Goal: Task Accomplishment & Management: Use online tool/utility

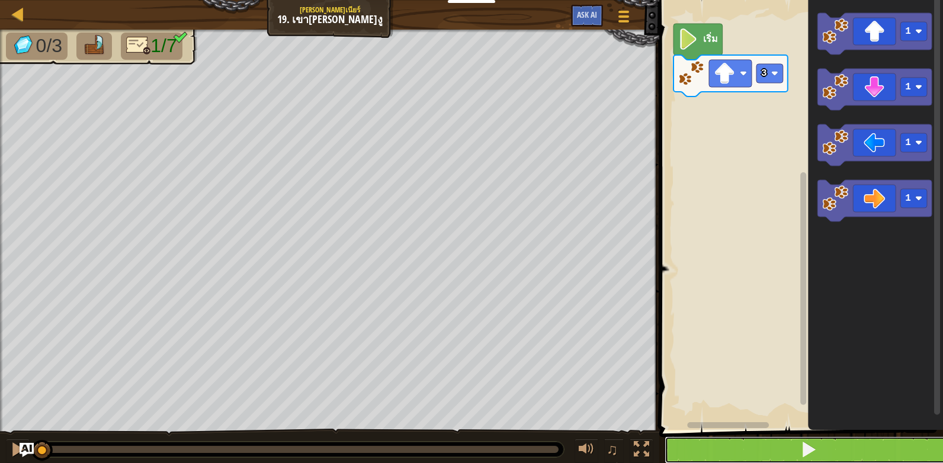
click at [791, 448] on button at bounding box center [807, 449] width 287 height 27
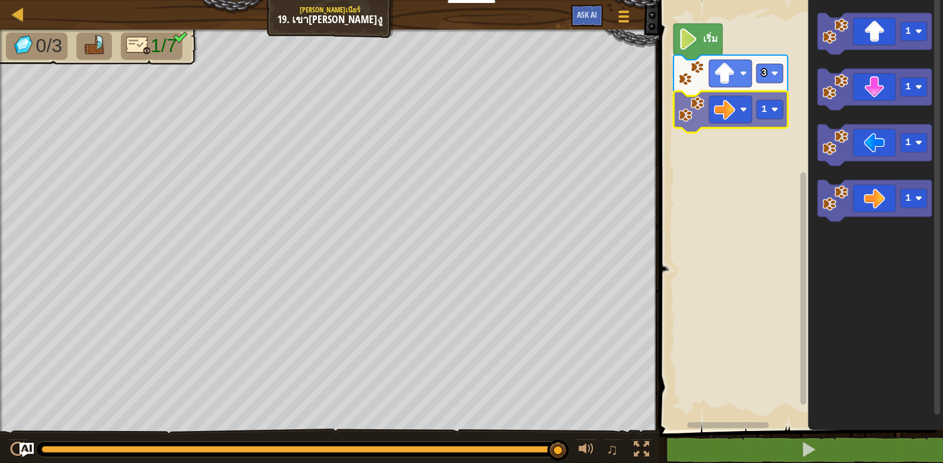
click at [718, 120] on div "3 1 เริ่ม 1 1 1 1 1" at bounding box center [799, 212] width 287 height 436
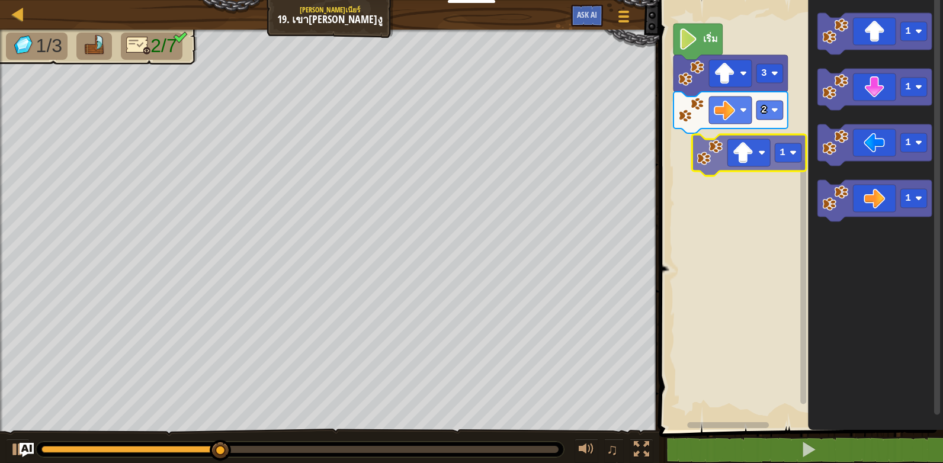
click at [743, 168] on div "เริ่ม 3 2 1 1 1 1 1" at bounding box center [799, 212] width 287 height 436
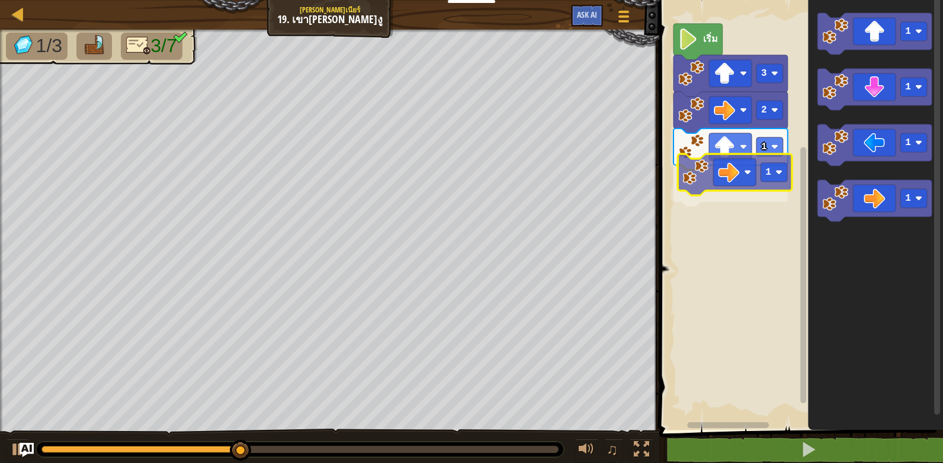
click at [732, 182] on div "เริ่ม 3 2 1 1 1 1 1 1 1" at bounding box center [799, 212] width 287 height 436
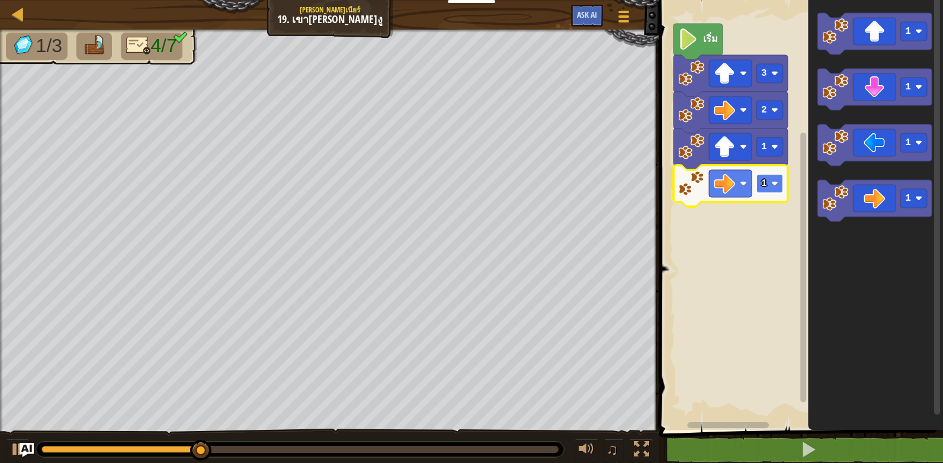
click at [766, 180] on rect "พื้นที่ทำงาน Blockly" at bounding box center [769, 183] width 27 height 19
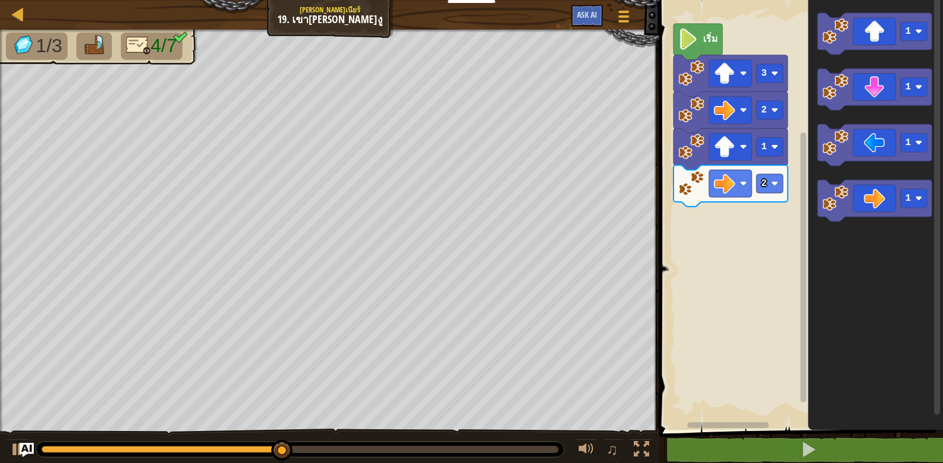
click at [744, 220] on div "เริ่ม 3 2 1 2 1 1 1 1" at bounding box center [799, 212] width 287 height 436
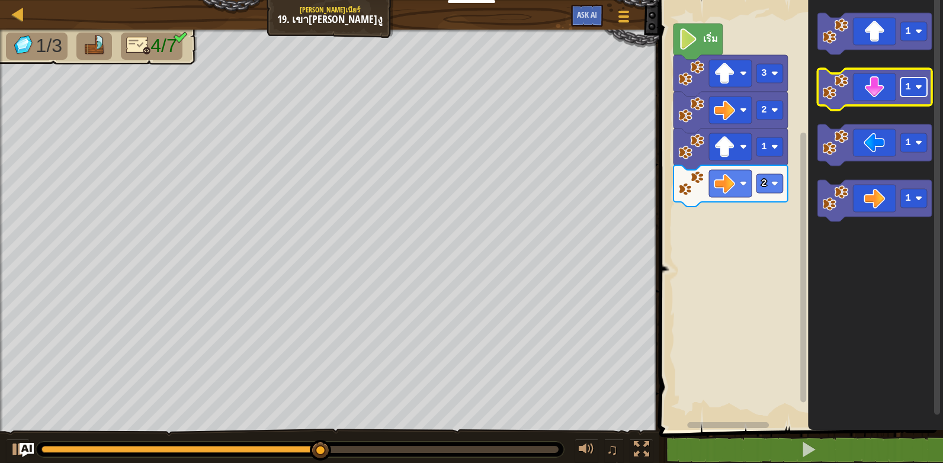
click at [914, 93] on rect "พื้นที่ทำงาน Blockly" at bounding box center [913, 87] width 27 height 19
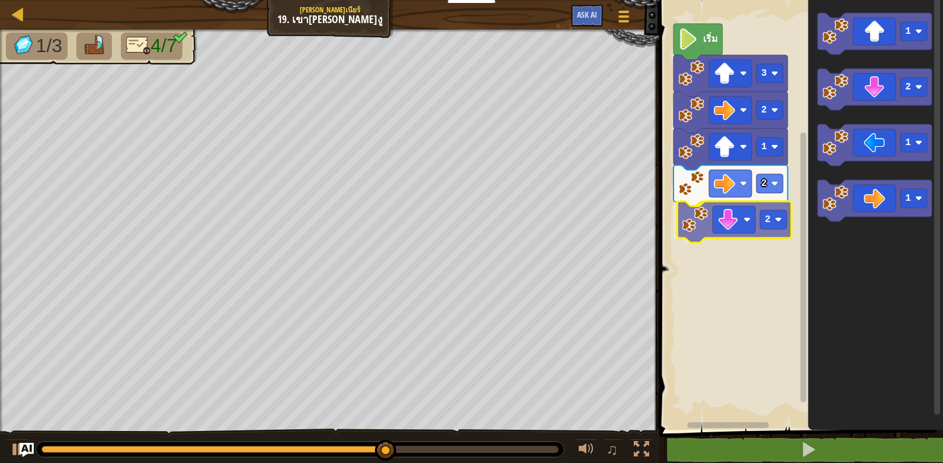
click at [722, 224] on div "เริ่ม 3 2 1 2 2 1 2 1 1 2" at bounding box center [799, 212] width 287 height 436
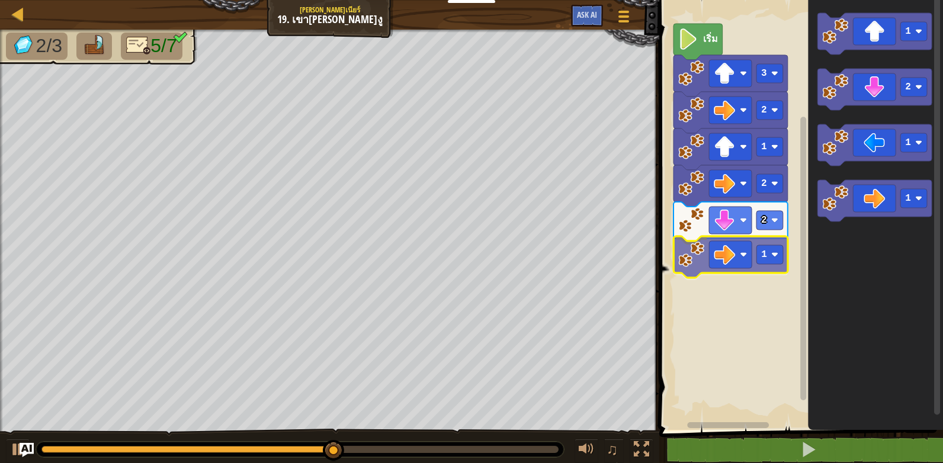
click at [738, 254] on div "เริ่ม 3 2 1 2 2 1 1 2 1 1 1" at bounding box center [799, 212] width 287 height 436
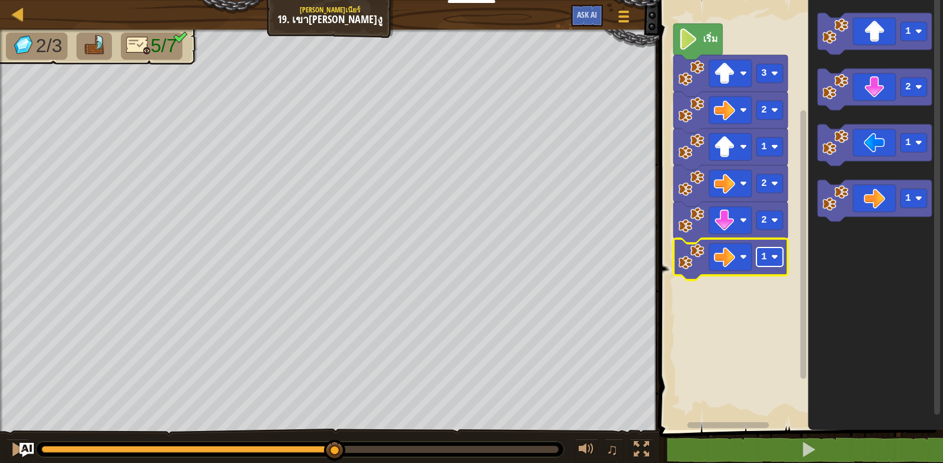
click at [775, 257] on image "พื้นที่ทำงาน Blockly" at bounding box center [774, 256] width 7 height 7
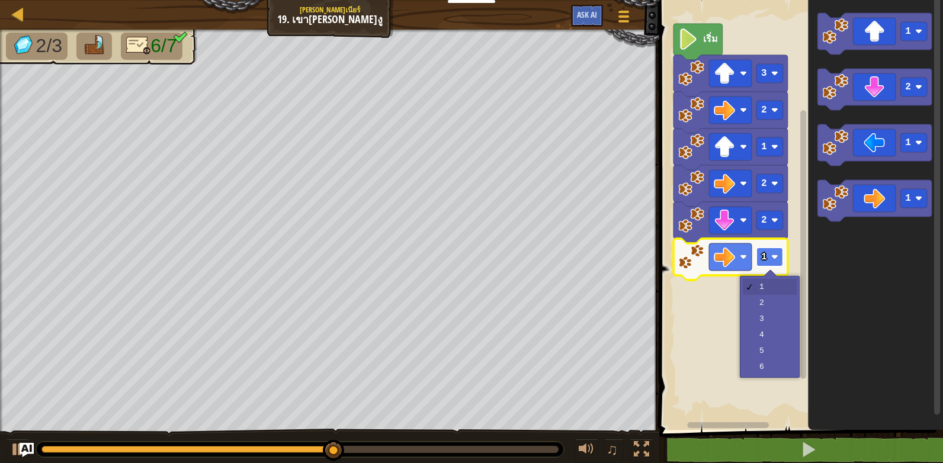
click at [769, 256] on rect "พื้นที่ทำงาน Blockly" at bounding box center [769, 257] width 27 height 19
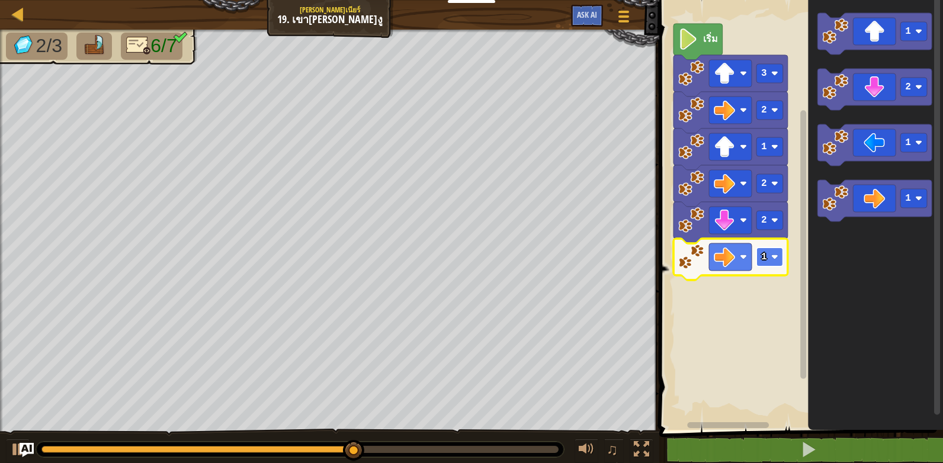
click at [770, 258] on rect "พื้นที่ทำงาน Blockly" at bounding box center [769, 257] width 27 height 19
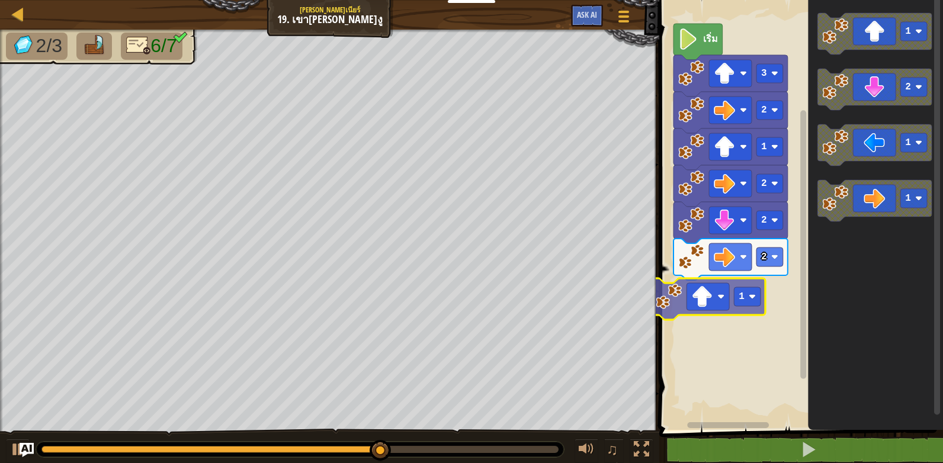
click at [711, 305] on div "เริ่ม 3 2 1 2 2 2 1 1 2 1 1 1" at bounding box center [799, 212] width 287 height 436
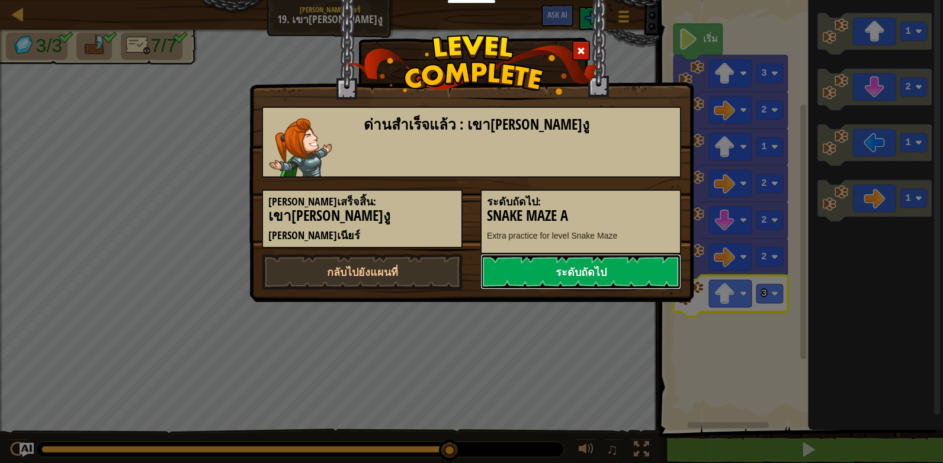
click at [605, 271] on link "ระดับถัดไป" at bounding box center [580, 272] width 201 height 36
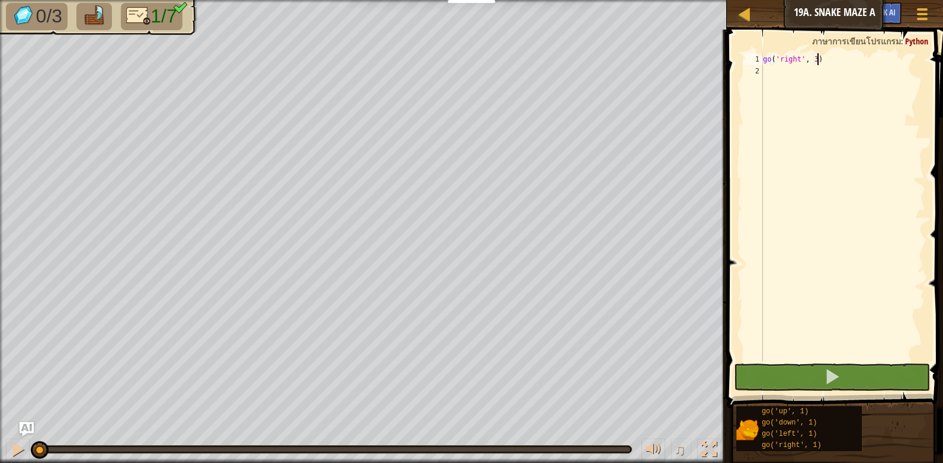
click at [781, 74] on div "go ( 'right' , 3 )" at bounding box center [842, 219] width 165 height 332
type textarea "g"
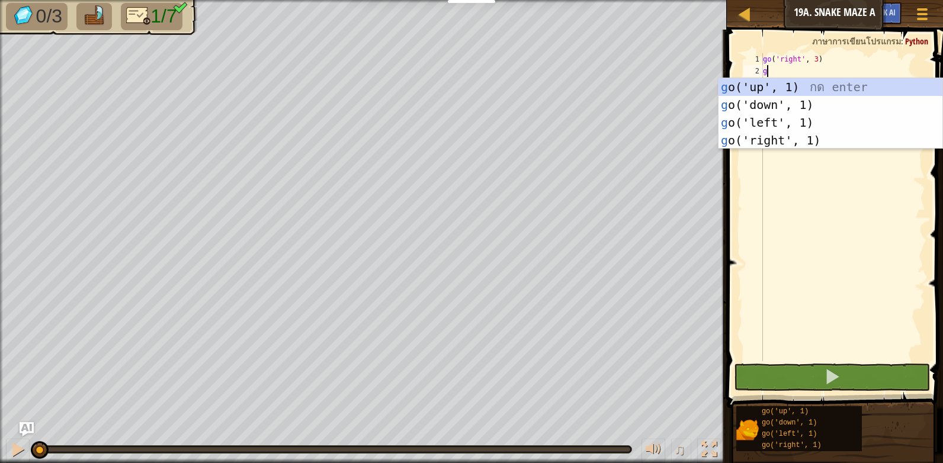
scroll to position [5, 0]
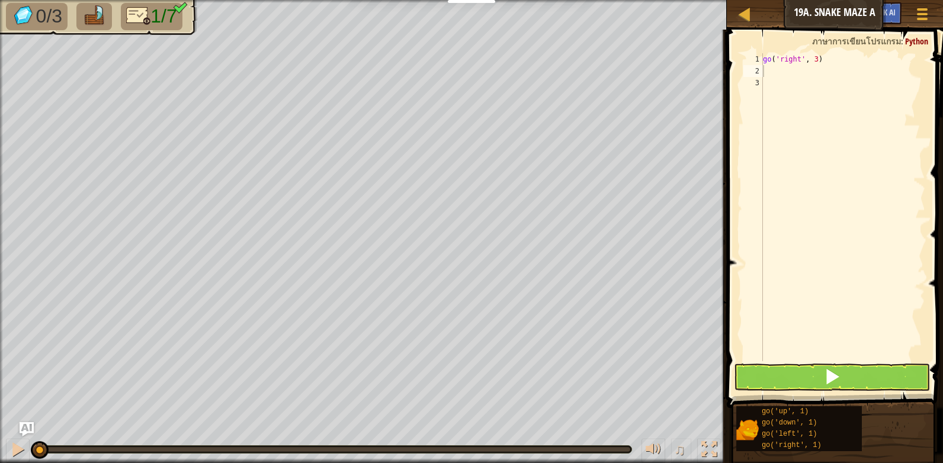
click at [770, 72] on div "go ( 'right' , 3 )" at bounding box center [842, 219] width 165 height 332
type textarea "g"
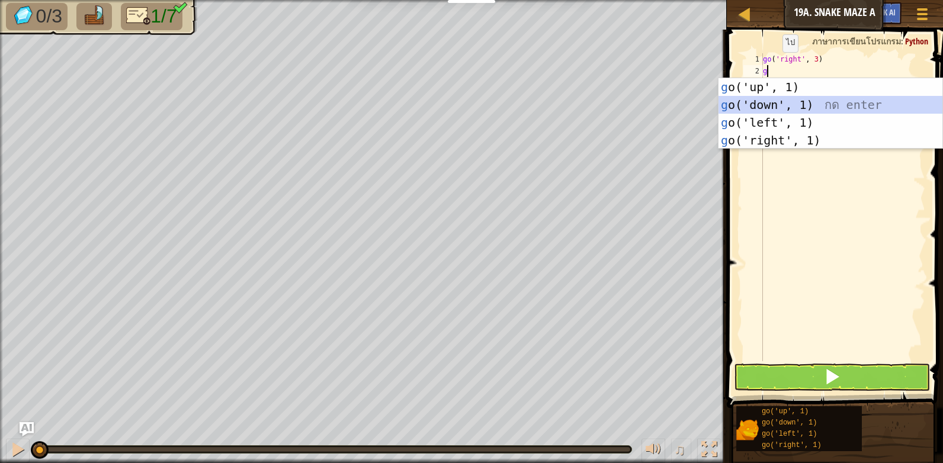
click at [782, 104] on div "g o('up', 1) กด enter g o('down', 1) กด enter g o('left', 1) กด enter g o('righ…" at bounding box center [830, 131] width 224 height 107
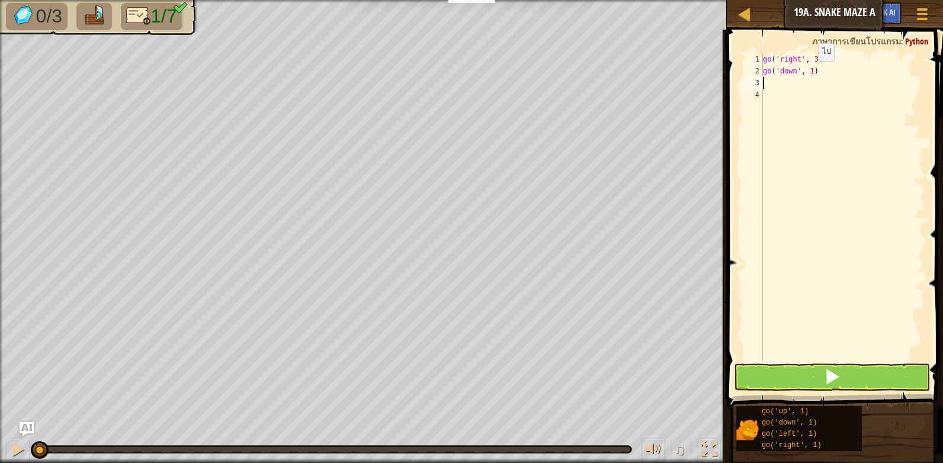
click at [808, 73] on div "go ( 'right' , 3 ) go ( 'down' , 1 )" at bounding box center [842, 219] width 165 height 332
type textarea "go('down', 2)"
click at [775, 84] on div "go ( 'right' , 3 ) go ( 'down' , 2 )" at bounding box center [842, 219] width 165 height 332
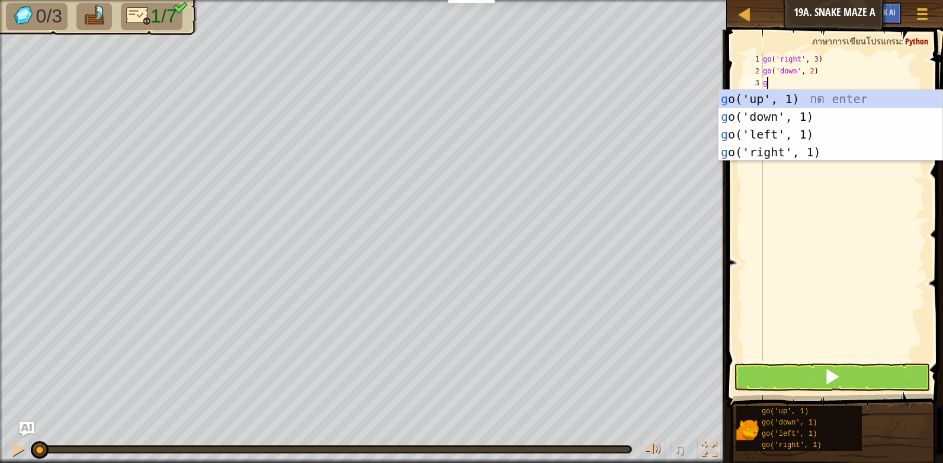
click at [819, 75] on div "go ( 'right' , 3 ) go ( 'down' , 2 ) g" at bounding box center [842, 219] width 165 height 332
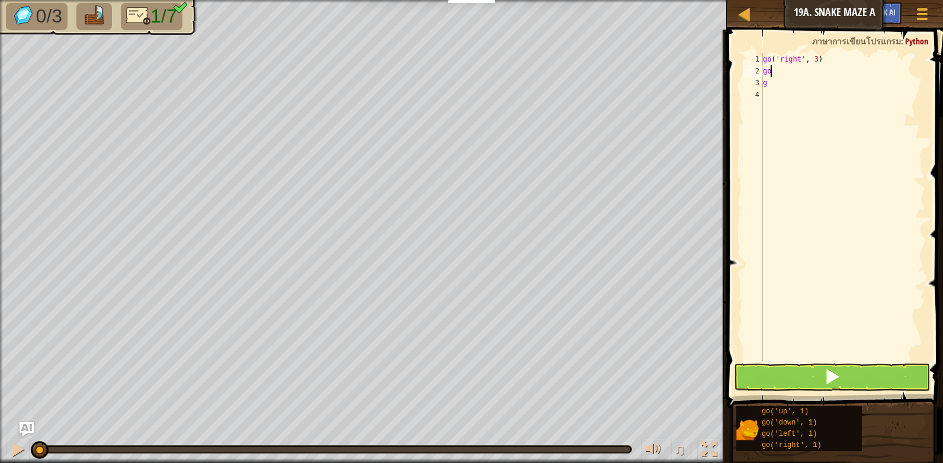
type textarea "g"
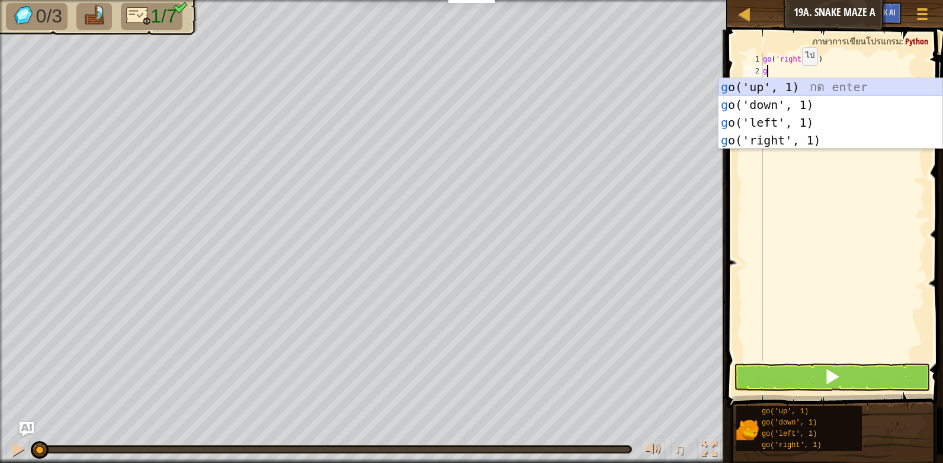
click at [783, 88] on div "g o('up', 1) กด enter g o('down', 1) กด enter g o('left', 1) กด enter g o('righ…" at bounding box center [830, 131] width 224 height 107
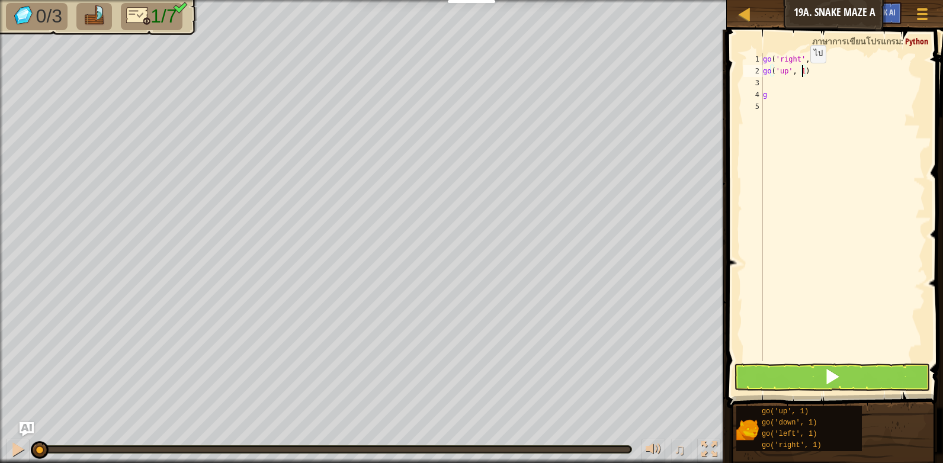
click at [800, 75] on div "go ( 'right' , 3 ) go ( 'up' , 1 ) g" at bounding box center [842, 219] width 165 height 332
click at [786, 96] on div "go ( 'right' , 3 ) go ( 'up' , 2 ) g" at bounding box center [842, 219] width 165 height 332
type textarea "g"
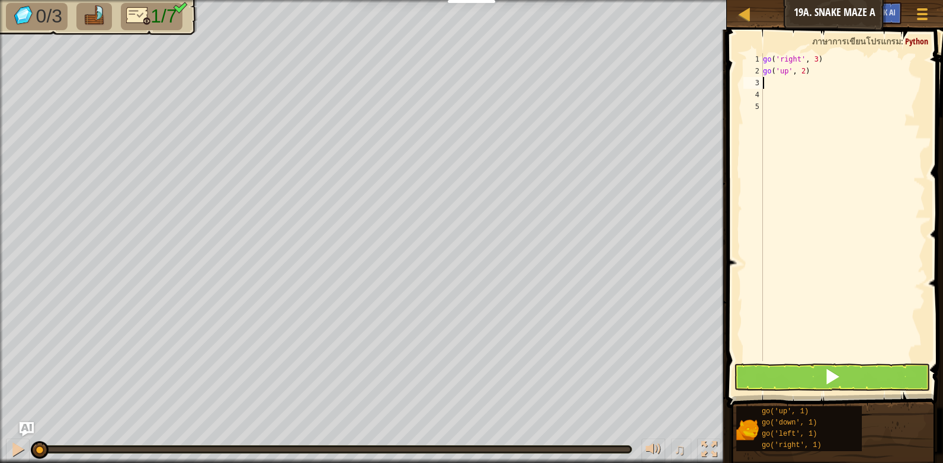
click at [782, 86] on div "go ( 'right' , 3 ) go ( 'up' , 2 )" at bounding box center [842, 219] width 165 height 332
type textarea "g"
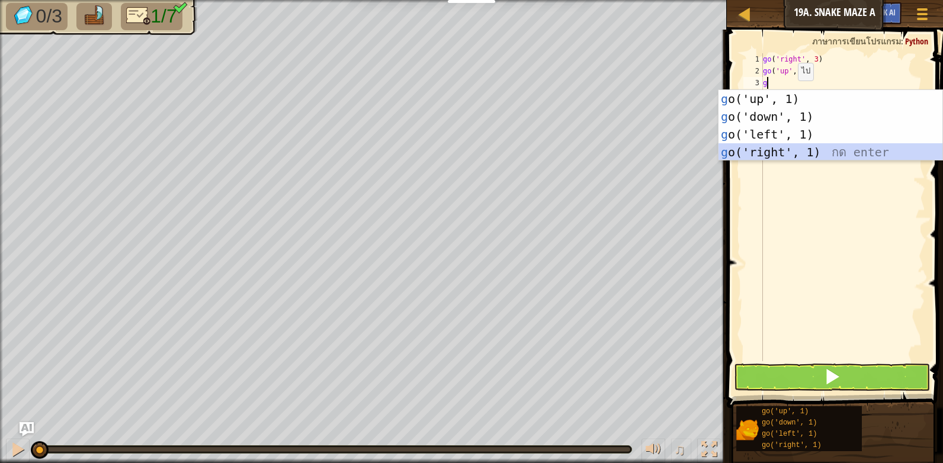
click at [778, 152] on div "g o('up', 1) กด enter g o('down', 1) กด enter g o('left', 1) กด enter g o('righ…" at bounding box center [830, 143] width 224 height 107
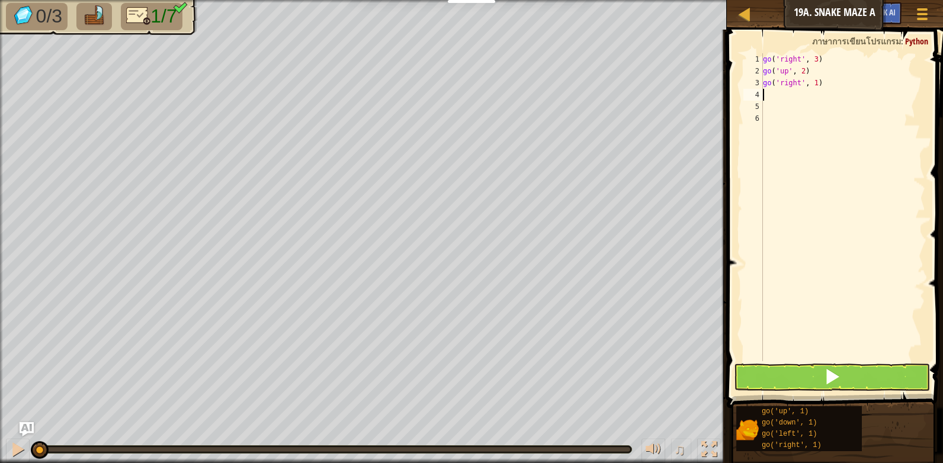
type textarea "g"
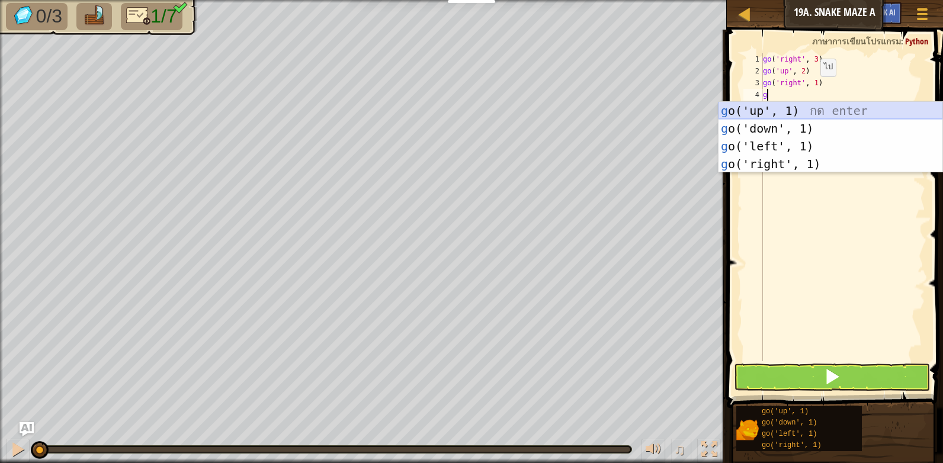
click at [794, 111] on div "g o('up', 1) กด enter g o('down', 1) กด enter g o('left', 1) กด enter g o('righ…" at bounding box center [830, 155] width 224 height 107
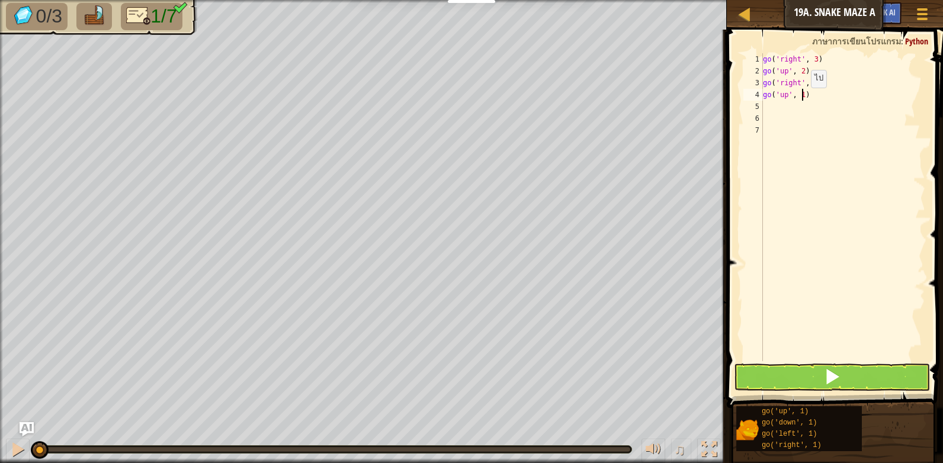
click at [801, 99] on div "go ( 'right' , 3 ) go ( 'up' , 2 ) go ( 'right' , 1 ) go ( 'up' , 1 )" at bounding box center [842, 219] width 165 height 332
type textarea "go('up', 3)"
click at [797, 107] on div "go ( 'right' , 3 ) go ( 'up' , 2 ) go ( 'right' , 1 ) go ( 'up' , 3 )" at bounding box center [842, 219] width 165 height 332
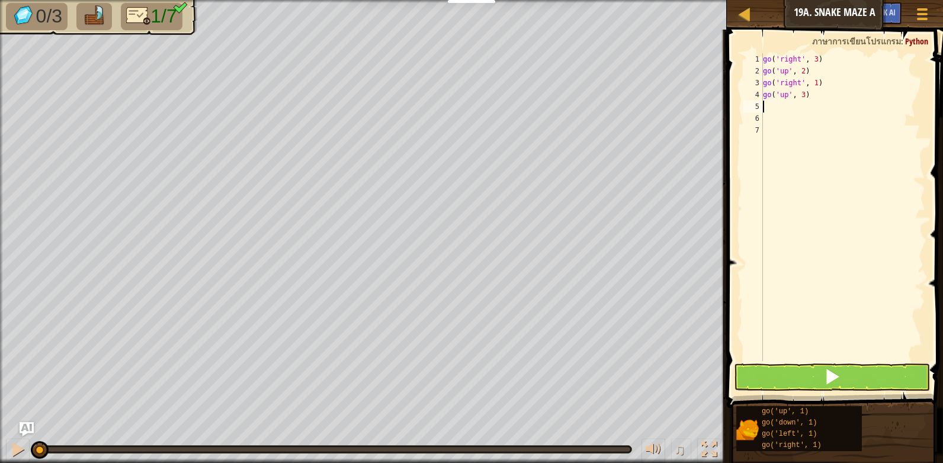
type textarea "g"
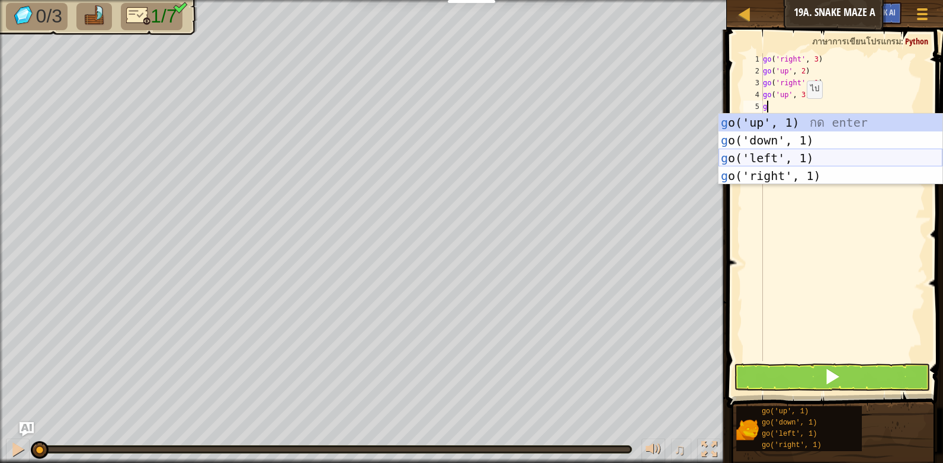
click at [794, 154] on div "g o('up', 1) กด enter g o('down', 1) กด enter g o('left', 1) กด enter g o('righ…" at bounding box center [830, 167] width 224 height 107
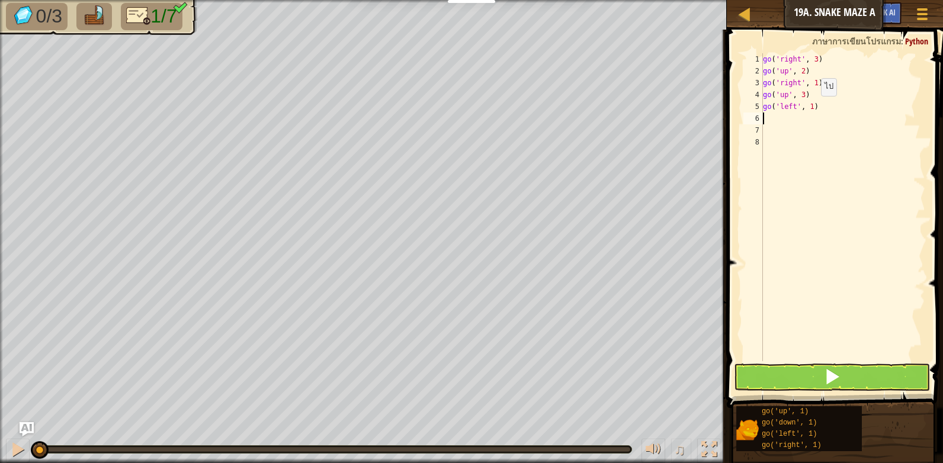
click at [811, 108] on div "go ( 'right' , 3 ) go ( 'up' , 2 ) go ( 'right' , 1 ) go ( 'up' , 3 ) go ( 'lef…" at bounding box center [842, 219] width 165 height 332
type textarea "go('left', 2)"
click at [788, 119] on div "go ( 'right' , 3 ) go ( 'up' , 2 ) go ( 'right' , 1 ) go ( 'up' , 3 ) go ( 'lef…" at bounding box center [842, 219] width 165 height 332
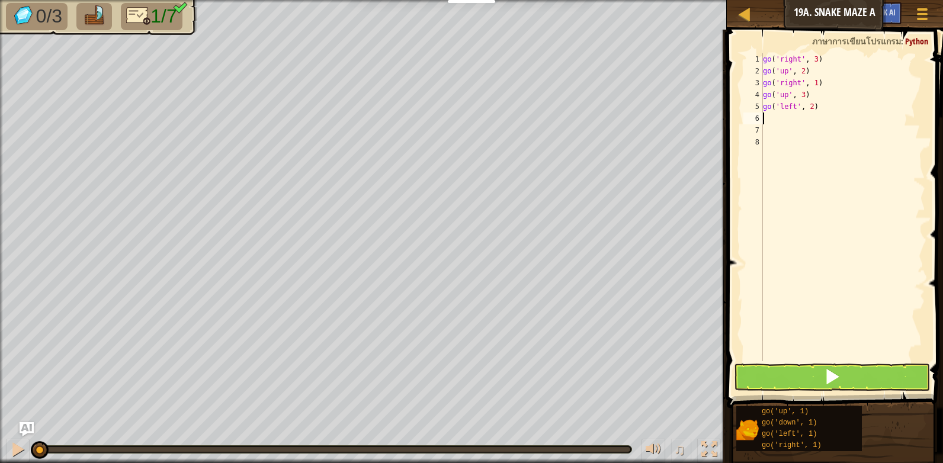
type textarea "g"
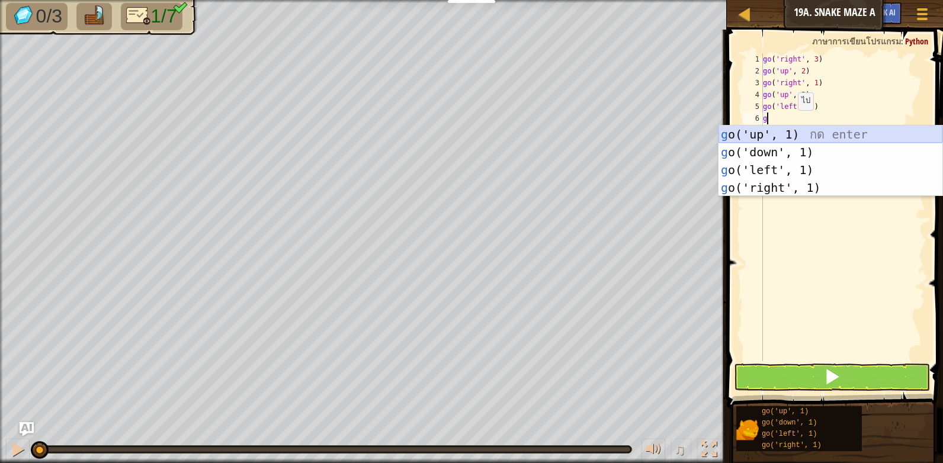
click at [795, 133] on div "g o('up', 1) กด enter g o('down', 1) กด enter g o('left', 1) กด enter g o('righ…" at bounding box center [830, 179] width 224 height 107
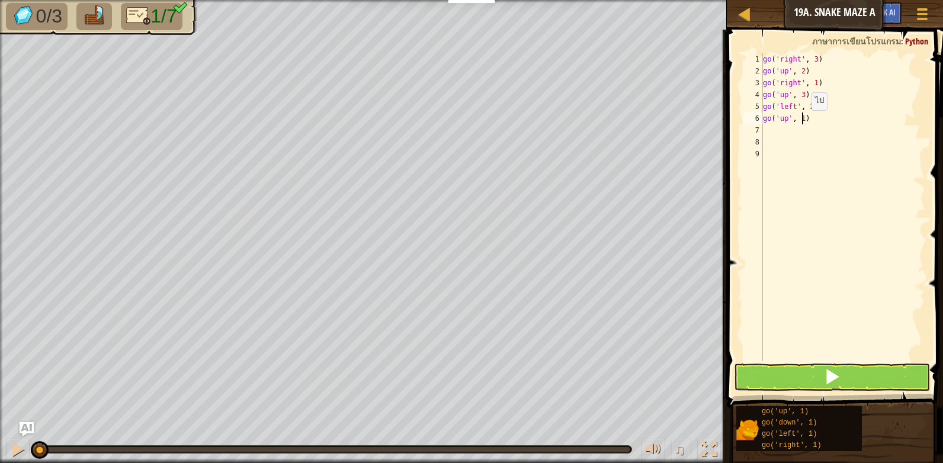
click at [801, 122] on div "go ( 'right' , 3 ) go ( 'up' , 2 ) go ( 'right' , 1 ) go ( 'up' , 3 ) go ( 'lef…" at bounding box center [842, 219] width 165 height 332
type textarea "go('up', 2)"
click at [781, 134] on div "go ( 'right' , 3 ) go ( 'up' , 2 ) go ( 'right' , 1 ) go ( 'up' , 3 ) go ( 'lef…" at bounding box center [842, 219] width 165 height 332
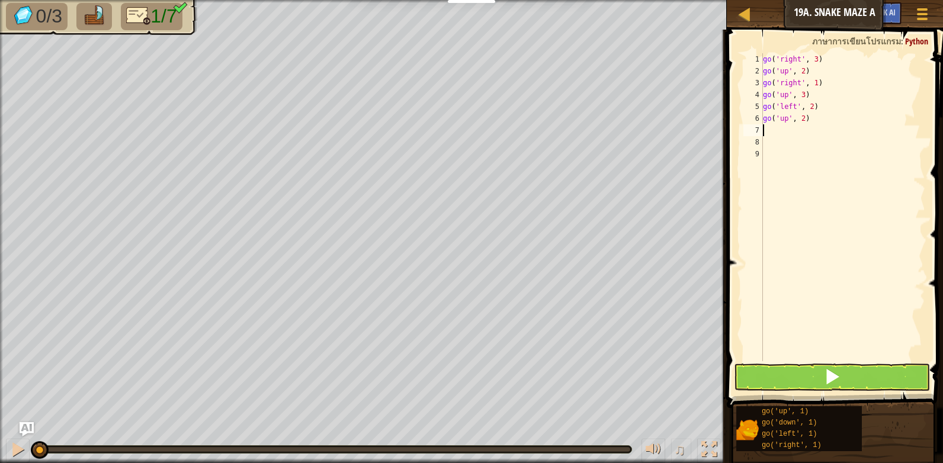
type textarea "g"
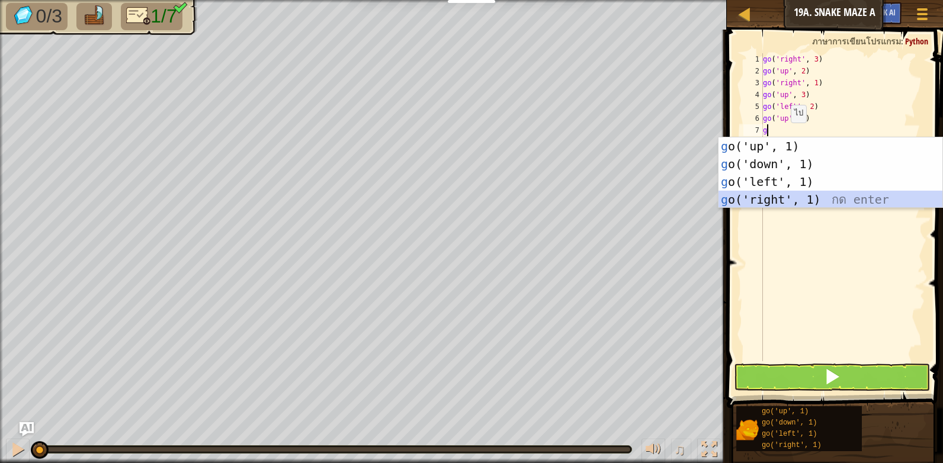
click at [782, 195] on div "g o('up', 1) กด enter g o('down', 1) กด enter g o('left', 1) กด enter g o('righ…" at bounding box center [830, 190] width 224 height 107
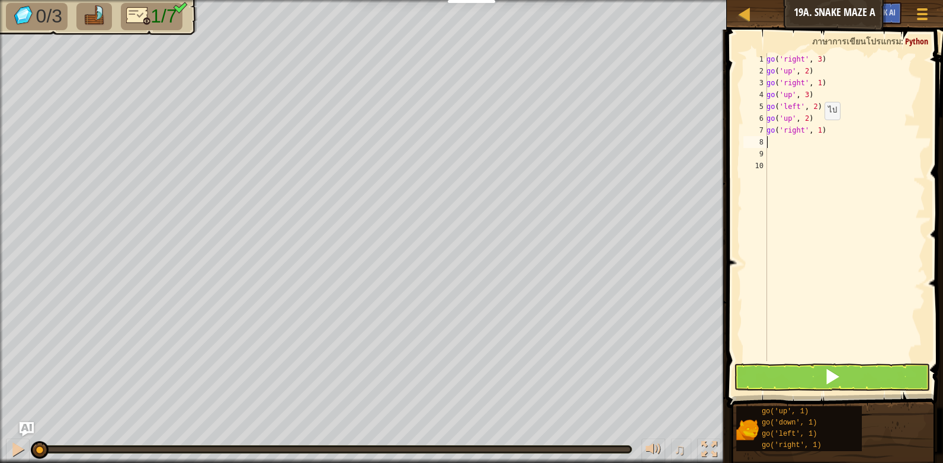
click at [818, 132] on div "go ( 'right' , 3 ) go ( 'up' , 2 ) go ( 'right' , 1 ) go ( 'up' , 3 ) go ( 'lef…" at bounding box center [844, 219] width 161 height 332
click at [821, 370] on button at bounding box center [832, 377] width 196 height 27
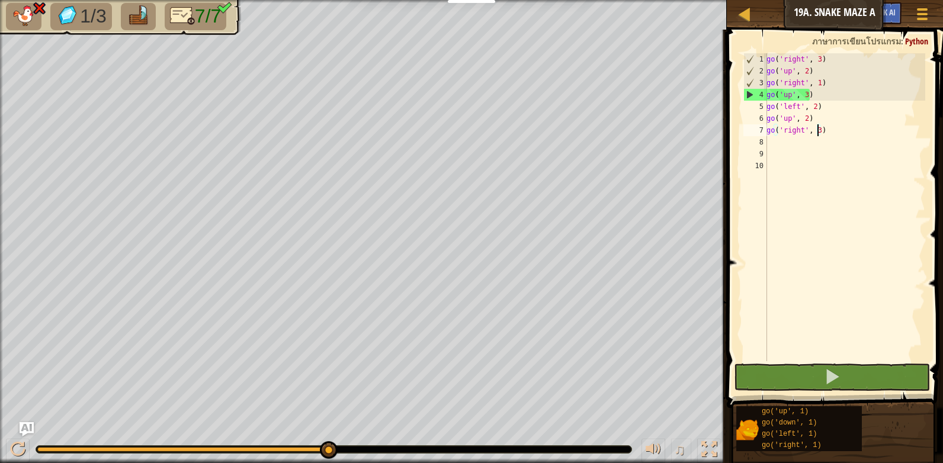
click at [821, 108] on div "go ( 'right' , 3 ) go ( 'up' , 2 ) go ( 'right' , 1 ) go ( 'up' , 3 ) go ( 'lef…" at bounding box center [844, 219] width 161 height 332
click at [821, 92] on div "go ( 'right' , 3 ) go ( 'up' , 2 ) go ( 'right' , 1 ) go ( 'up' , 3 ) go ( 'lef…" at bounding box center [844, 219] width 161 height 332
click at [804, 95] on div "go ( 'right' , 3 ) go ( 'up' , 2 ) go ( 'right' , 1 ) go ( 'up' , 3 ) go ( 'lef…" at bounding box center [844, 219] width 161 height 332
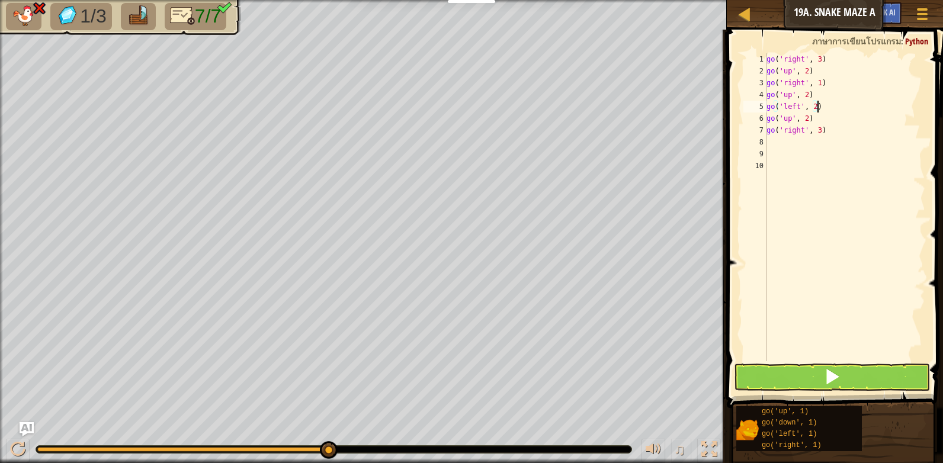
click at [830, 109] on div "go ( 'right' , 3 ) go ( 'up' , 2 ) go ( 'right' , 1 ) go ( 'up' , 2 ) go ( 'lef…" at bounding box center [844, 219] width 161 height 332
type textarea "go('left', 2)"
click at [830, 381] on span at bounding box center [832, 376] width 17 height 17
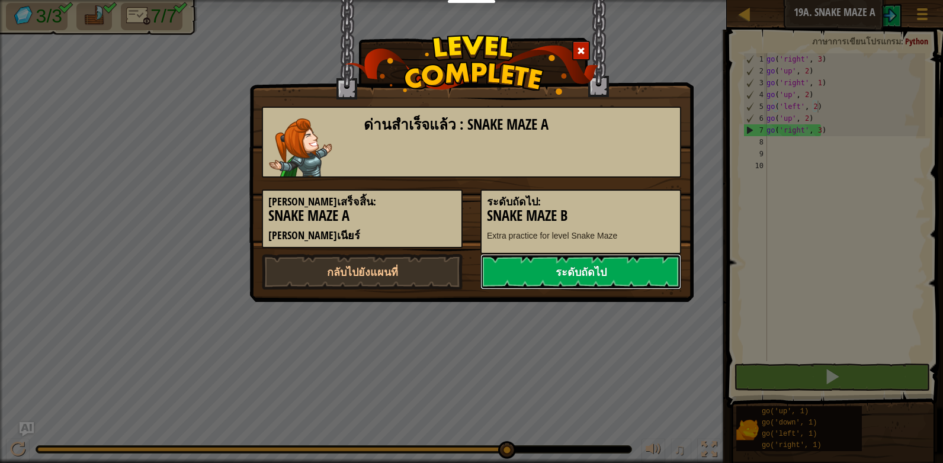
click at [580, 278] on link "ระดับถัดไป" at bounding box center [580, 272] width 201 height 36
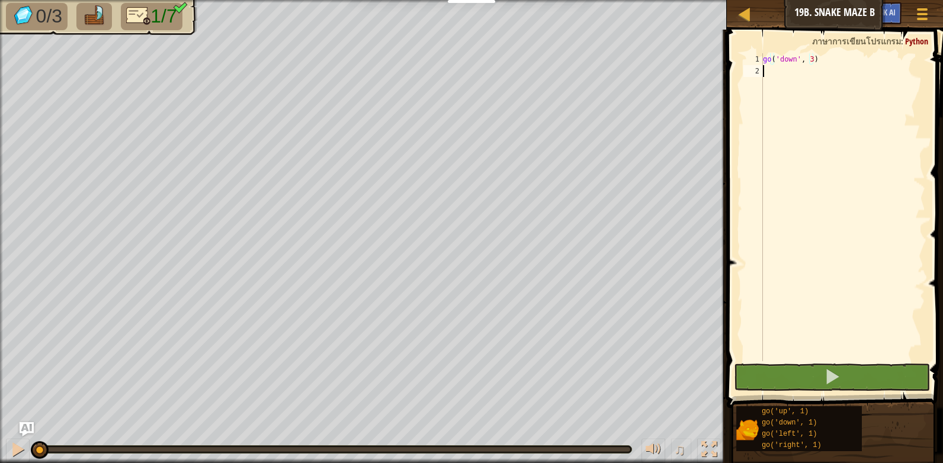
click at [782, 75] on div "go ( 'down' , 3 )" at bounding box center [842, 219] width 165 height 332
type textarea "g"
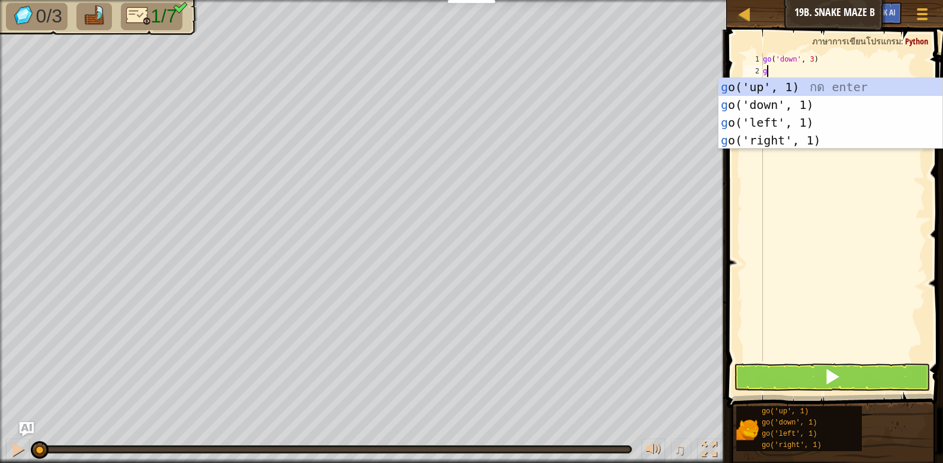
scroll to position [5, 0]
click at [799, 122] on div "g o('up', 1) กด enter g o('down', 1) กด enter g o('left', 1) กด enter g o('righ…" at bounding box center [830, 131] width 224 height 107
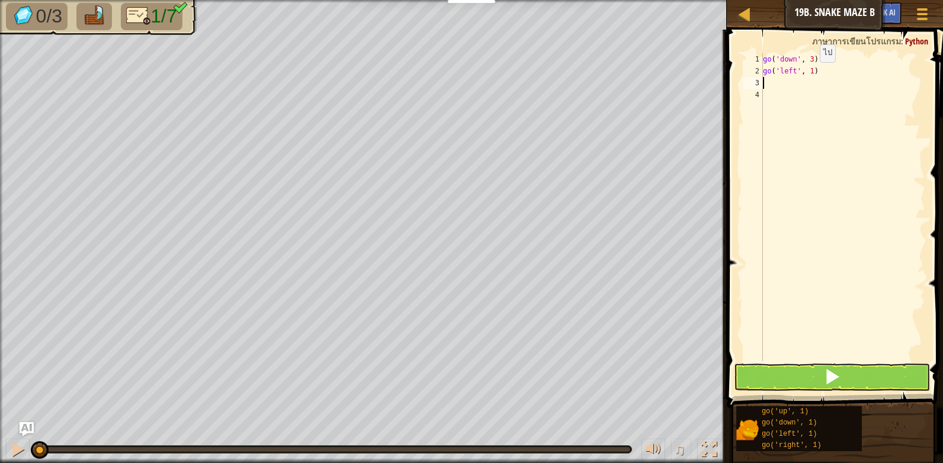
click at [810, 74] on div "go ( 'down' , 3 ) go ( 'left' , 1 )" at bounding box center [842, 219] width 165 height 332
click at [778, 380] on button at bounding box center [832, 377] width 196 height 27
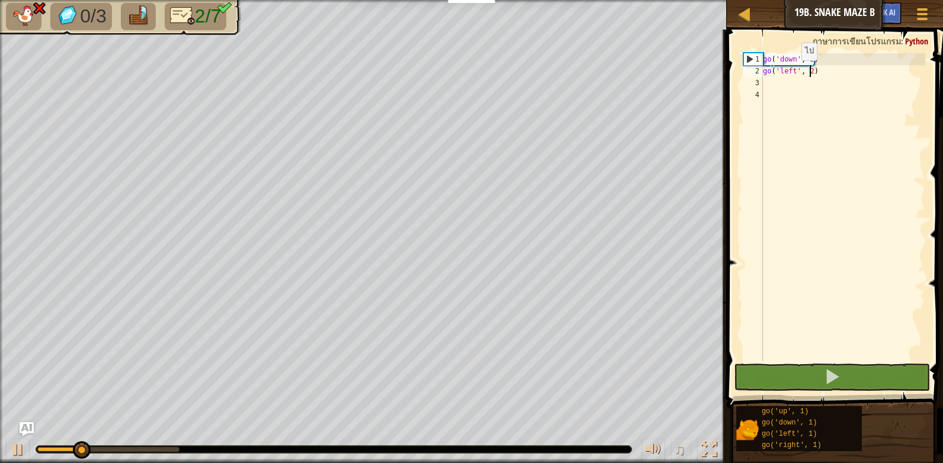
click at [791, 73] on div "go ( 'down' , 3 ) go ( 'left' , 2 )" at bounding box center [842, 219] width 165 height 332
click at [809, 74] on div "go ( 'down' , 3 ) go ( 'left' , 2 )" at bounding box center [842, 219] width 165 height 332
click at [823, 75] on div "go ( 'down' , 3 ) go ( 'left' , 2 )" at bounding box center [842, 219] width 165 height 332
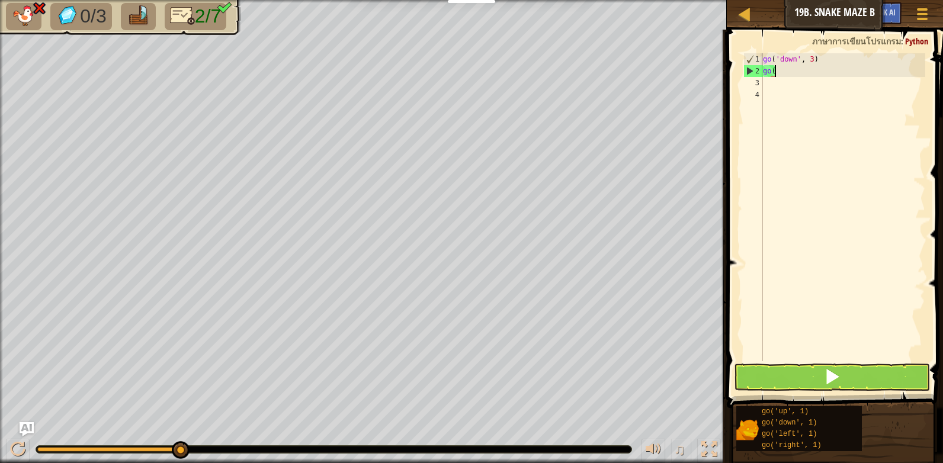
scroll to position [5, 0]
type textarea "g"
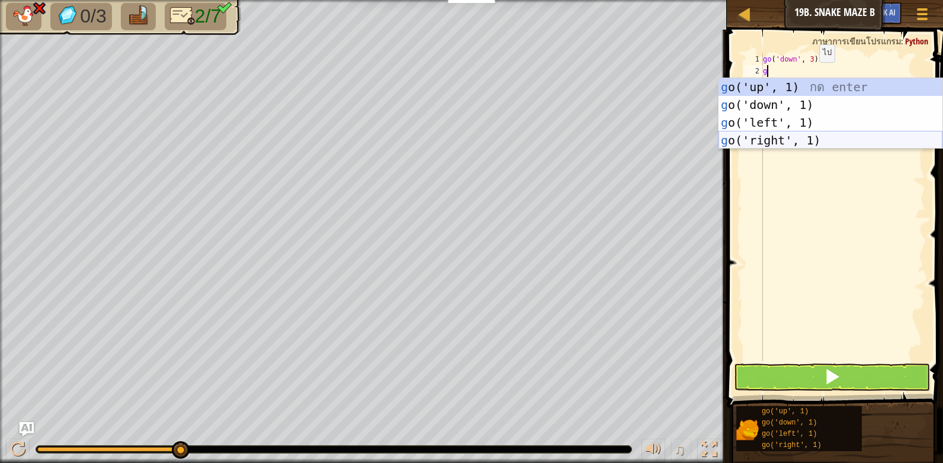
click at [783, 142] on div "g o('up', 1) กด enter g o('down', 1) กด enter g o('left', 1) กด enter g o('righ…" at bounding box center [830, 131] width 224 height 107
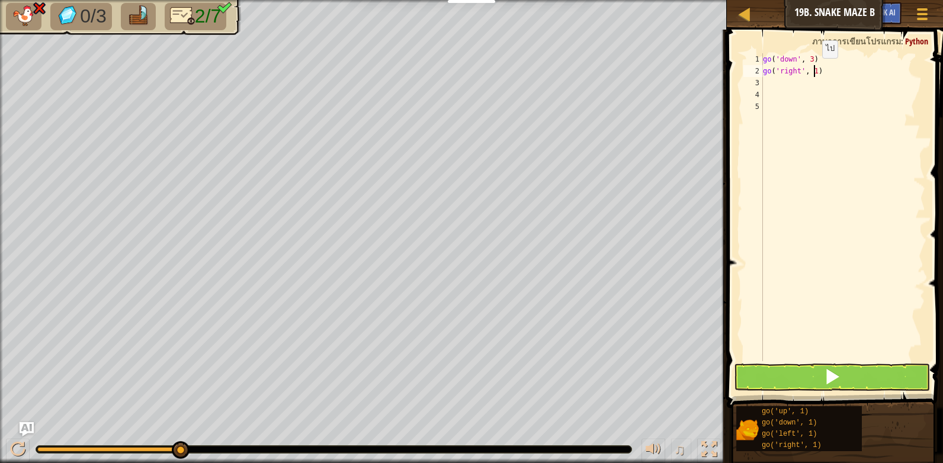
click at [812, 70] on div "go ( 'down' , 3 ) go ( 'right' , 1 )" at bounding box center [842, 219] width 165 height 332
type textarea "go('right', 2)"
click at [840, 373] on button at bounding box center [832, 377] width 196 height 27
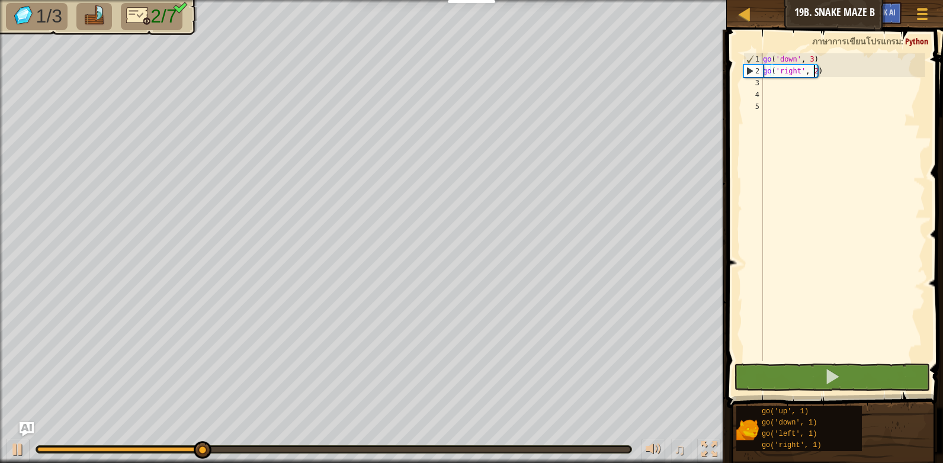
click at [792, 85] on div "go ( 'down' , 3 ) go ( 'right' , 2 )" at bounding box center [842, 219] width 165 height 332
type textarea "g"
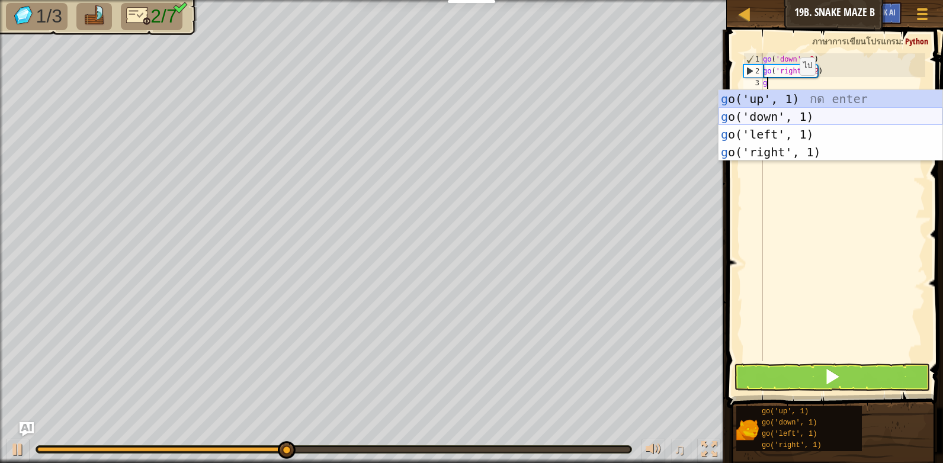
click at [792, 113] on div "g o('up', 1) กด enter g o('down', 1) กด enter g o('left', 1) กด enter g o('righ…" at bounding box center [830, 143] width 224 height 107
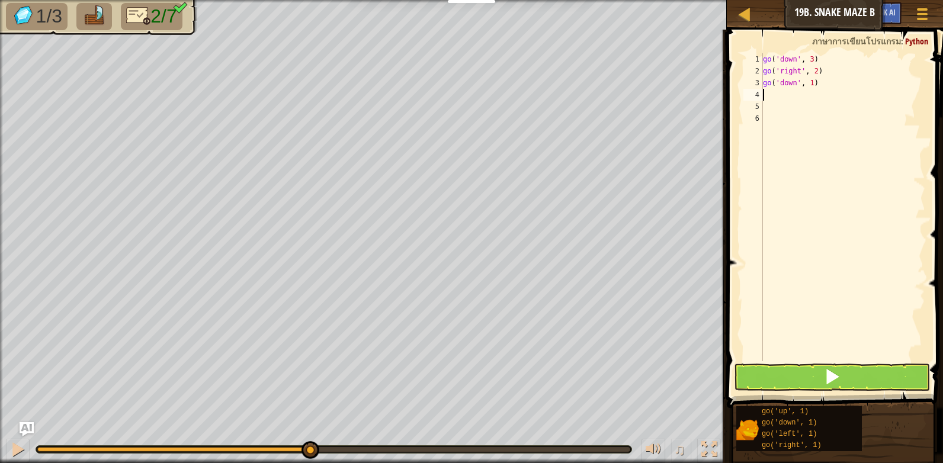
type textarea "g"
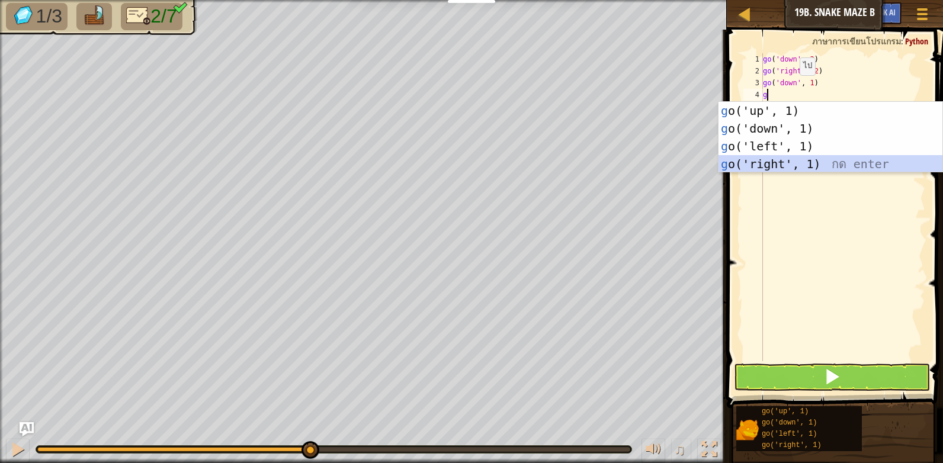
click at [782, 167] on div "g o('up', 1) กด enter g o('down', 1) กด enter g o('left', 1) กด enter g o('righ…" at bounding box center [830, 155] width 224 height 107
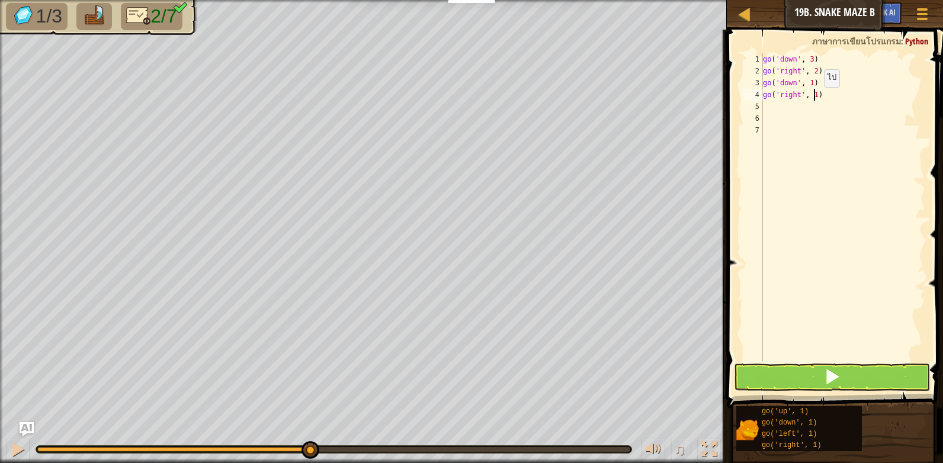
click at [814, 99] on div "go ( 'down' , 3 ) go ( 'right' , 2 ) go ( 'down' , 1 ) go ( 'right' , 1 )" at bounding box center [842, 219] width 165 height 332
type textarea "go('right', 2)"
click at [843, 368] on button at bounding box center [832, 377] width 196 height 27
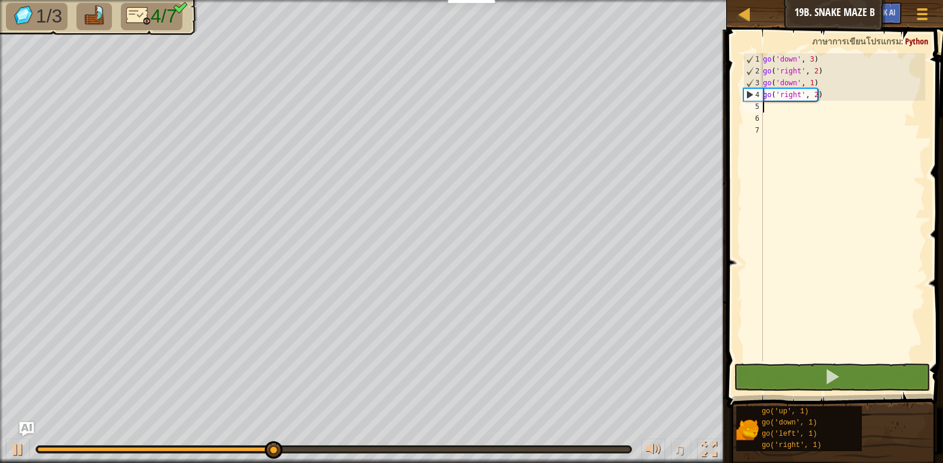
click at [782, 110] on div "go ( 'down' , 3 ) go ( 'right' , 2 ) go ( 'down' , 1 ) go ( 'right' , 2 )" at bounding box center [842, 219] width 165 height 332
type textarea "g"
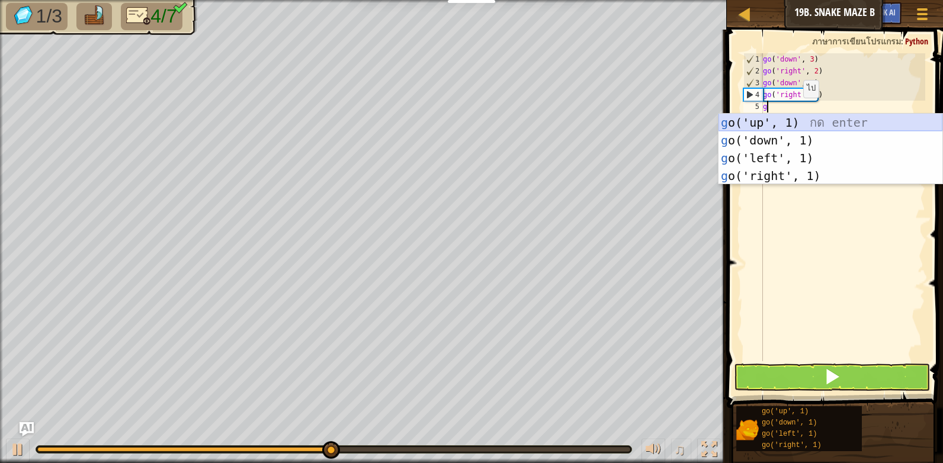
click at [793, 123] on div "g o('up', 1) กด enter g o('down', 1) กด enter g o('left', 1) กด enter g o('righ…" at bounding box center [830, 167] width 224 height 107
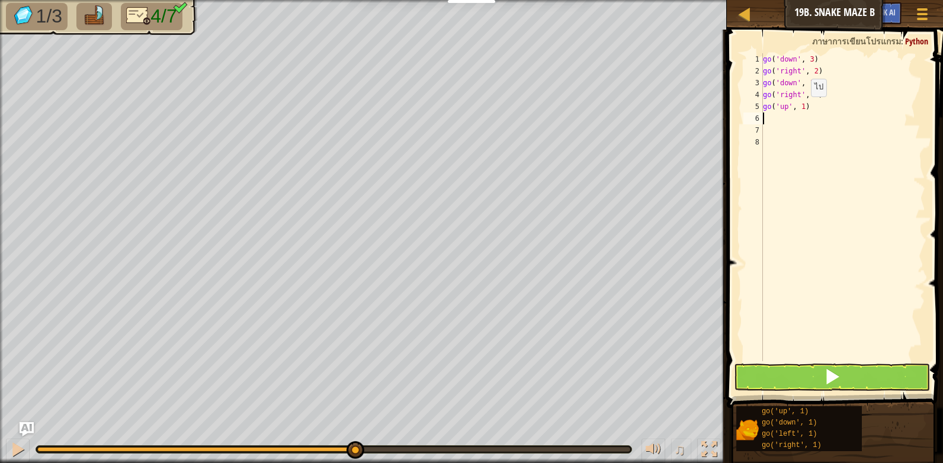
click at [801, 108] on div "go ( 'down' , 3 ) go ( 'right' , 2 ) go ( 'down' , 1 ) go ( 'right' , 2 ) go ( …" at bounding box center [842, 219] width 165 height 332
type textarea "go('up', 2)"
click at [782, 124] on div "go ( 'down' , 3 ) go ( 'right' , 2 ) go ( 'down' , 1 ) go ( 'right' , 2 ) go ( …" at bounding box center [842, 219] width 165 height 332
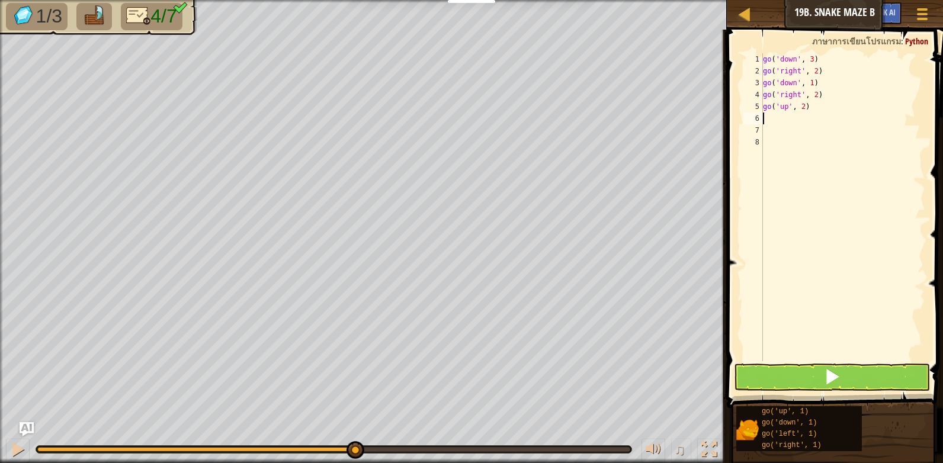
type textarea "g"
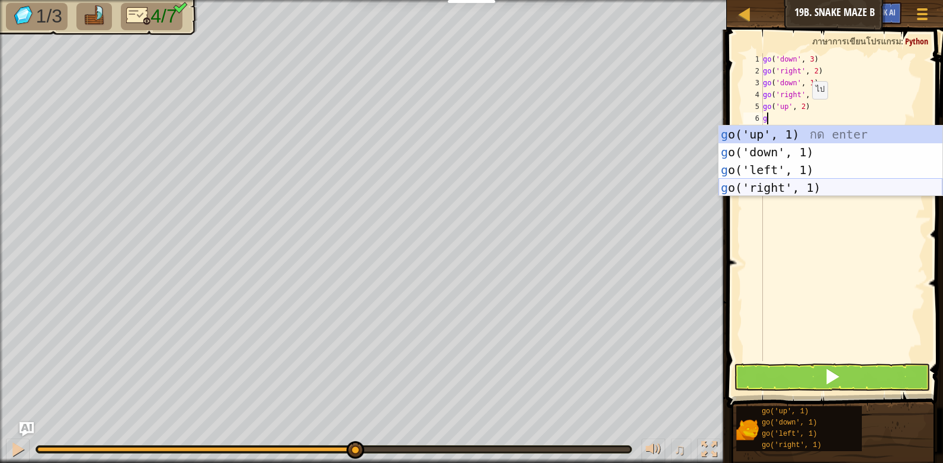
click at [790, 181] on div "g o('up', 1) กด enter g o('down', 1) กด enter g o('left', 1) กด enter g o('righ…" at bounding box center [830, 179] width 224 height 107
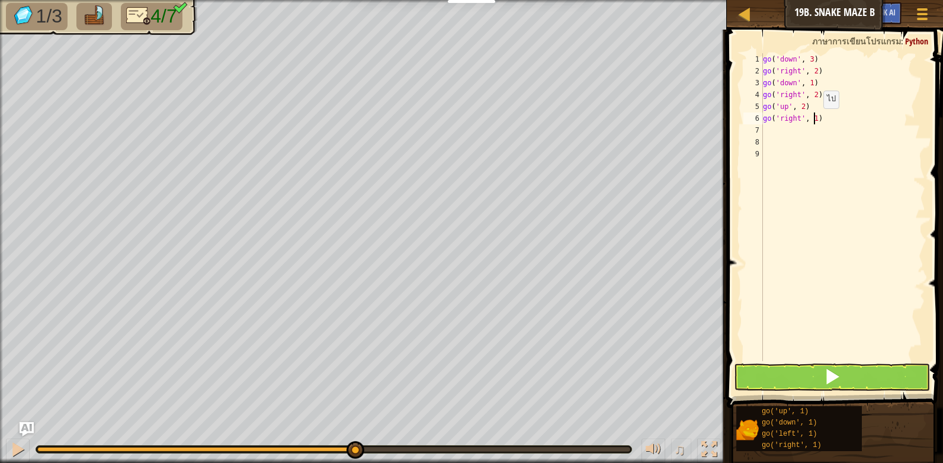
click at [813, 120] on div "go ( 'down' , 3 ) go ( 'right' , 2 ) go ( 'down' , 1 ) go ( 'right' , 2 ) go ( …" at bounding box center [842, 219] width 165 height 332
type textarea "go('right', 2)"
click at [786, 136] on div "go ( 'down' , 3 ) go ( 'right' , 2 ) go ( 'down' , 1 ) go ( 'right' , 2 ) go ( …" at bounding box center [842, 219] width 165 height 332
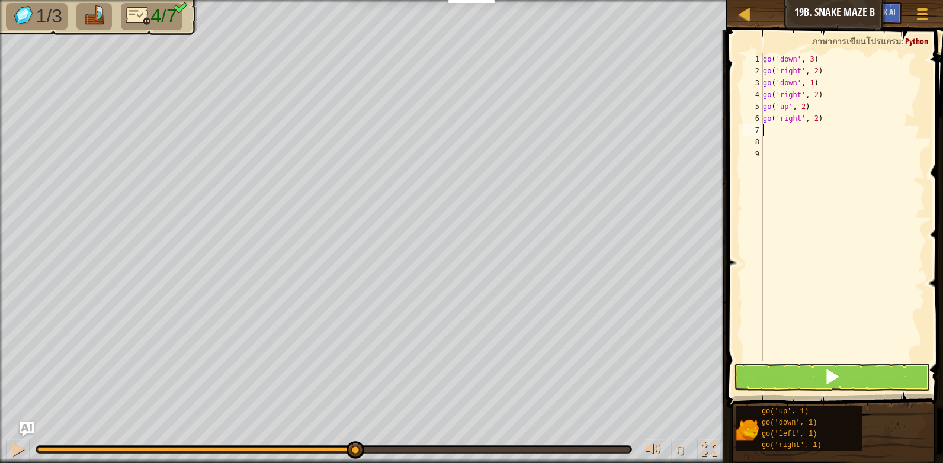
type textarea "g"
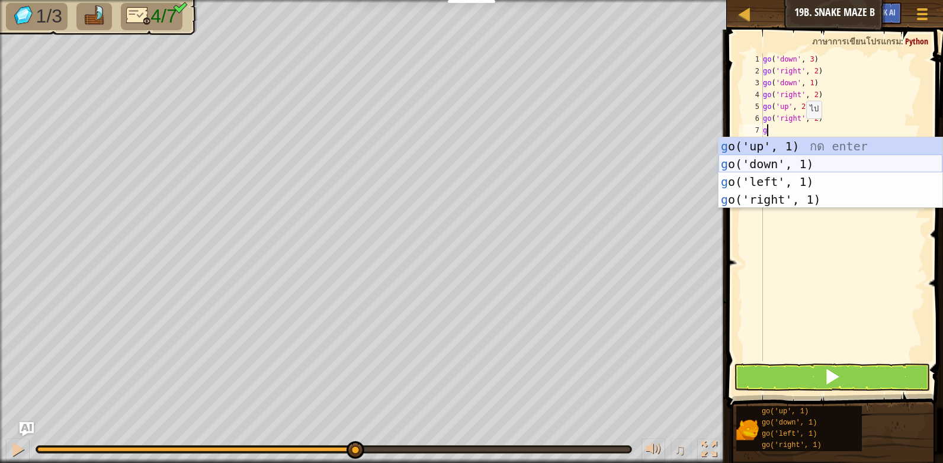
click at [795, 159] on div "g o('up', 1) กด enter g o('down', 1) กด enter g o('left', 1) กด enter g o('righ…" at bounding box center [830, 190] width 224 height 107
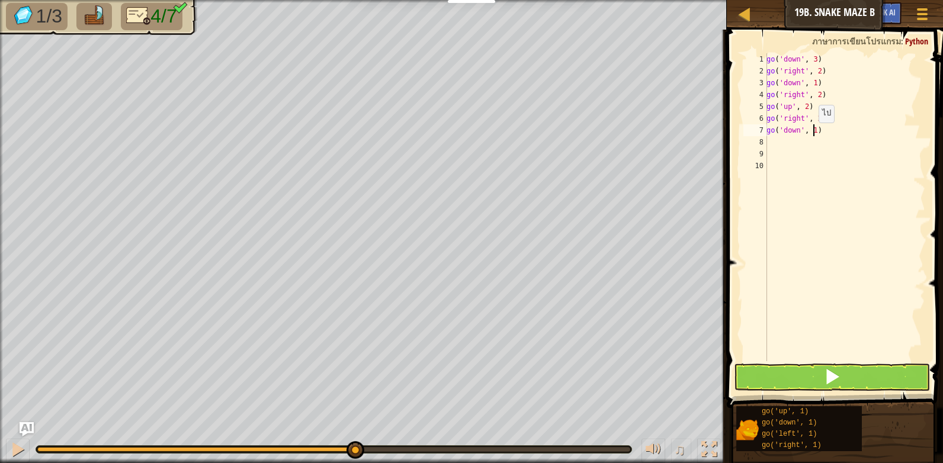
click at [812, 134] on div "go ( 'down' , 3 ) go ( 'right' , 2 ) go ( 'down' , 1 ) go ( 'right' , 2 ) go ( …" at bounding box center [844, 219] width 161 height 332
click at [823, 373] on button at bounding box center [832, 377] width 196 height 27
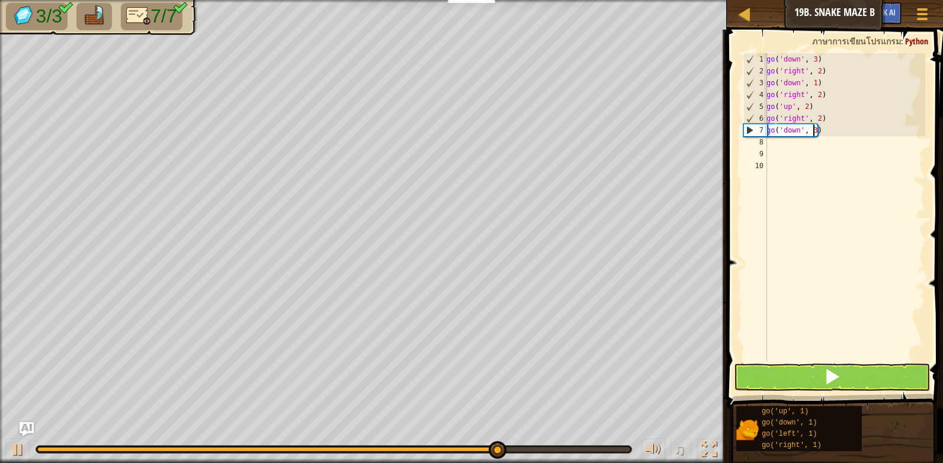
type textarea "go('down', 3)"
click at [839, 378] on span at bounding box center [832, 376] width 17 height 17
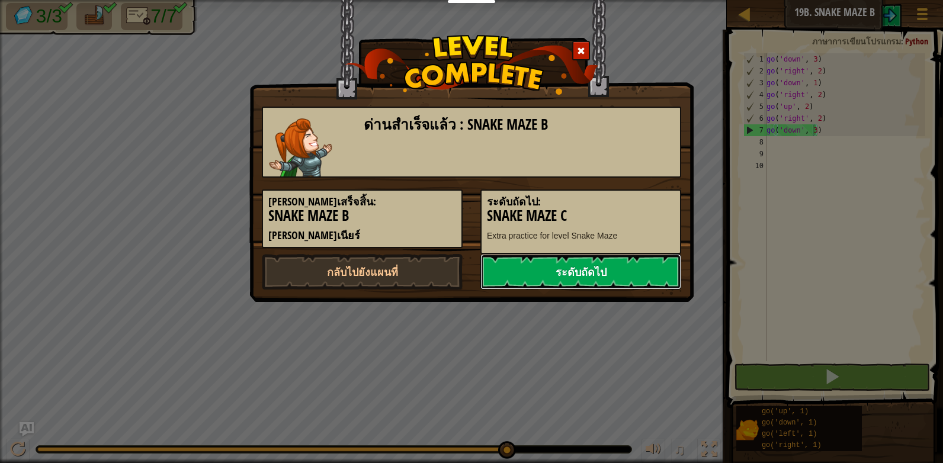
click at [601, 271] on link "ระดับถัดไป" at bounding box center [580, 272] width 201 height 36
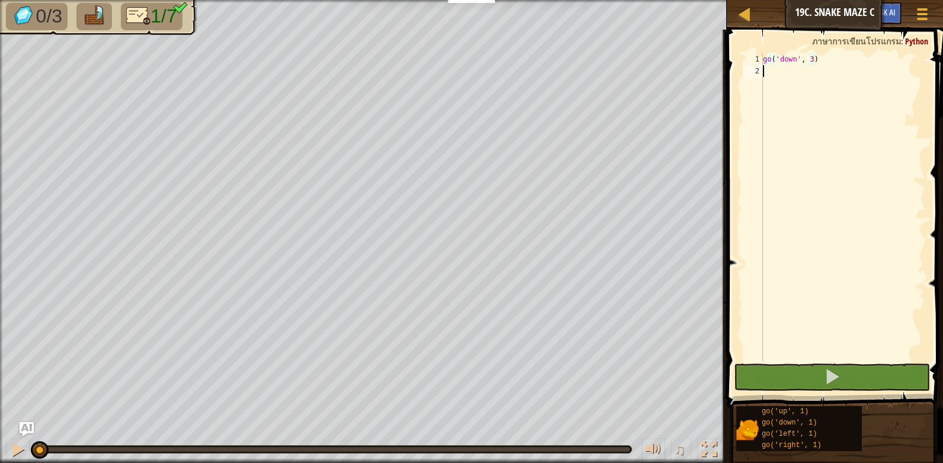
click at [780, 76] on div "go ( 'down' , 3 )" at bounding box center [842, 219] width 165 height 332
type textarea "g"
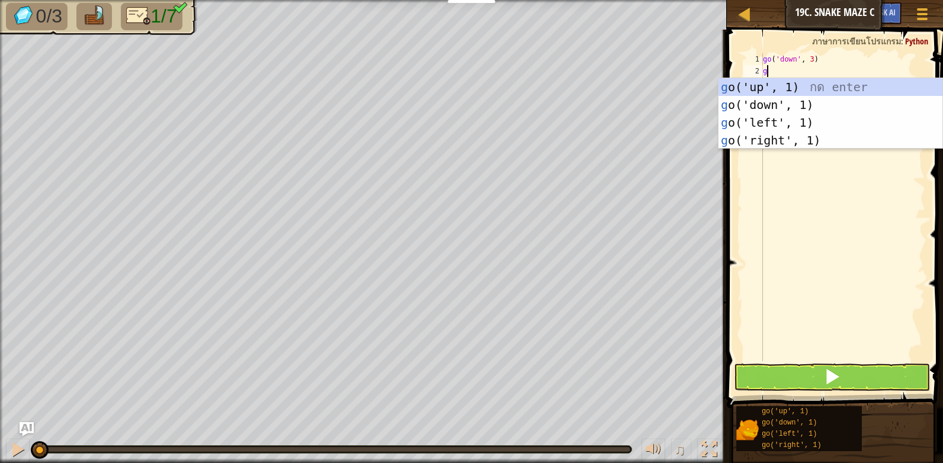
scroll to position [5, 0]
click at [773, 118] on div "g o('up', 1) กด enter g o('down', 1) กด enter g o('left', 1) กด enter g o('righ…" at bounding box center [830, 131] width 224 height 107
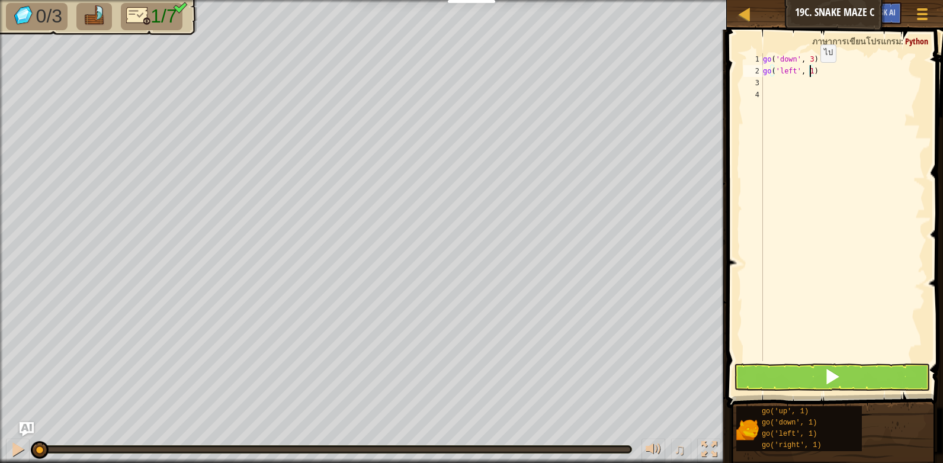
click at [810, 74] on div "go ( 'down' , 3 ) go ( 'left' , 1 )" at bounding box center [842, 219] width 165 height 332
type textarea "go('left', 2)"
click at [828, 377] on span at bounding box center [832, 376] width 17 height 17
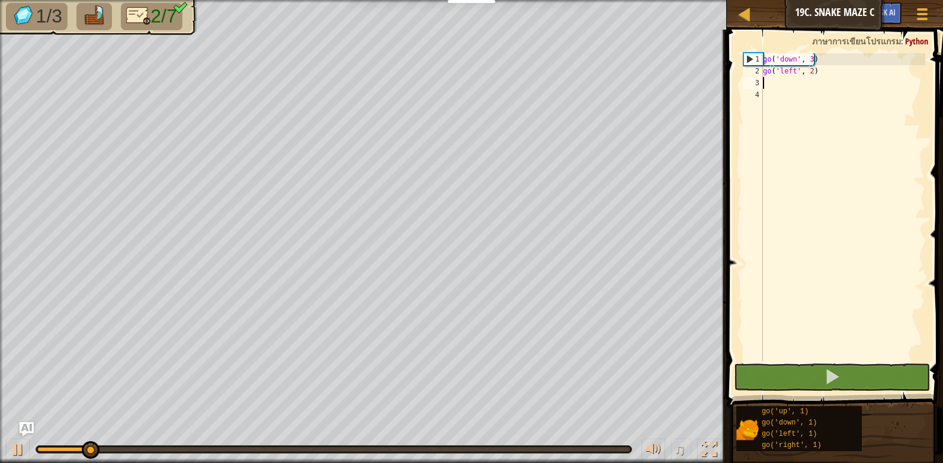
click at [794, 82] on div "go ( 'down' , 3 ) go ( 'left' , 2 )" at bounding box center [842, 219] width 165 height 332
type textarea "g"
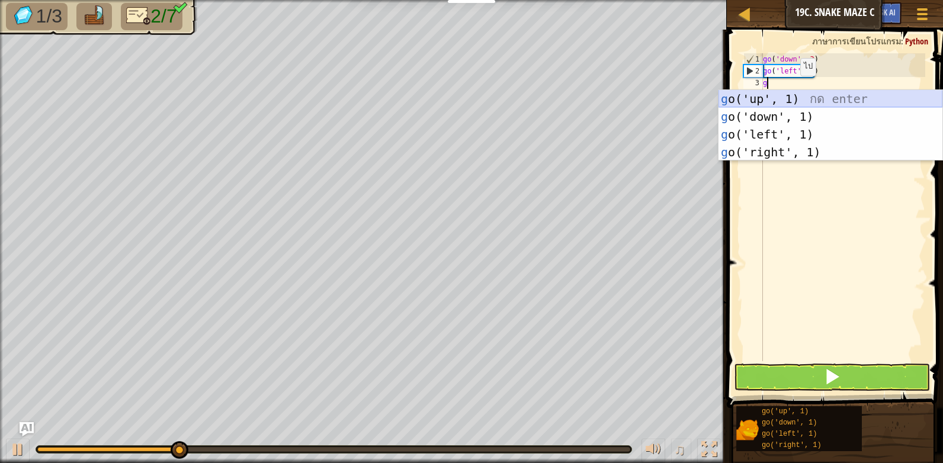
click at [797, 94] on div "g o('up', 1) กด enter g o('down', 1) กด enter g o('left', 1) กด enter g o('righ…" at bounding box center [830, 143] width 224 height 107
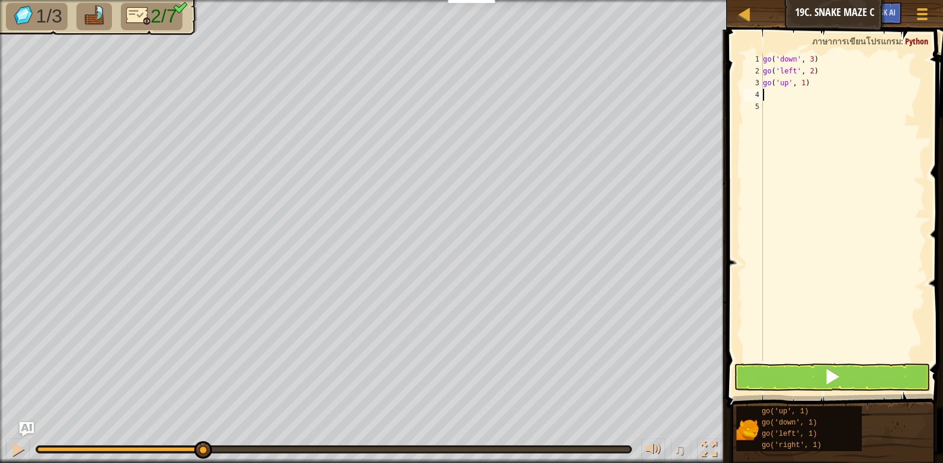
type textarea "g"
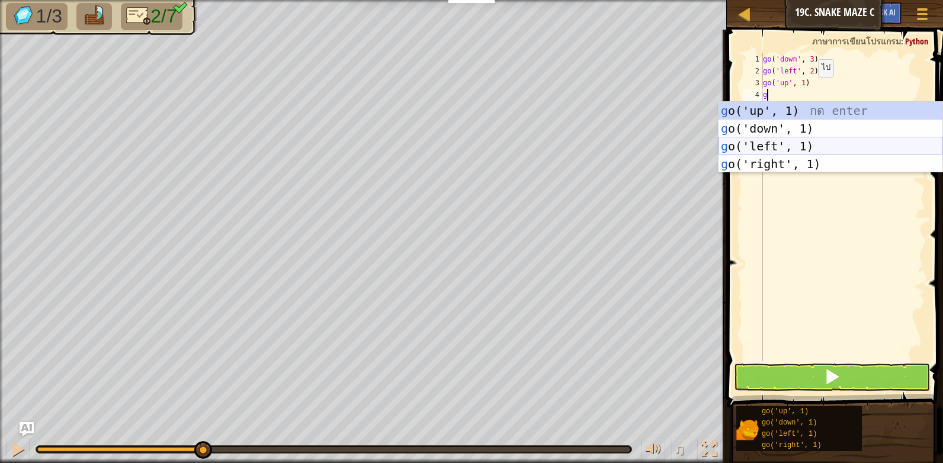
click at [791, 145] on div "g o('up', 1) กด enter g o('down', 1) กด enter g o('left', 1) กด enter g o('righ…" at bounding box center [830, 155] width 224 height 107
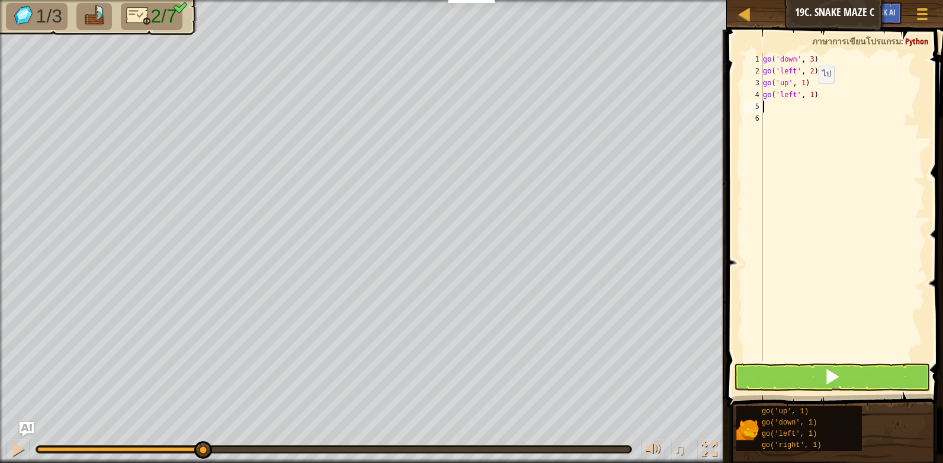
click at [808, 95] on div "go ( 'down' , 3 ) go ( 'left' , 2 ) go ( 'up' , 1 ) go ( 'left' , 1 )" at bounding box center [842, 219] width 165 height 332
click at [813, 373] on button at bounding box center [832, 377] width 196 height 27
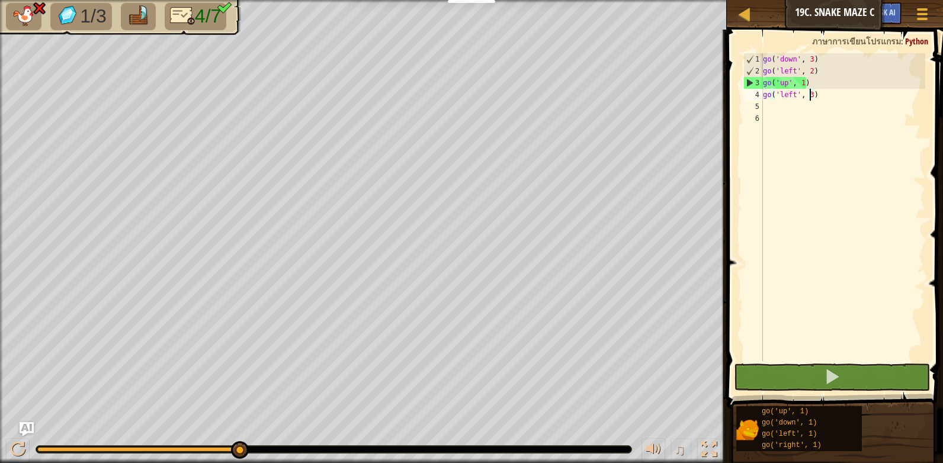
click at [810, 84] on div "go ( 'down' , 3 ) go ( 'left' , 2 ) go ( 'up' , 1 ) go ( 'left' , 3 )" at bounding box center [842, 219] width 165 height 332
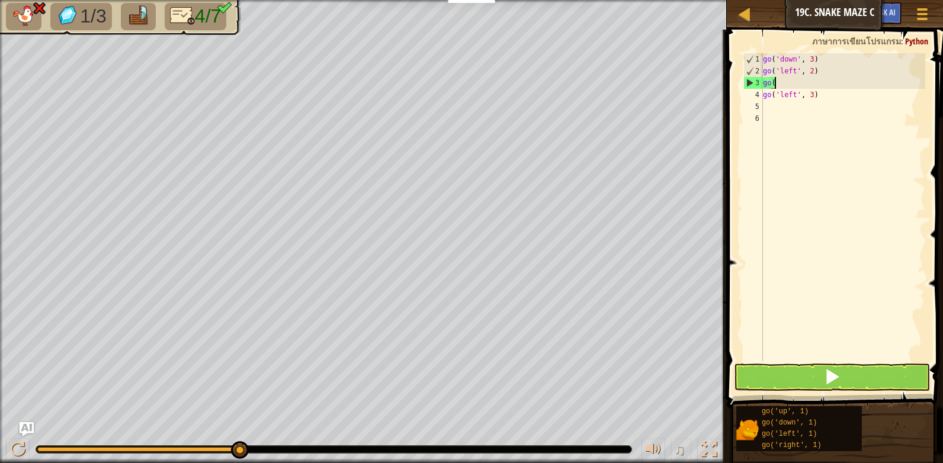
scroll to position [5, 0]
type textarea "g"
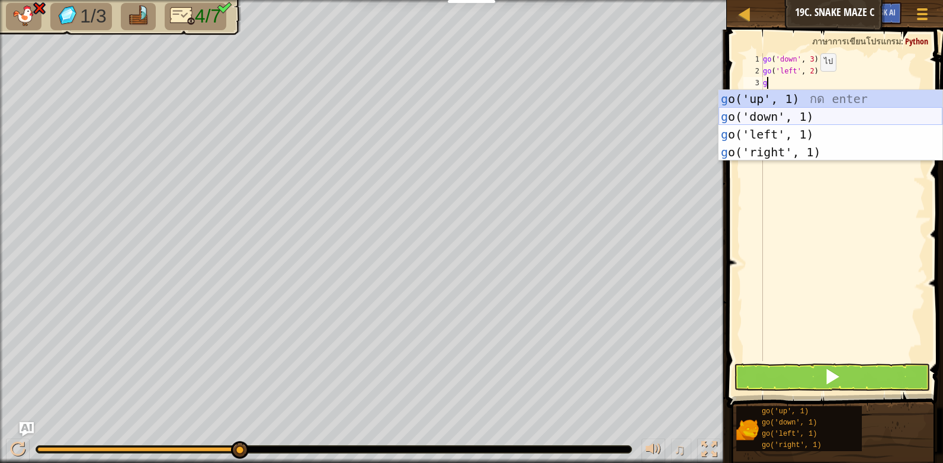
click at [783, 115] on div "g o('up', 1) กด enter g o('down', 1) กด enter g o('left', 1) กด enter g o('righ…" at bounding box center [830, 143] width 224 height 107
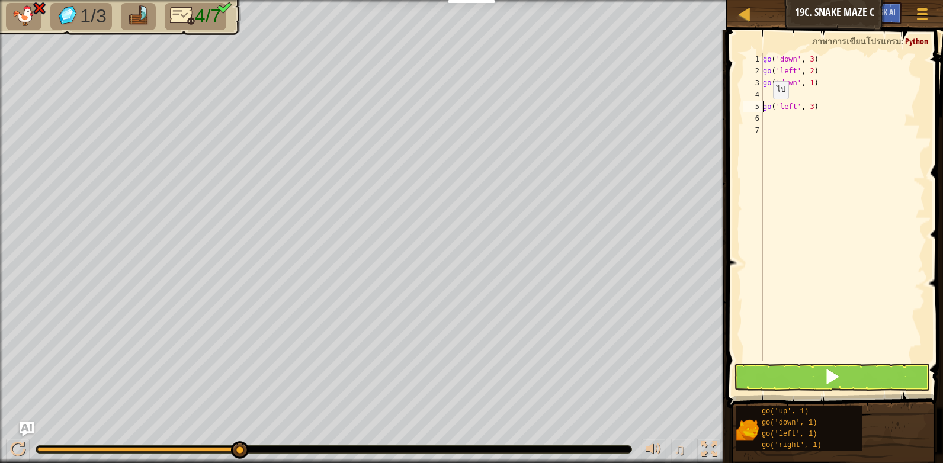
click at [763, 111] on div "go ( 'down' , 3 ) go ( 'left' , 2 ) go ( 'down' , 1 ) go ( 'left' , 3 )" at bounding box center [842, 219] width 165 height 332
click at [830, 379] on span at bounding box center [832, 376] width 17 height 17
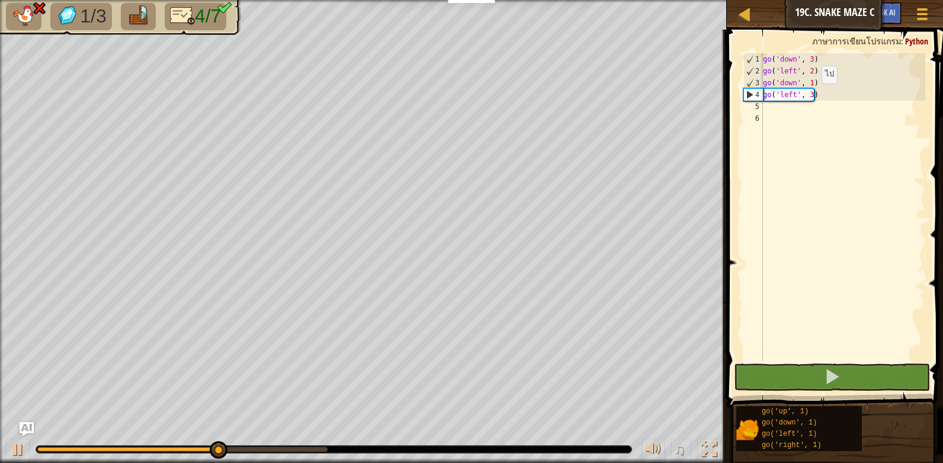
click at [811, 95] on div "go ( 'down' , 3 ) go ( 'left' , 2 ) go ( 'down' , 1 ) go ( 'left' , 3 )" at bounding box center [842, 219] width 165 height 332
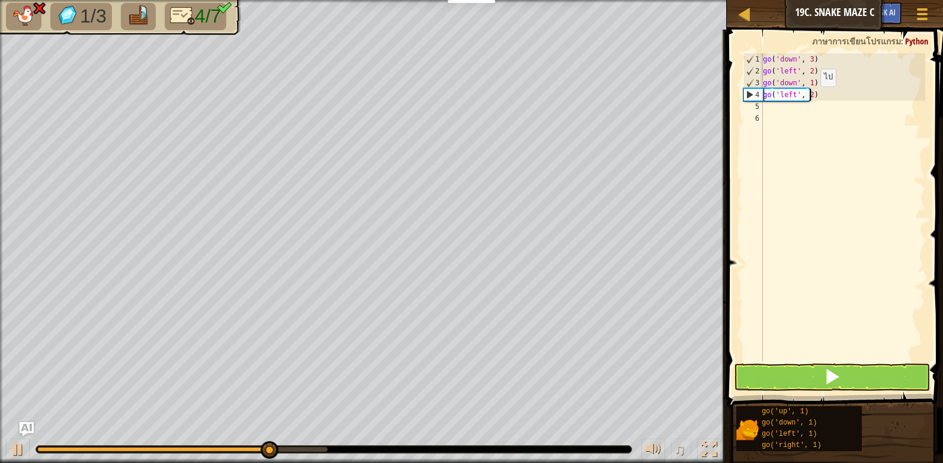
scroll to position [5, 4]
type textarea "go('left', 2)"
click at [829, 375] on span at bounding box center [832, 376] width 17 height 17
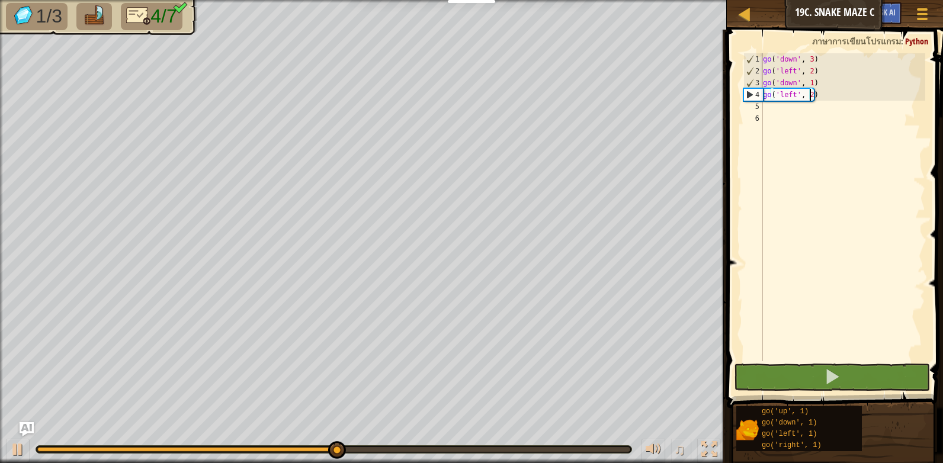
click at [791, 113] on div "go ( 'down' , 3 ) go ( 'left' , 2 ) go ( 'down' , 1 ) go ( 'left' , 2 )" at bounding box center [842, 219] width 165 height 332
click at [785, 109] on div "go ( 'down' , 3 ) go ( 'left' , 2 ) go ( 'down' , 1 ) go ( 'left' , 2 )" at bounding box center [842, 219] width 165 height 332
type textarea "g"
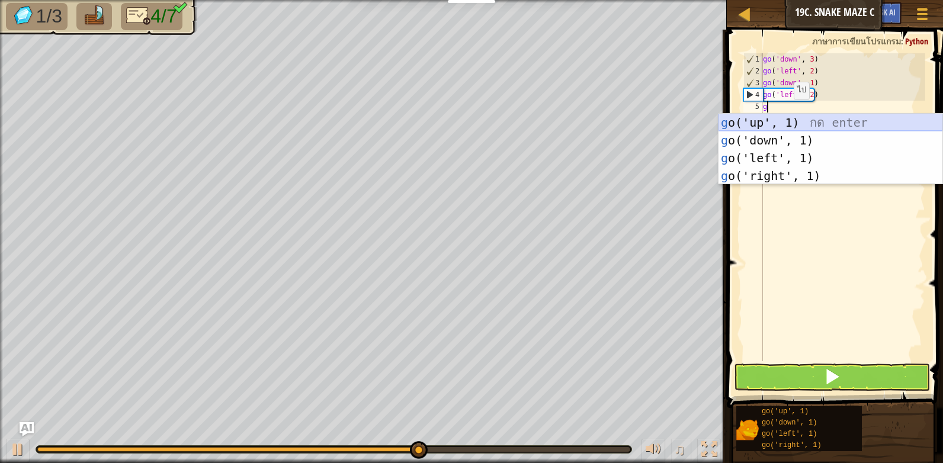
click at [779, 124] on div "g o('up', 1) กด enter g o('down', 1) กด enter g o('left', 1) กด enter g o('righ…" at bounding box center [830, 167] width 224 height 107
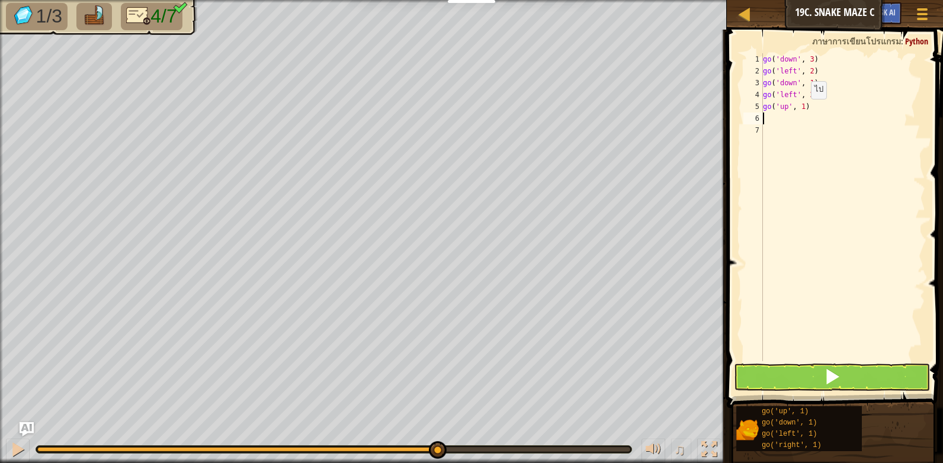
click at [801, 110] on div "go ( 'down' , 3 ) go ( 'left' , 2 ) go ( 'down' , 1 ) go ( 'left' , 2 ) go ( 'u…" at bounding box center [842, 219] width 165 height 332
type textarea "go('up', 2)"
click at [869, 371] on button at bounding box center [832, 377] width 196 height 27
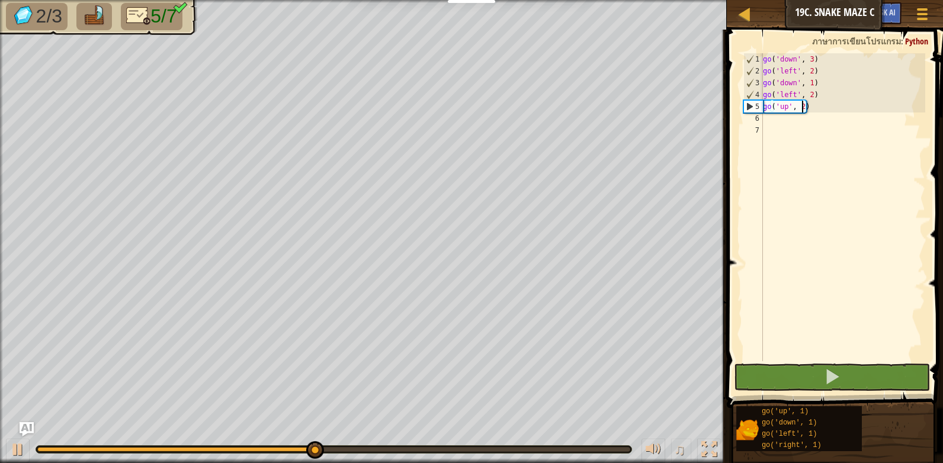
click at [787, 126] on div "go ( 'down' , 3 ) go ( 'left' , 2 ) go ( 'down' , 1 ) go ( 'left' , 2 ) go ( 'u…" at bounding box center [842, 219] width 165 height 332
click at [783, 121] on div "go ( 'down' , 3 ) go ( 'left' , 2 ) go ( 'down' , 1 ) go ( 'left' , 2 ) go ( 'u…" at bounding box center [842, 219] width 165 height 332
type textarea "g"
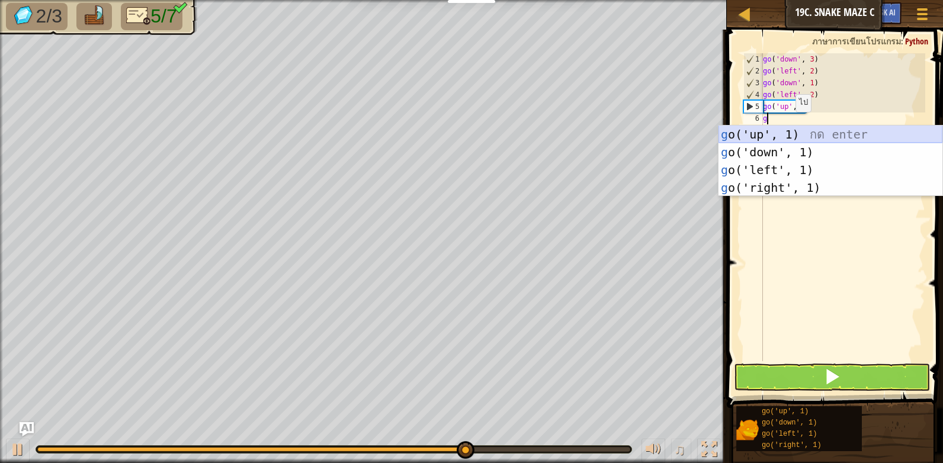
click at [793, 130] on div "g o('up', 1) กด enter g o('down', 1) กด enter g o('left', 1) กด enter g o('righ…" at bounding box center [830, 179] width 224 height 107
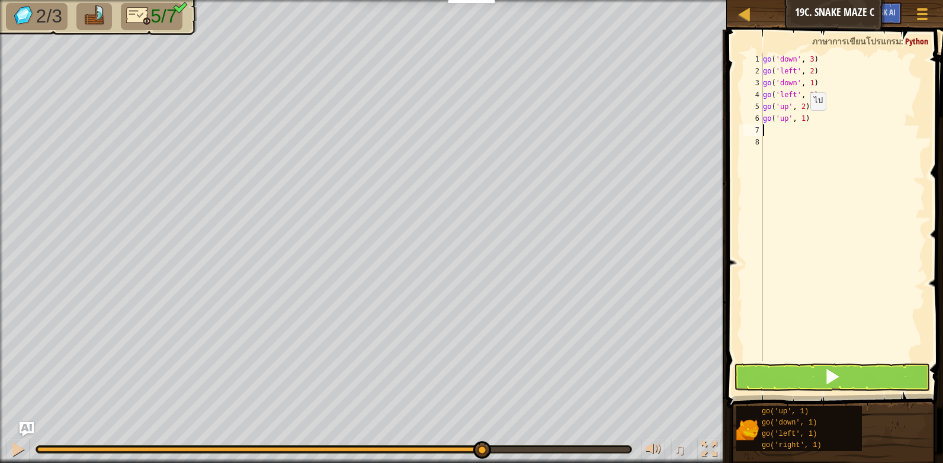
click at [800, 122] on div "go ( 'down' , 3 ) go ( 'left' , 2 ) go ( 'down' , 1 ) go ( 'left' , 2 ) go ( 'u…" at bounding box center [842, 219] width 165 height 332
click at [824, 119] on div "go ( 'down' , 3 ) go ( 'left' , 2 ) go ( 'down' , 1 ) go ( 'left' , 2 ) go ( 'u…" at bounding box center [842, 219] width 165 height 332
type textarea "g"
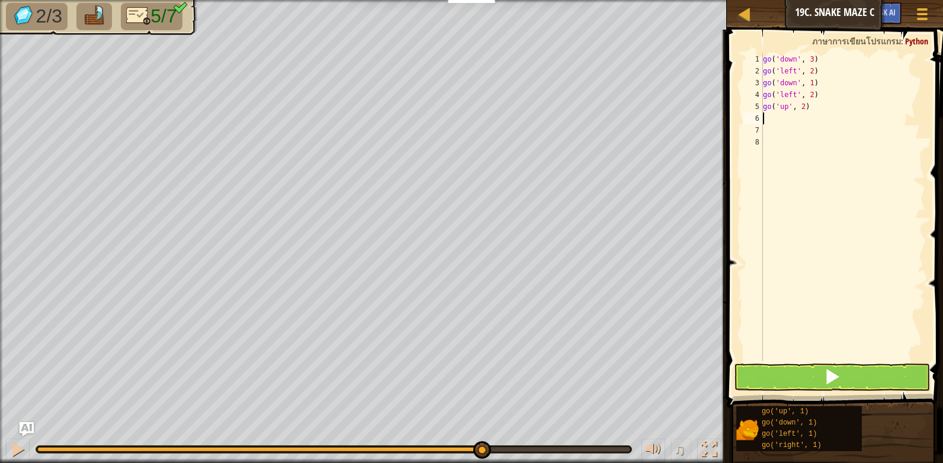
type textarea "g"
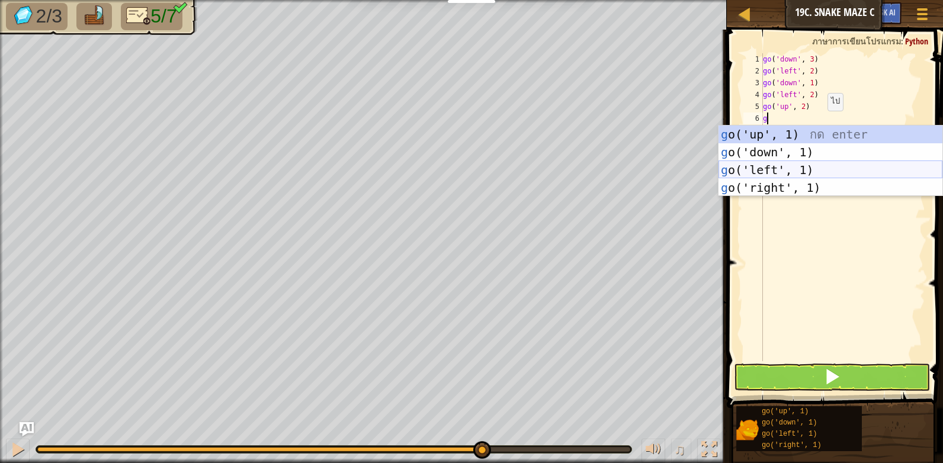
click at [790, 165] on div "g o('up', 1) กด enter g o('down', 1) กด enter g o('left', 1) กด enter g o('righ…" at bounding box center [830, 179] width 224 height 107
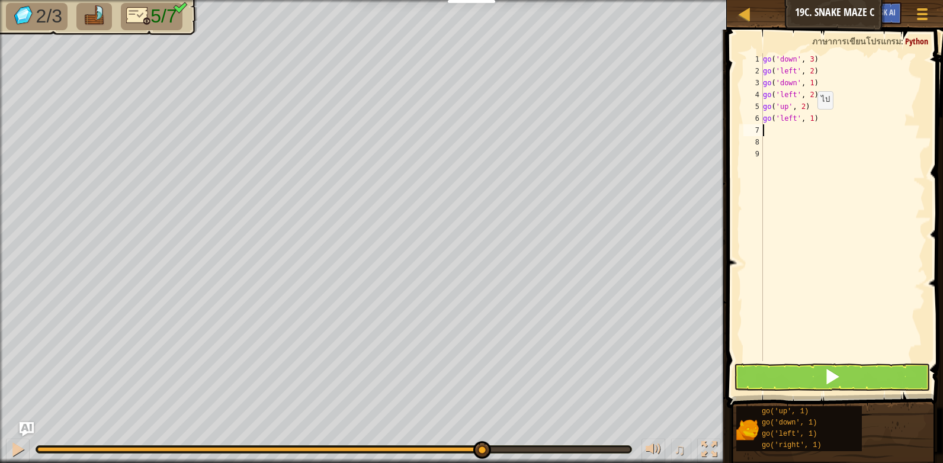
click at [807, 121] on div "go ( 'down' , 3 ) go ( 'left' , 2 ) go ( 'down' , 1 ) go ( 'left' , 2 ) go ( 'u…" at bounding box center [842, 219] width 165 height 332
click at [810, 123] on div "go ( 'down' , 3 ) go ( 'left' , 2 ) go ( 'down' , 1 ) go ( 'left' , 2 ) go ( 'u…" at bounding box center [842, 219] width 165 height 332
type textarea "go('left', 2)"
click at [784, 375] on button at bounding box center [832, 377] width 196 height 27
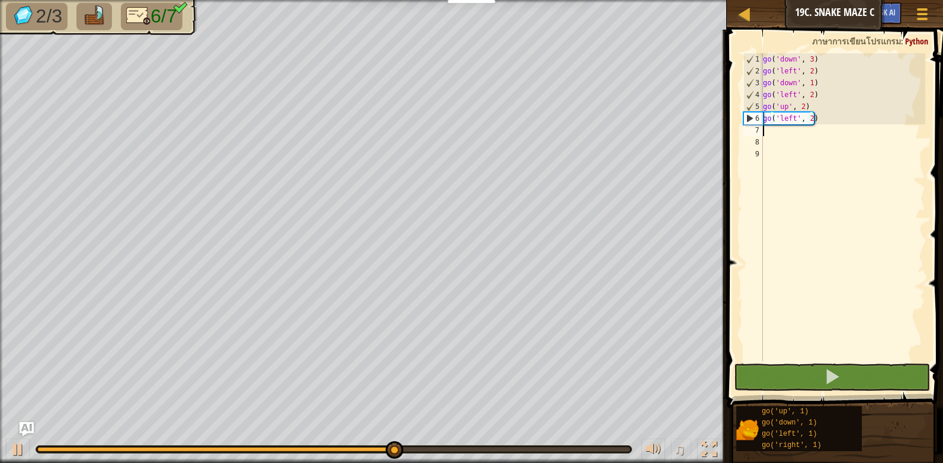
click at [781, 135] on div "go ( 'down' , 3 ) go ( 'left' , 2 ) go ( 'down' , 1 ) go ( 'left' , 2 ) go ( 'u…" at bounding box center [842, 219] width 165 height 332
type textarea "g"
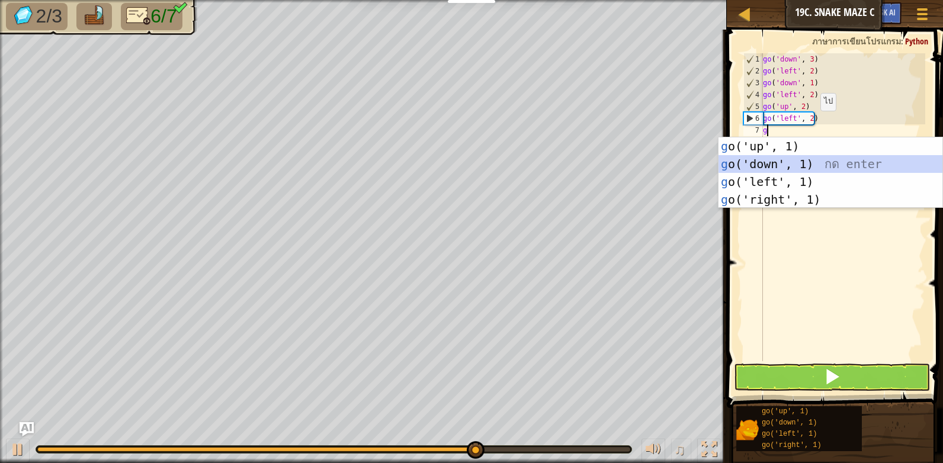
click at [777, 161] on div "g o('up', 1) กด enter g o('down', 1) กด enter g o('left', 1) กด enter g o('righ…" at bounding box center [830, 190] width 224 height 107
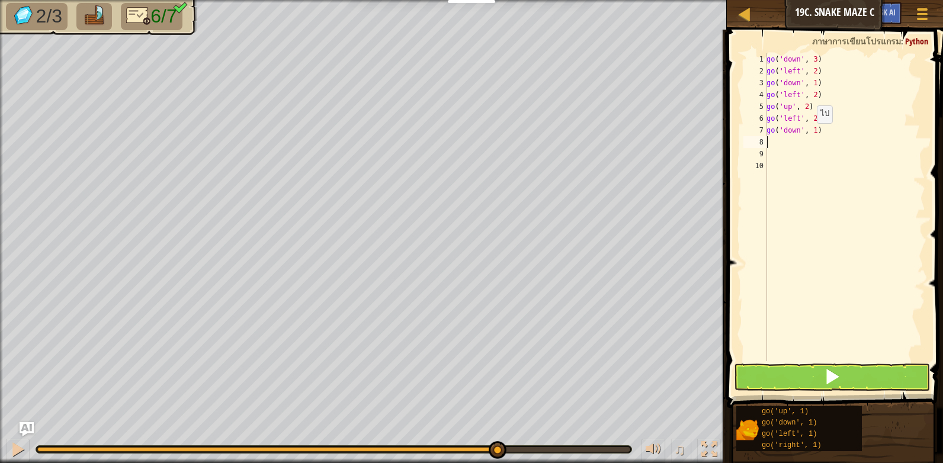
click at [810, 134] on div "go ( 'down' , 3 ) go ( 'left' , 2 ) go ( 'down' , 1 ) go ( 'left' , 2 ) go ( 'u…" at bounding box center [844, 219] width 161 height 332
click at [813, 133] on div "go ( 'down' , 3 ) go ( 'left' , 2 ) go ( 'down' , 1 ) go ( 'left' , 2 ) go ( 'u…" at bounding box center [844, 219] width 161 height 332
type textarea "go('down', 3)"
click at [838, 368] on span at bounding box center [832, 376] width 17 height 17
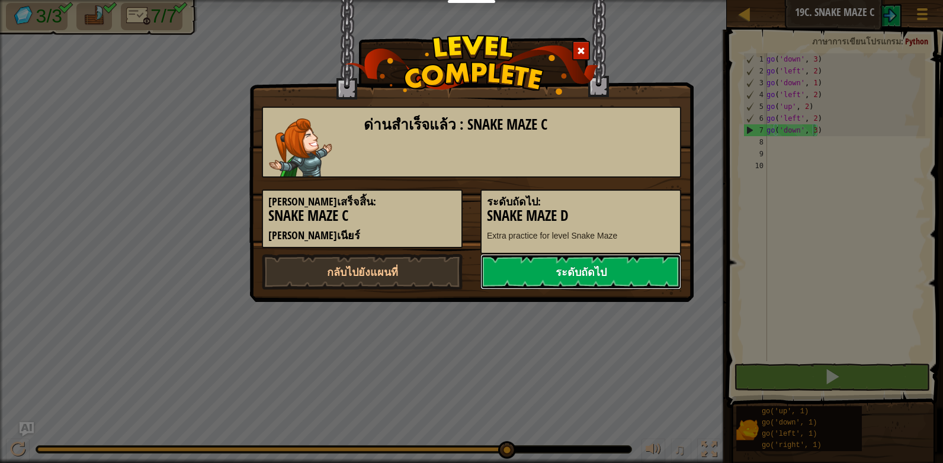
click at [615, 273] on link "ระดับถัดไป" at bounding box center [580, 272] width 201 height 36
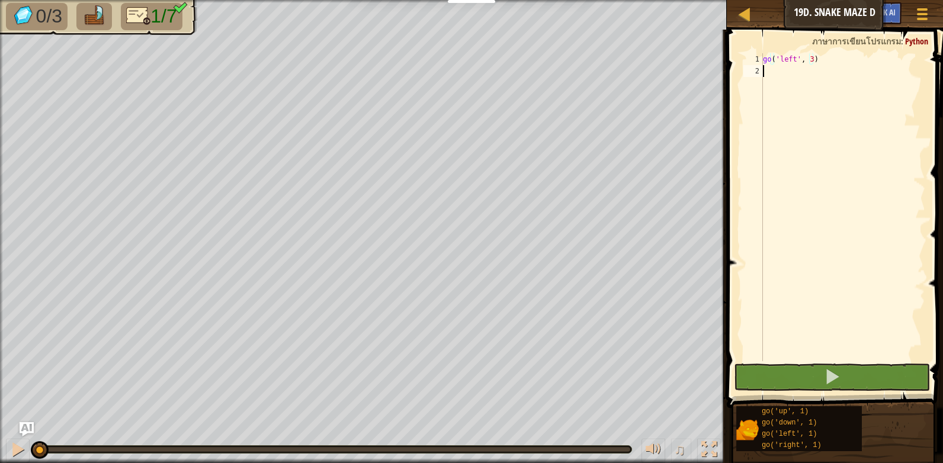
click at [777, 71] on div "go ( 'left' , 3 )" at bounding box center [842, 219] width 165 height 332
type textarea "g"
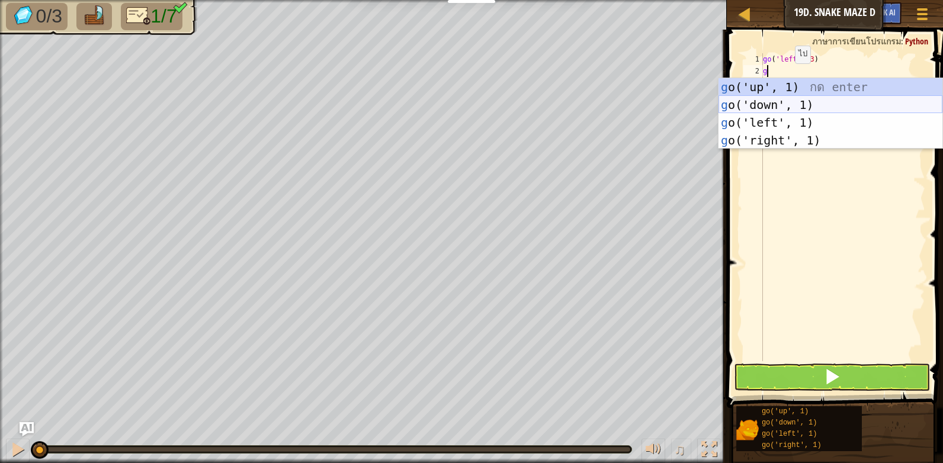
click at [795, 97] on div "g o('up', 1) กด enter g o('down', 1) กด enter g o('left', 1) กด enter g o('righ…" at bounding box center [830, 131] width 224 height 107
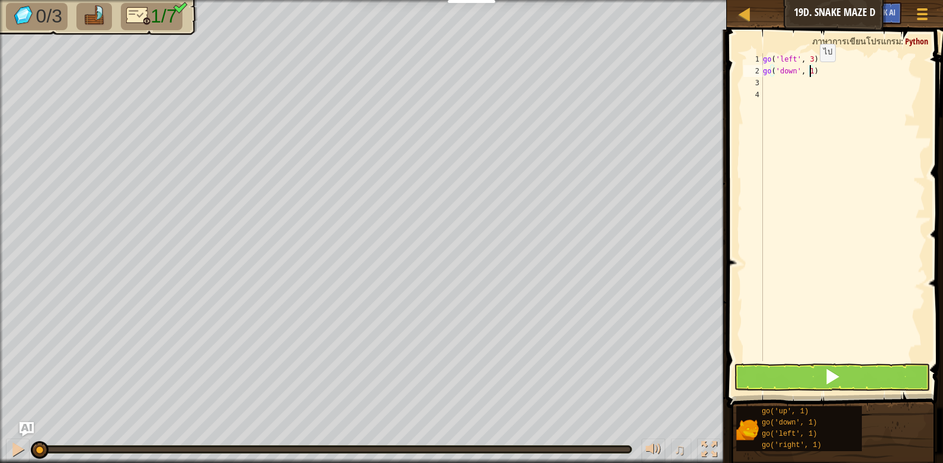
click at [810, 73] on div "go ( 'left' , 3 ) go ( 'down' , 1 )" at bounding box center [842, 219] width 165 height 332
type textarea "go('down', 2)"
click at [786, 82] on div "go ( 'left' , 3 ) go ( 'down' , 2 )" at bounding box center [842, 219] width 165 height 332
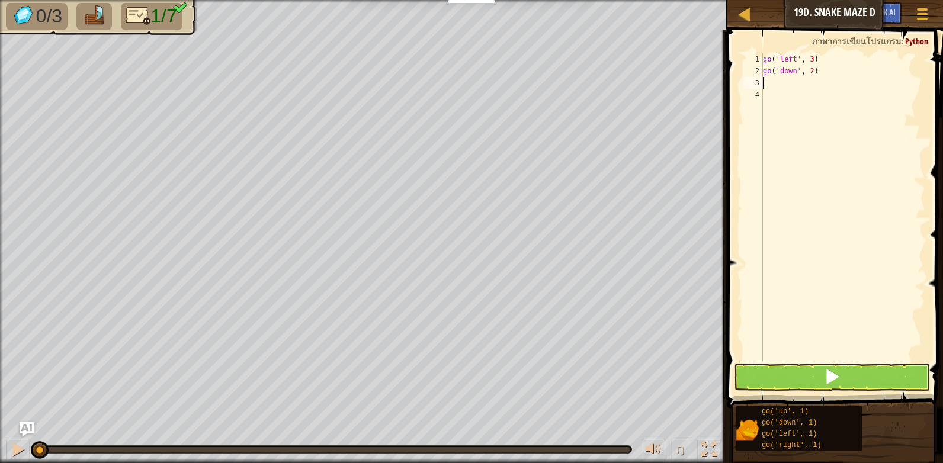
type textarea "g"
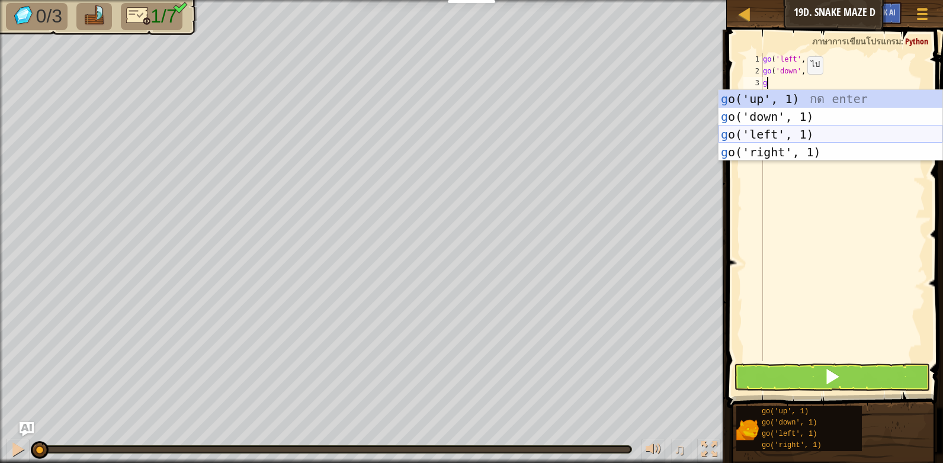
click at [795, 134] on div "g o('up', 1) กด enter g o('down', 1) กด enter g o('left', 1) กด enter g o('righ…" at bounding box center [830, 143] width 224 height 107
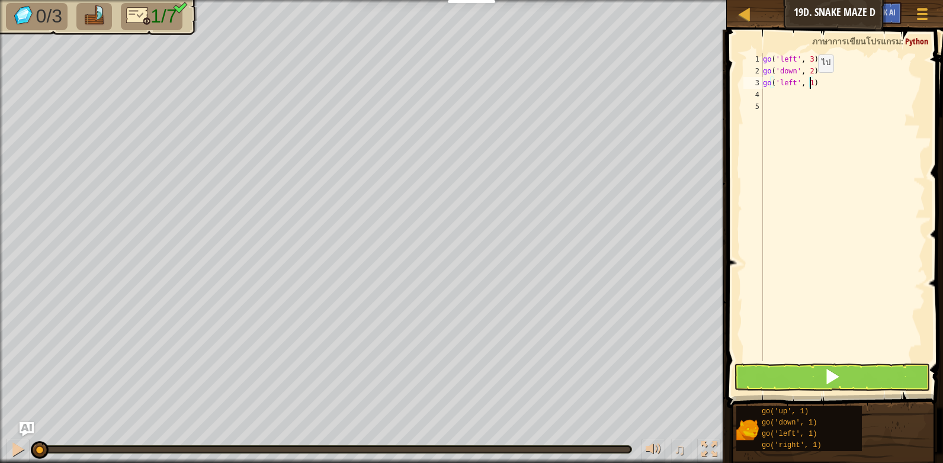
click at [808, 84] on div "go ( 'left' , 3 ) go ( 'down' , 2 ) go ( 'left' , 1 )" at bounding box center [842, 219] width 165 height 332
click at [808, 374] on button at bounding box center [832, 377] width 196 height 27
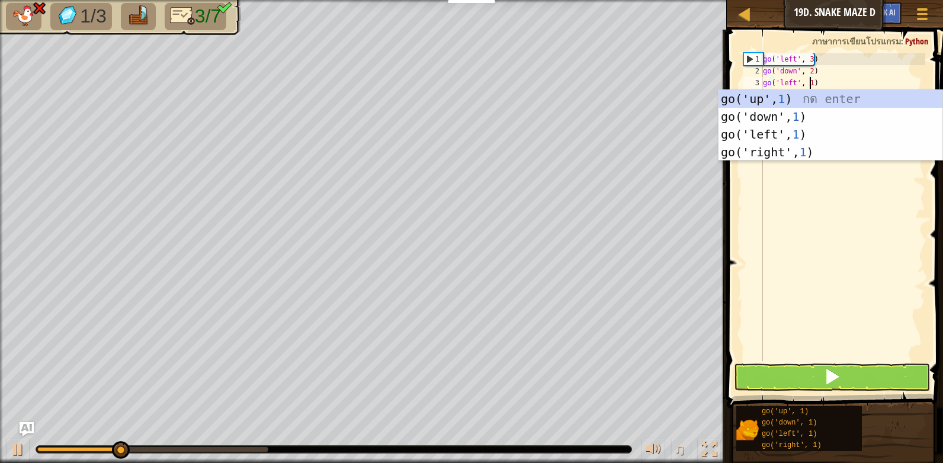
type textarea "go('left', 1)"
click at [819, 377] on button at bounding box center [832, 377] width 196 height 27
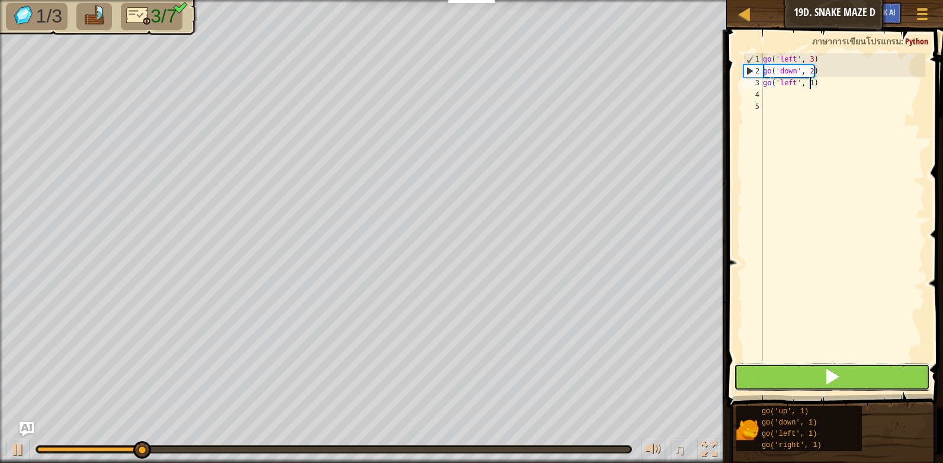
click at [817, 368] on button at bounding box center [832, 377] width 196 height 27
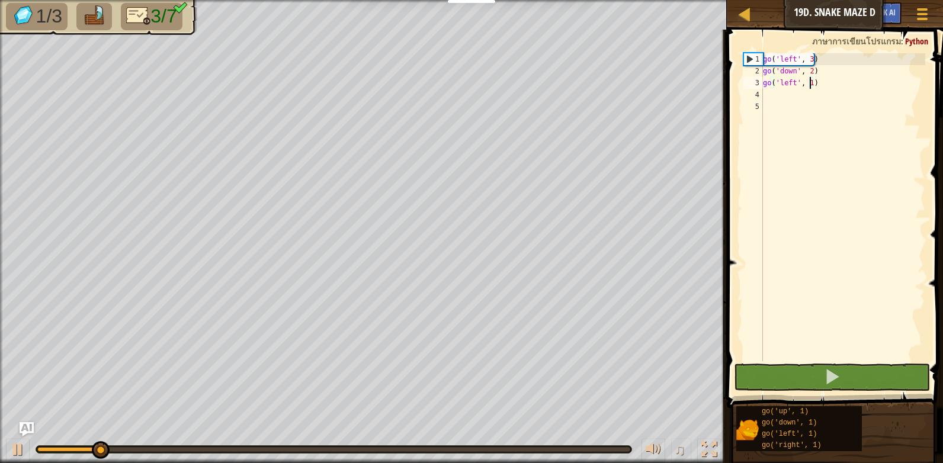
click at [782, 99] on div "go ( 'left' , 3 ) go ( 'down' , 2 ) go ( 'left' , 1 )" at bounding box center [842, 219] width 165 height 332
type textarea "g"
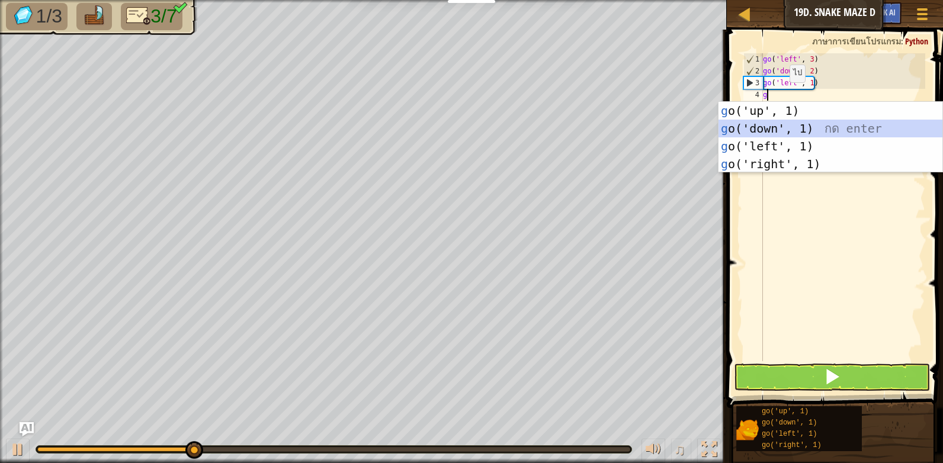
click at [768, 128] on div "g o('up', 1) กด enter g o('down', 1) กด enter g o('left', 1) กด enter g o('righ…" at bounding box center [830, 155] width 224 height 107
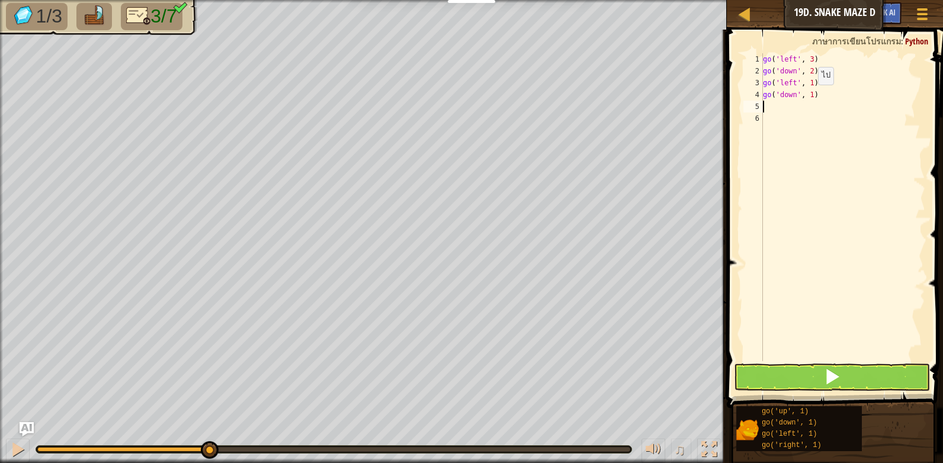
click at [808, 97] on div "go ( 'left' , 3 ) go ( 'down' , 2 ) go ( 'left' , 1 ) go ( 'down' , 1 )" at bounding box center [842, 219] width 165 height 332
type textarea "go('down', 2)"
click at [791, 106] on div "go ( 'left' , 3 ) go ( 'down' , 2 ) go ( 'left' , 1 ) go ( 'down' , 2 )" at bounding box center [842, 219] width 165 height 332
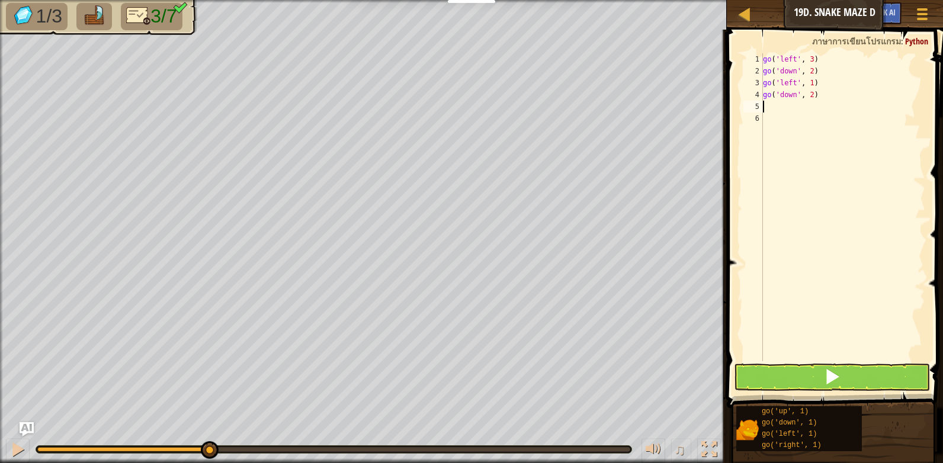
type textarea "g"
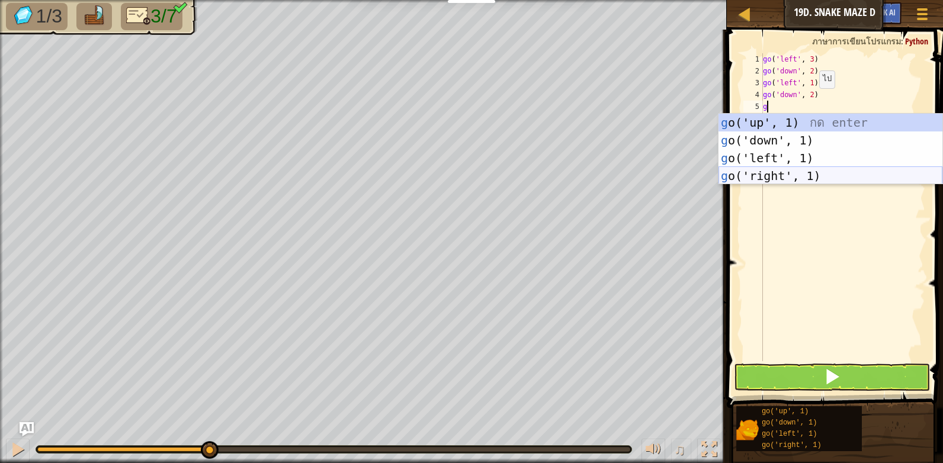
click at [776, 176] on div "g o('up', 1) กด enter g o('down', 1) กด enter g o('left', 1) กด enter g o('righ…" at bounding box center [830, 167] width 224 height 107
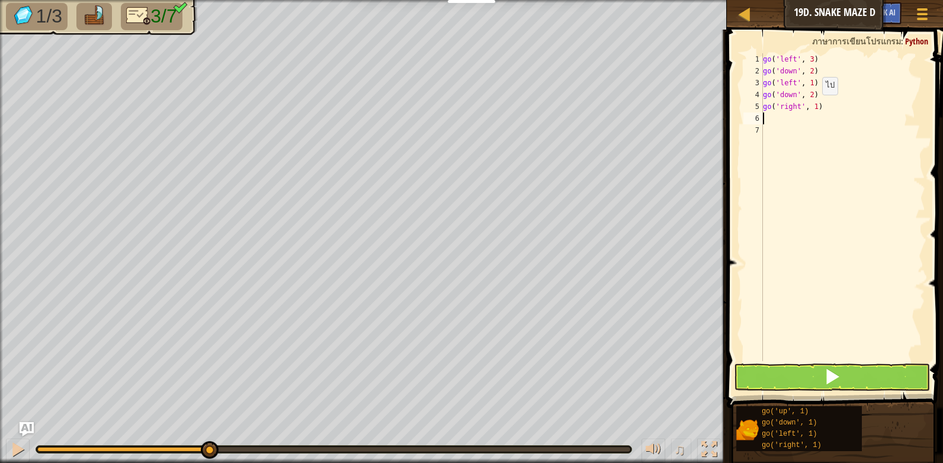
click at [812, 107] on div "go ( 'left' , 3 ) go ( 'down' , 2 ) go ( 'left' , 1 ) go ( 'down' , 2 ) go ( 'r…" at bounding box center [842, 219] width 165 height 332
type textarea "go('right', 2)"
click at [822, 373] on button at bounding box center [832, 377] width 196 height 27
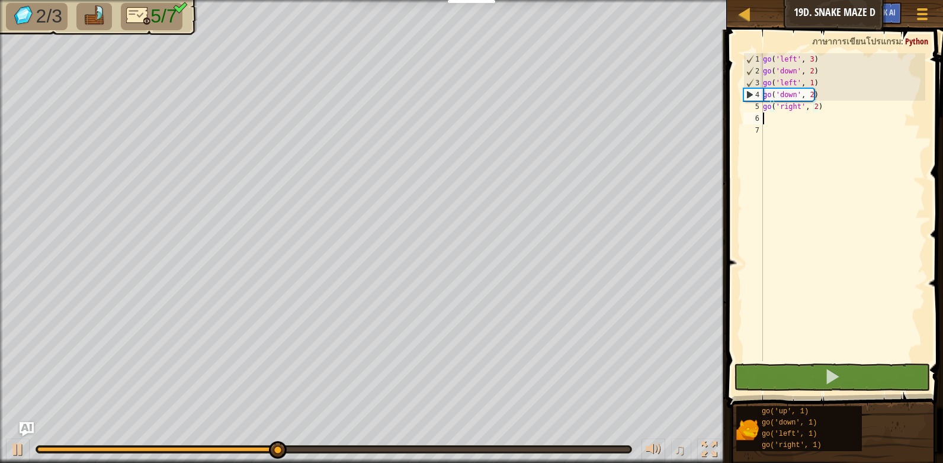
click at [783, 120] on div "go ( 'left' , 3 ) go ( 'down' , 2 ) go ( 'left' , 1 ) go ( 'down' , 2 ) go ( 'r…" at bounding box center [842, 219] width 165 height 332
type textarea "g"
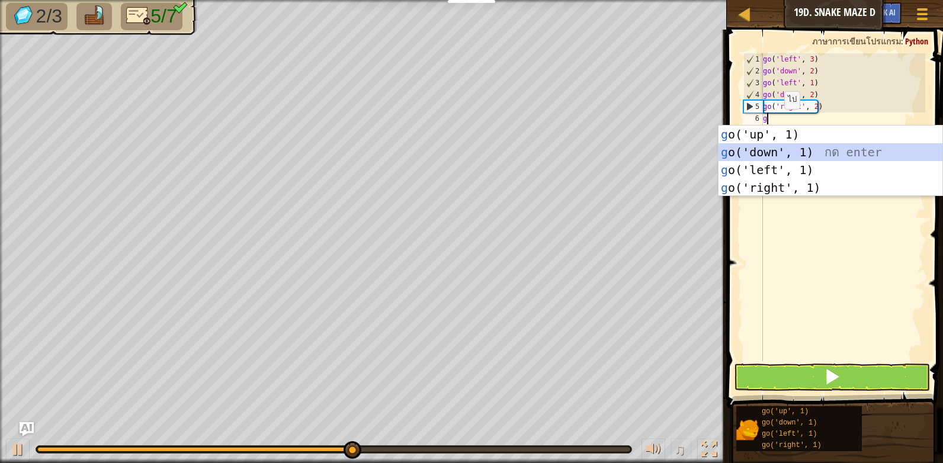
click at [792, 151] on div "g o('up', 1) กด enter g o('down', 1) กด enter g o('left', 1) กด enter g o('righ…" at bounding box center [830, 179] width 224 height 107
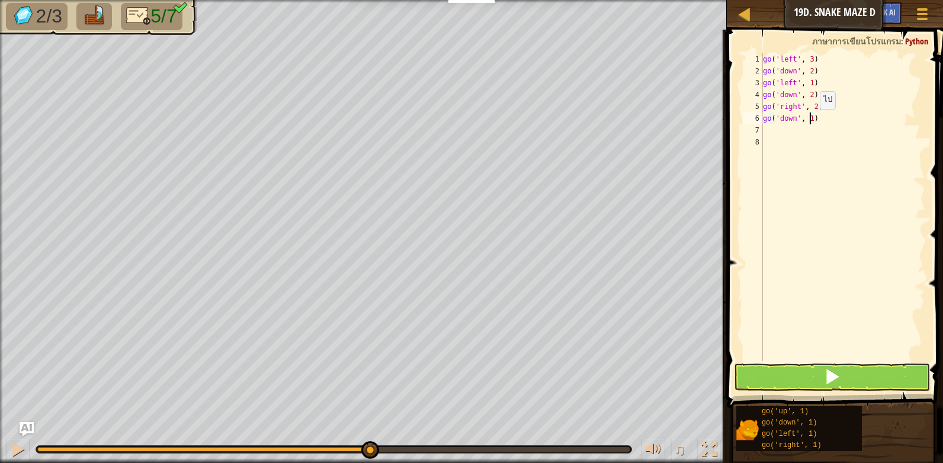
click at [810, 121] on div "go ( 'left' , 3 ) go ( 'down' , 2 ) go ( 'left' , 1 ) go ( 'down' , 2 ) go ( 'r…" at bounding box center [842, 219] width 165 height 332
type textarea "go('down', 2)"
click at [768, 132] on div "go ( 'left' , 3 ) go ( 'down' , 2 ) go ( 'left' , 1 ) go ( 'down' , 2 ) go ( 'r…" at bounding box center [842, 219] width 165 height 332
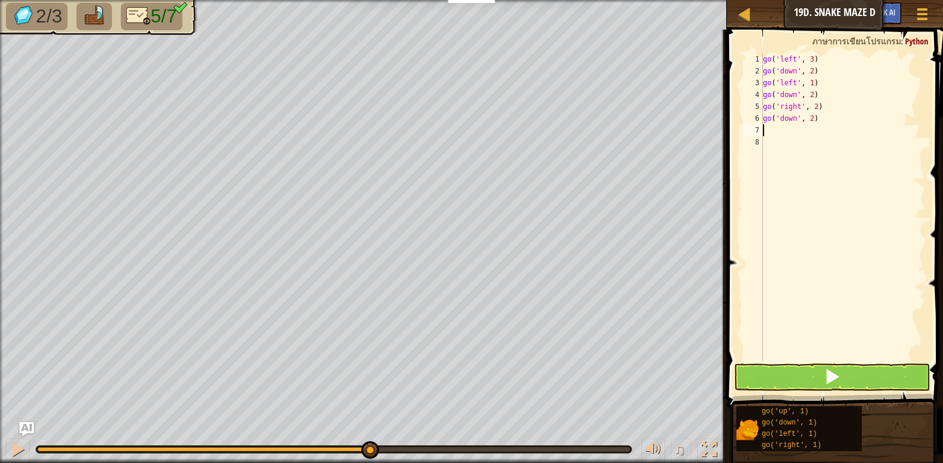
type textarea "g"
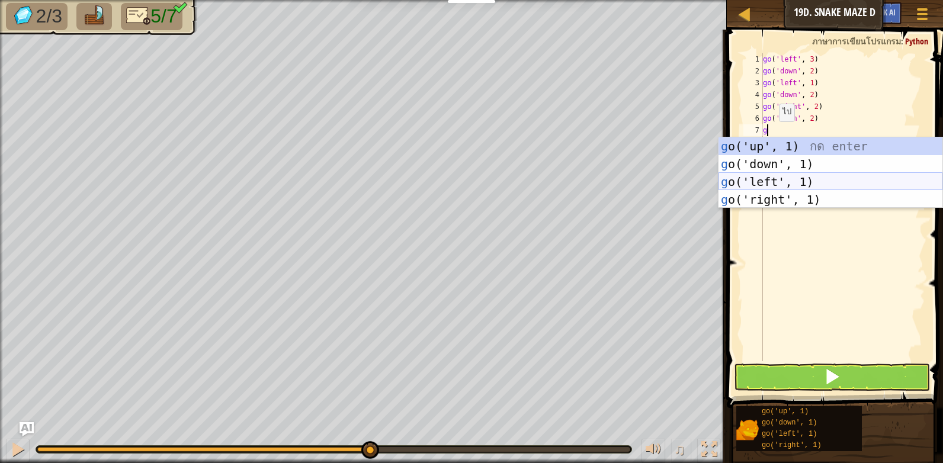
click at [787, 175] on div "g o('up', 1) กด enter g o('down', 1) กด enter g o('left', 1) กด enter g o('righ…" at bounding box center [830, 190] width 224 height 107
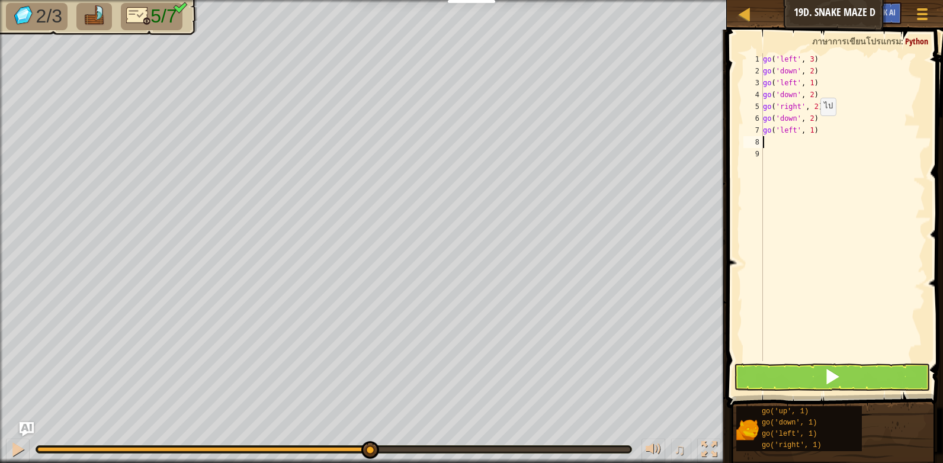
click at [810, 127] on div "go ( 'left' , 3 ) go ( 'down' , 2 ) go ( 'left' , 1 ) go ( 'down' , 2 ) go ( 'r…" at bounding box center [842, 219] width 165 height 332
type textarea "go('left', 3)"
click at [797, 371] on button at bounding box center [832, 377] width 196 height 27
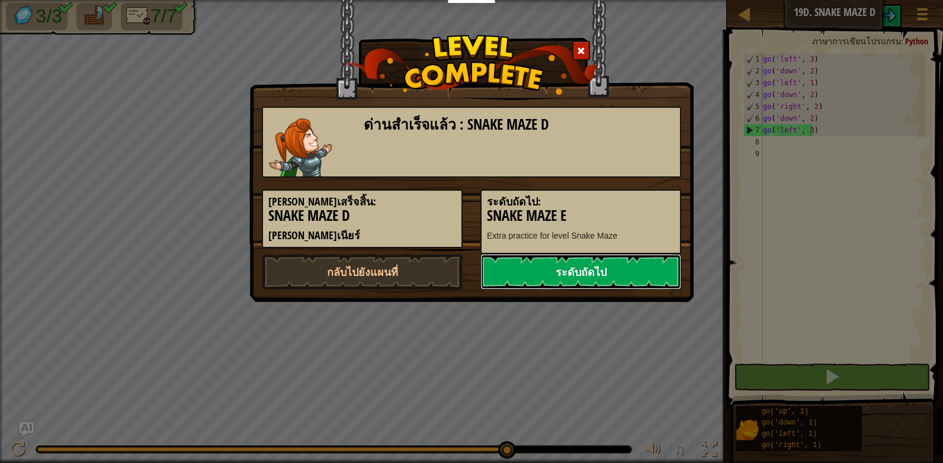
click at [579, 262] on link "ระดับถัดไป" at bounding box center [580, 272] width 201 height 36
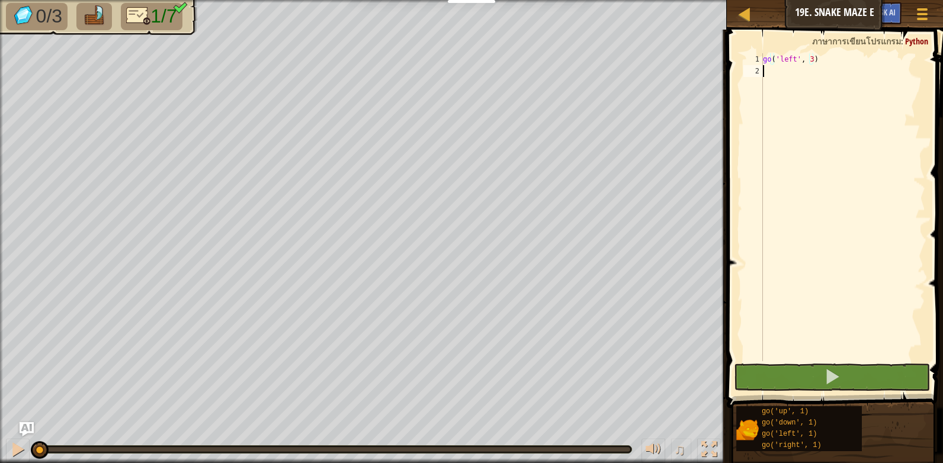
click at [769, 72] on div "go ( 'left' , 3 )" at bounding box center [842, 219] width 165 height 332
type textarea "g"
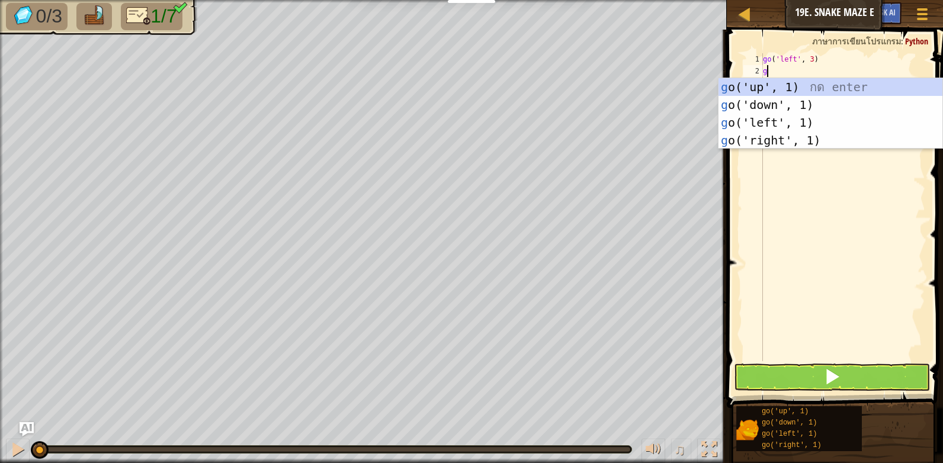
scroll to position [5, 0]
click at [773, 82] on div "g o('up', 1) กด enter g o('down', 1) กด enter g o('left', 1) กด enter g o('righ…" at bounding box center [830, 131] width 224 height 107
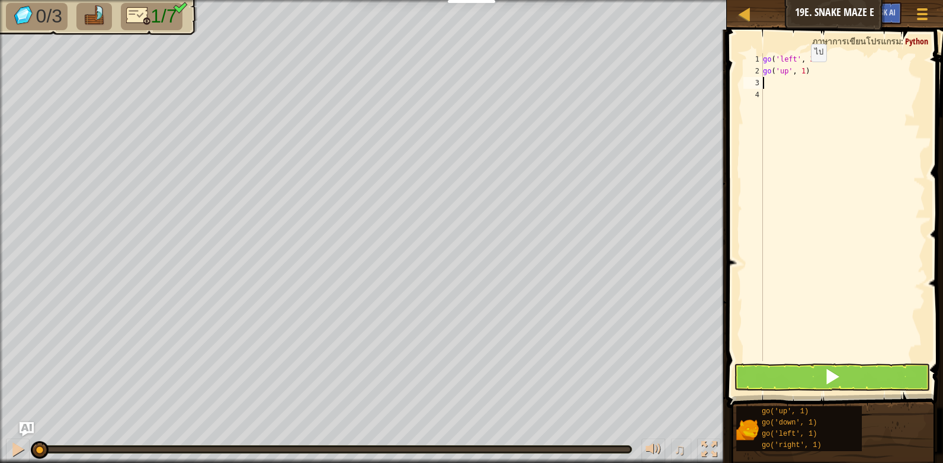
click at [801, 73] on div "go ( 'left' , 3 ) go ( 'up' , 1 )" at bounding box center [842, 219] width 165 height 332
type textarea "go('up', 2)"
click at [792, 81] on div "go ( 'left' , 3 ) go ( 'up' , 2 )" at bounding box center [842, 219] width 165 height 332
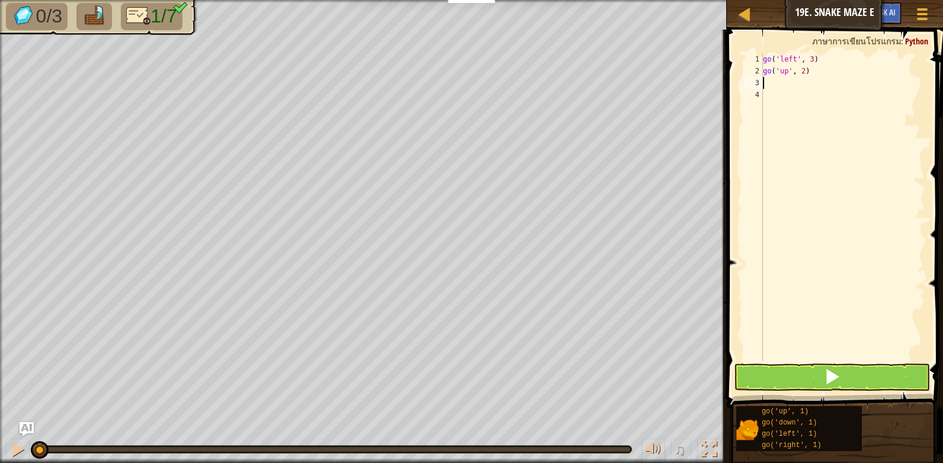
type textarea "g"
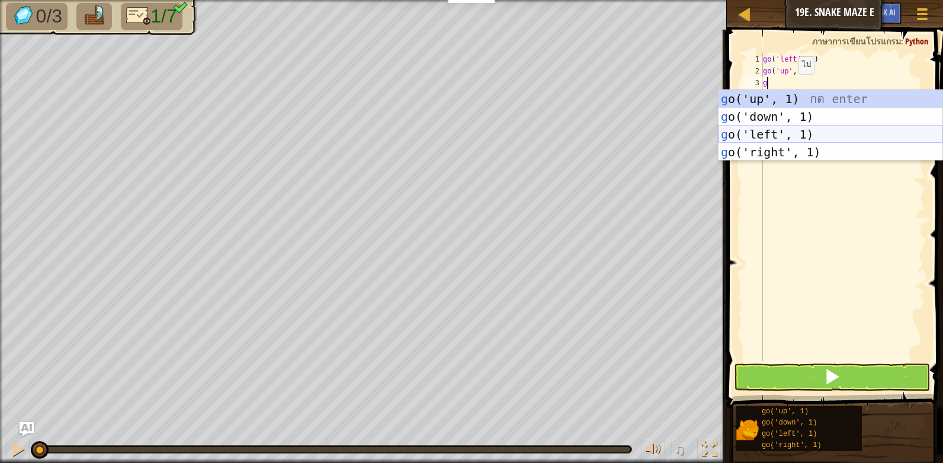
click at [763, 134] on div "g o('up', 1) กด enter g o('down', 1) กด enter g o('left', 1) กด enter g o('righ…" at bounding box center [830, 143] width 224 height 107
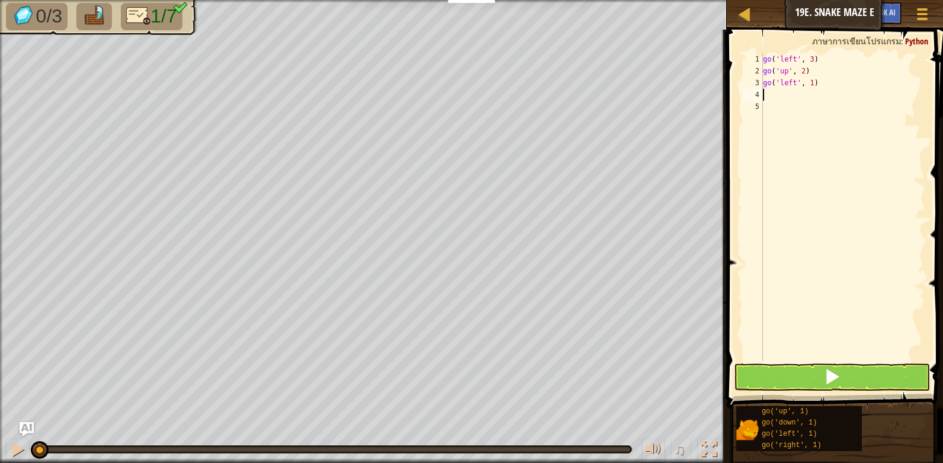
type textarea "g"
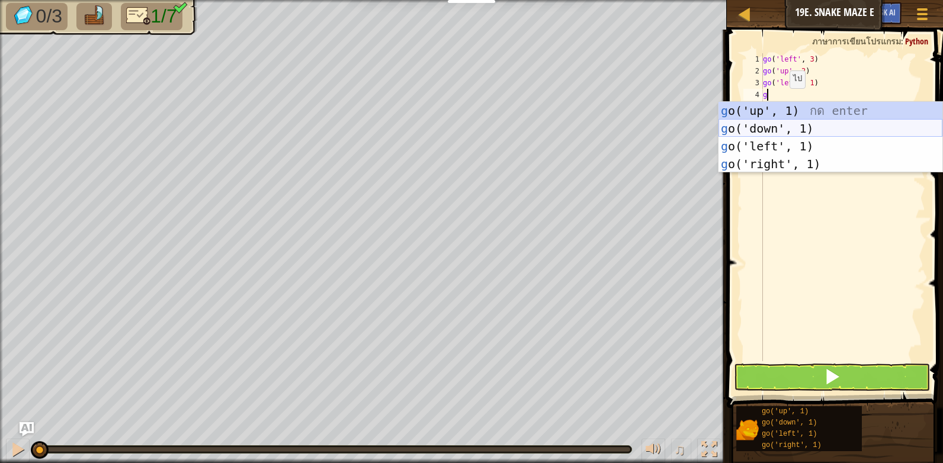
click at [776, 126] on div "g o('up', 1) กด enter g o('down', 1) กด enter g o('left', 1) กด enter g o('righ…" at bounding box center [830, 155] width 224 height 107
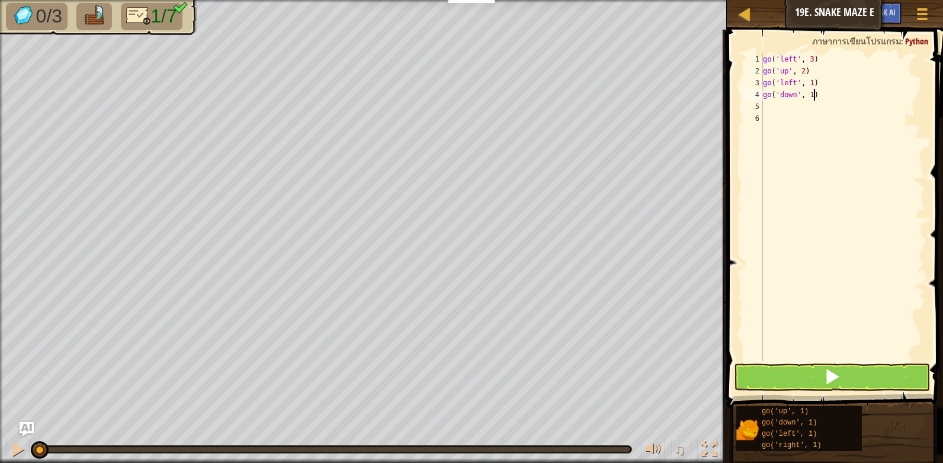
click at [818, 94] on div "go ( 'left' , 3 ) go ( 'up' , 2 ) go ( 'left' , 1 ) go ( 'down' , 1 )" at bounding box center [842, 219] width 165 height 332
type textarea "g"
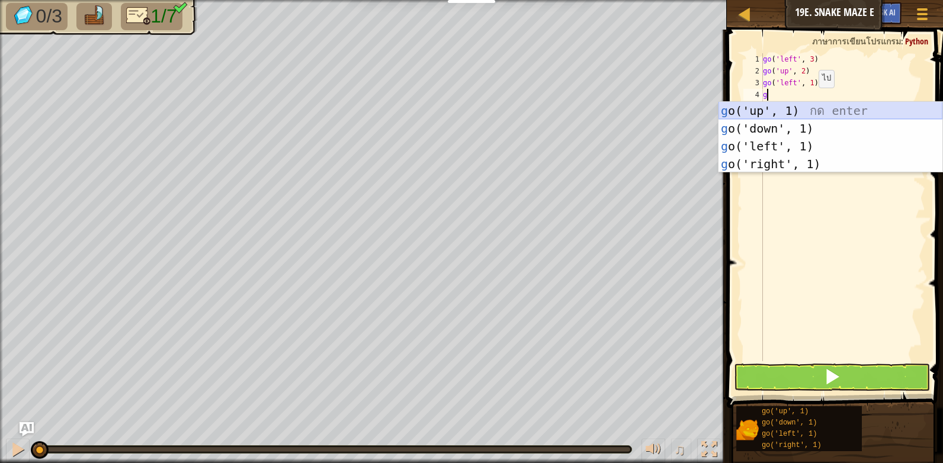
click at [785, 110] on div "g o('up', 1) กด enter g o('down', 1) กด enter g o('left', 1) กด enter g o('righ…" at bounding box center [830, 155] width 224 height 107
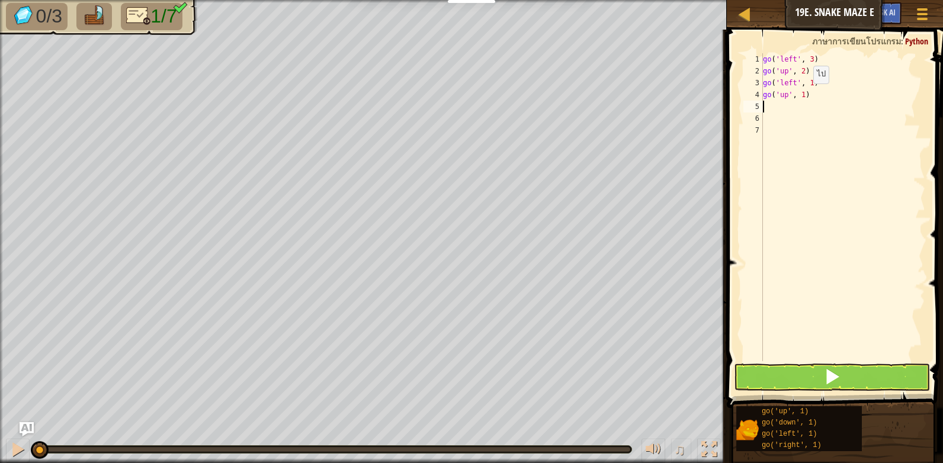
click at [803, 95] on div "go ( 'left' , 3 ) go ( 'up' , 2 ) go ( 'left' , 1 ) go ( 'up' , 1 )" at bounding box center [842, 219] width 165 height 332
type textarea "go('up', 2)"
click at [804, 386] on button at bounding box center [832, 377] width 196 height 27
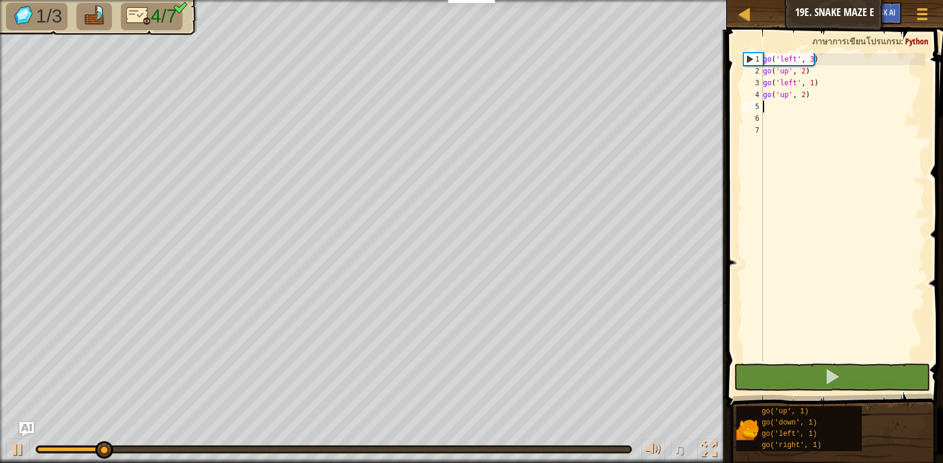
click at [776, 108] on div "go ( 'left' , 3 ) go ( 'up' , 2 ) go ( 'left' , 1 ) go ( 'up' , 2 )" at bounding box center [842, 219] width 165 height 332
type textarea "g"
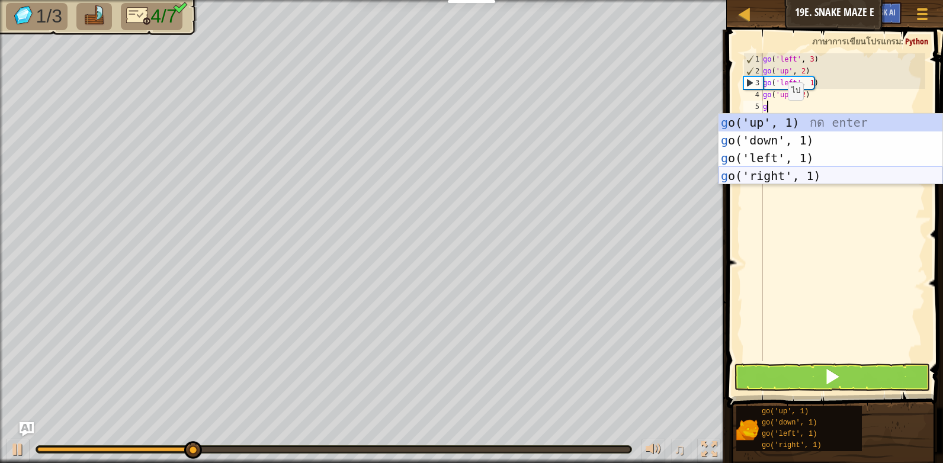
click at [775, 171] on div "g o('up', 1) กด enter g o('down', 1) กด enter g o('left', 1) กด enter g o('righ…" at bounding box center [830, 167] width 224 height 107
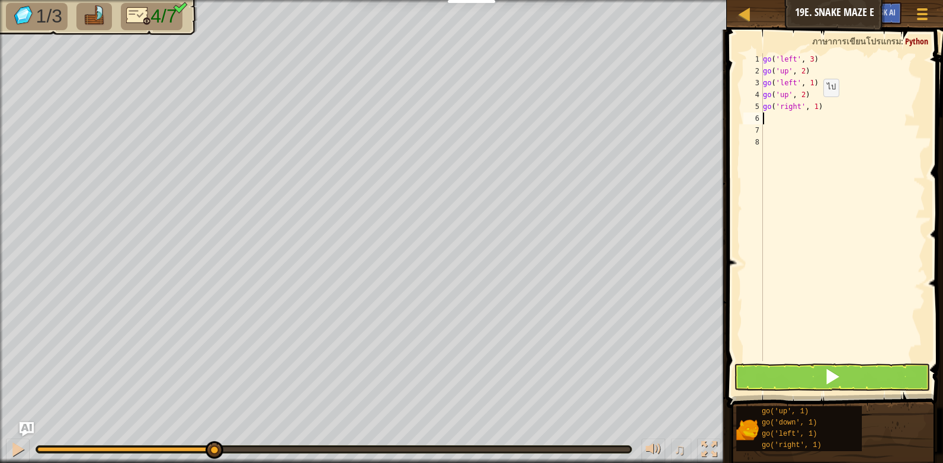
click at [814, 108] on div "go ( 'left' , 3 ) go ( 'up' , 2 ) go ( 'left' , 1 ) go ( 'up' , 2 ) go ( 'right…" at bounding box center [842, 219] width 165 height 332
type textarea "go('right', 2)"
click at [804, 375] on button at bounding box center [832, 377] width 196 height 27
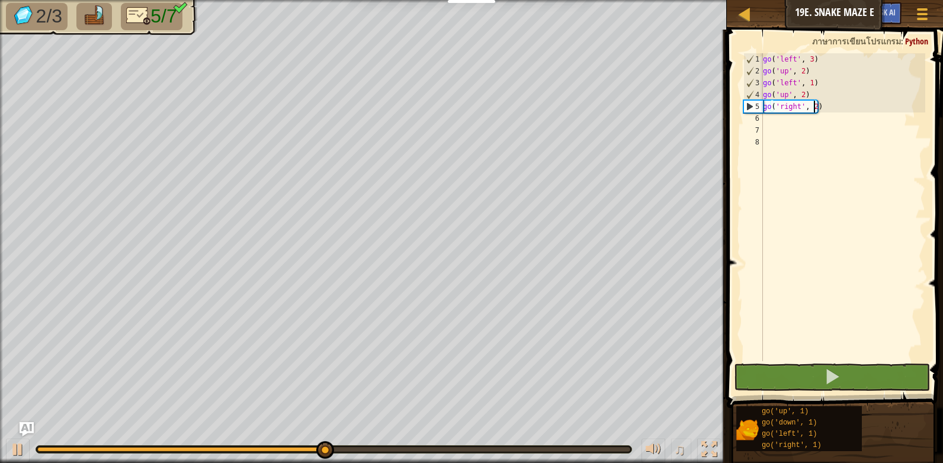
click at [770, 119] on div "go ( 'left' , 3 ) go ( 'up' , 2 ) go ( 'left' , 1 ) go ( 'up' , 2 ) go ( 'right…" at bounding box center [842, 219] width 165 height 332
type textarea "g"
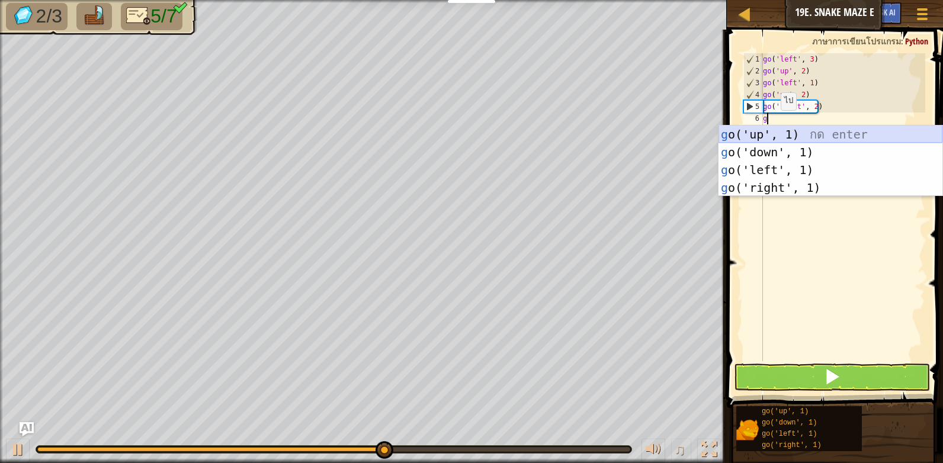
click at [776, 135] on div "g o('up', 1) กด enter g o('down', 1) กด enter g o('left', 1) กด enter g o('righ…" at bounding box center [830, 179] width 224 height 107
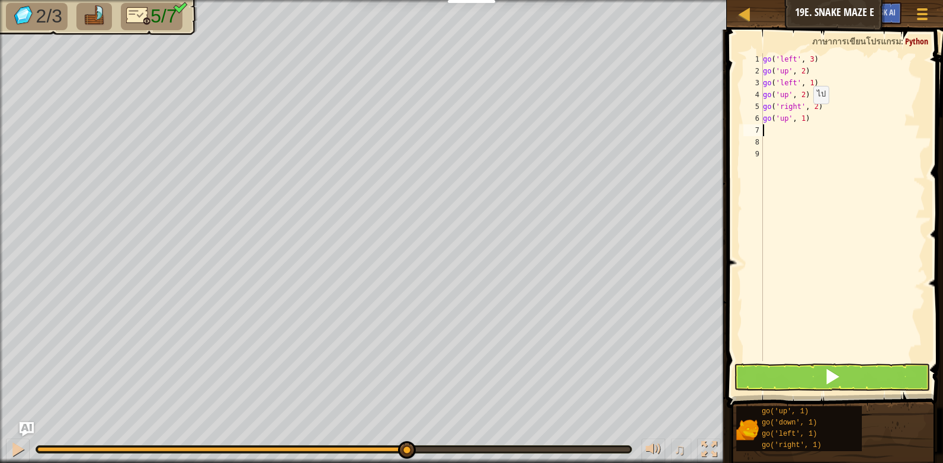
click at [802, 116] on div "go ( 'left' , 3 ) go ( 'up' , 2 ) go ( 'left' , 1 ) go ( 'up' , 2 ) go ( 'right…" at bounding box center [842, 219] width 165 height 332
type textarea "go('up', 2)"
click at [787, 132] on div "go ( 'left' , 3 ) go ( 'up' , 2 ) go ( 'left' , 1 ) go ( 'up' , 2 ) go ( 'right…" at bounding box center [842, 219] width 165 height 332
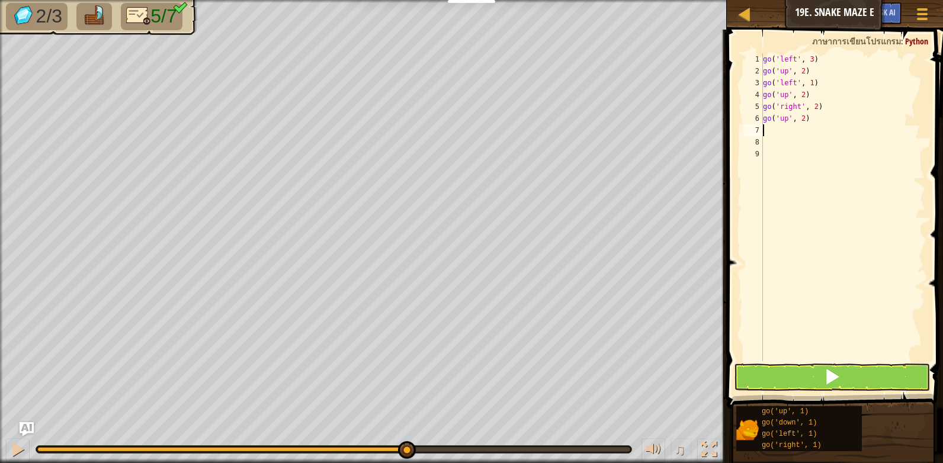
type textarea "g"
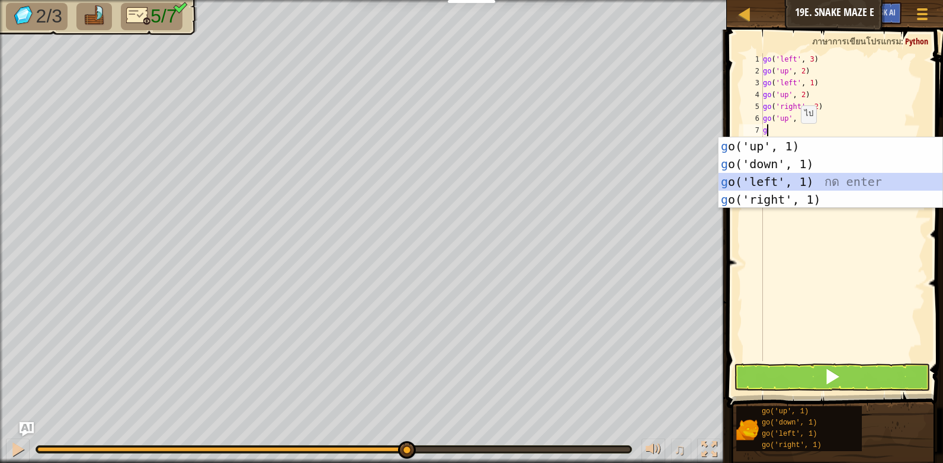
click at [772, 178] on div "g o('up', 1) กด enter g o('down', 1) กด enter g o('left', 1) กด enter g o('righ…" at bounding box center [830, 190] width 224 height 107
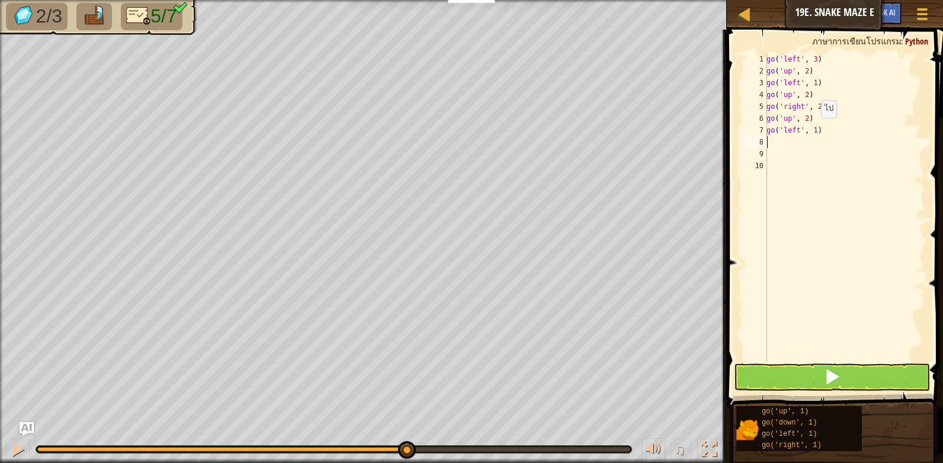
click at [814, 129] on div "go ( 'left' , 3 ) go ( 'up' , 2 ) go ( 'left' , 1 ) go ( 'up' , 2 ) go ( 'right…" at bounding box center [844, 219] width 161 height 332
type textarea "go('left', 3)"
click at [798, 372] on button at bounding box center [832, 377] width 196 height 27
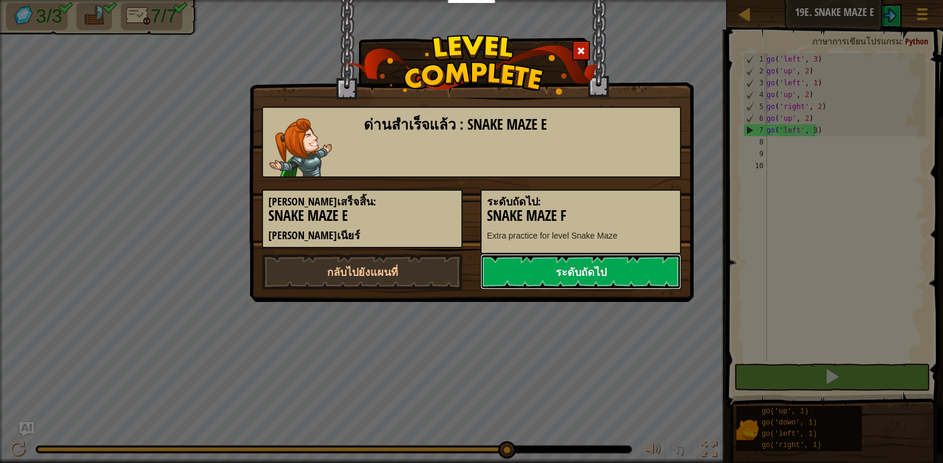
click at [582, 275] on link "ระดับถัดไป" at bounding box center [580, 272] width 201 height 36
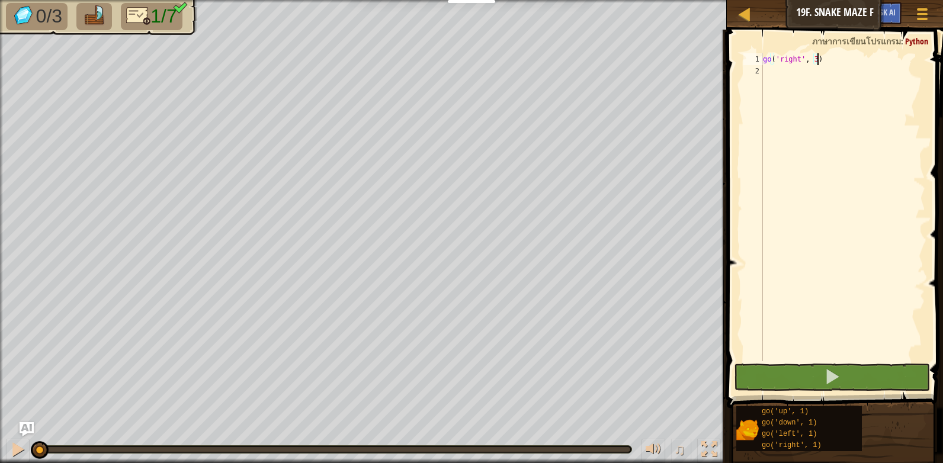
click at [770, 72] on div "go ( 'right' , 3 )" at bounding box center [842, 219] width 165 height 332
type textarea "g"
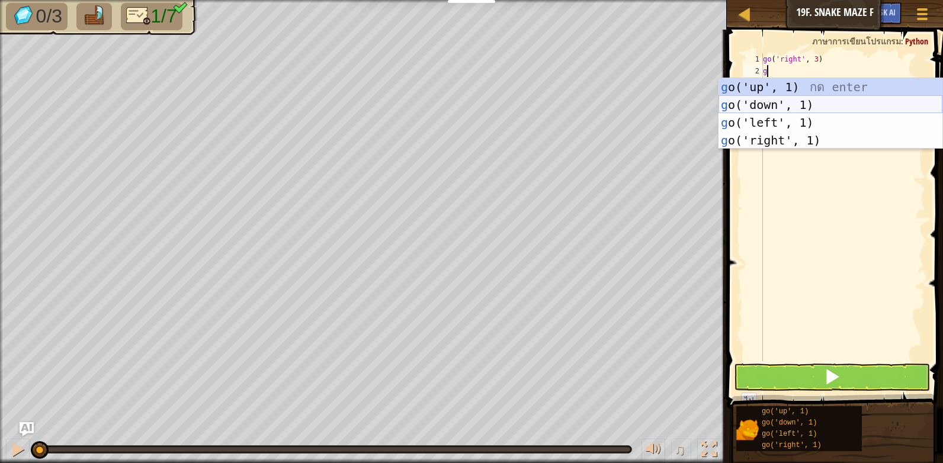
click at [795, 102] on div "g o('up', 1) กด enter g o('down', 1) กด enter g o('left', 1) กด enter g o('righ…" at bounding box center [830, 131] width 224 height 107
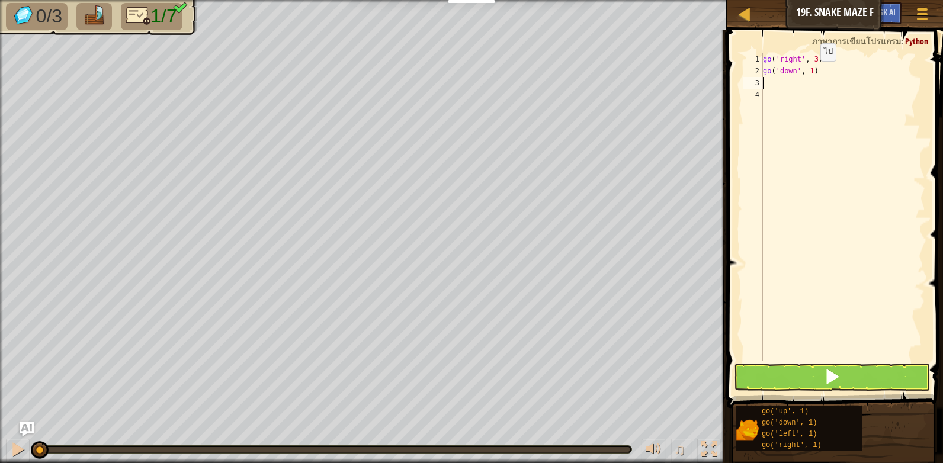
click at [810, 73] on div "go ( 'right' , 3 ) go ( 'down' , 1 )" at bounding box center [842, 219] width 165 height 332
type textarea "go('down', 2)"
click at [785, 85] on div "go ( 'right' , 3 ) go ( 'down' , 2 )" at bounding box center [842, 219] width 165 height 332
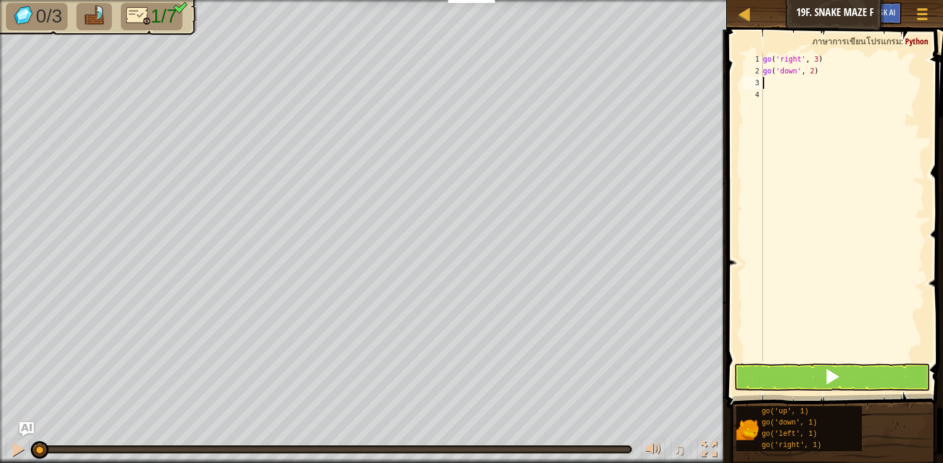
type textarea "g"
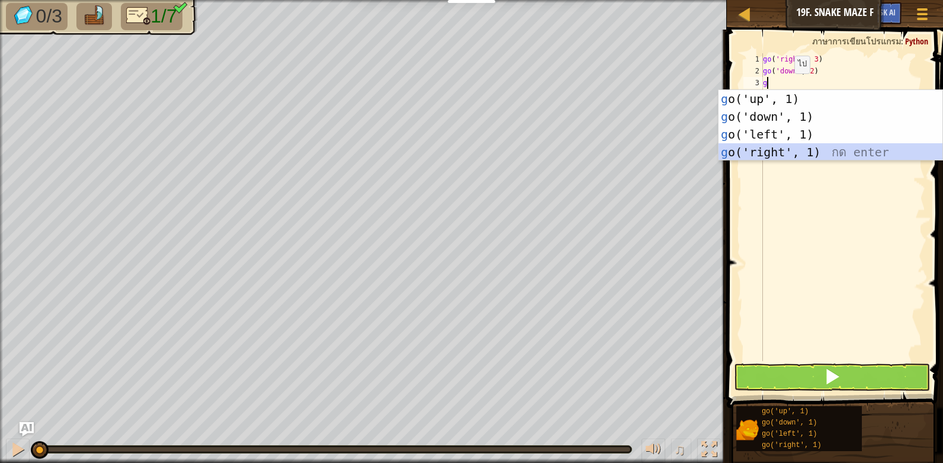
click at [782, 149] on div "g o('up', 1) กด enter g o('down', 1) กด enter g o('left', 1) กด enter g o('righ…" at bounding box center [830, 143] width 224 height 107
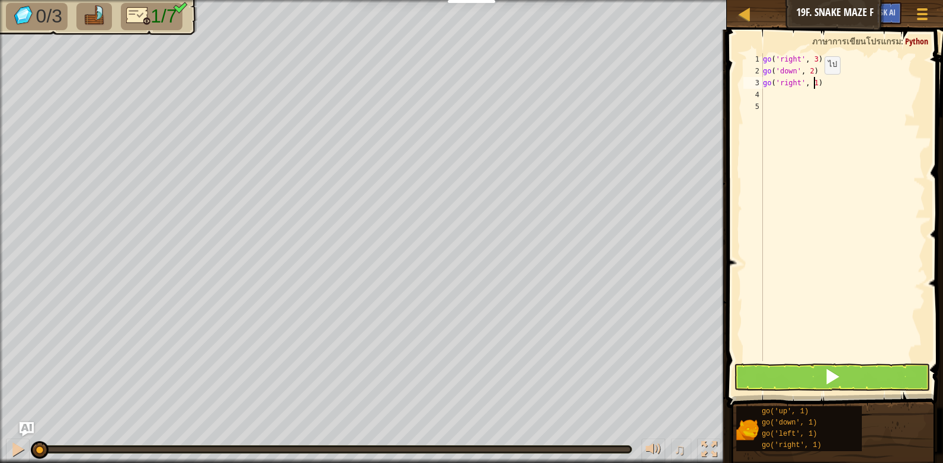
click at [814, 86] on div "go ( 'right' , 3 ) go ( 'down' , 2 ) go ( 'right' , 1 )" at bounding box center [842, 219] width 165 height 332
click at [811, 368] on button at bounding box center [832, 377] width 196 height 27
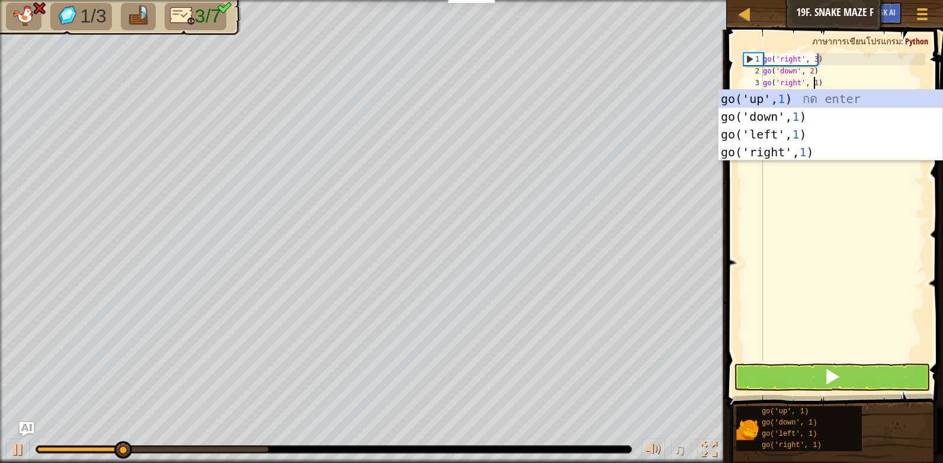
type textarea "go('right', 1)"
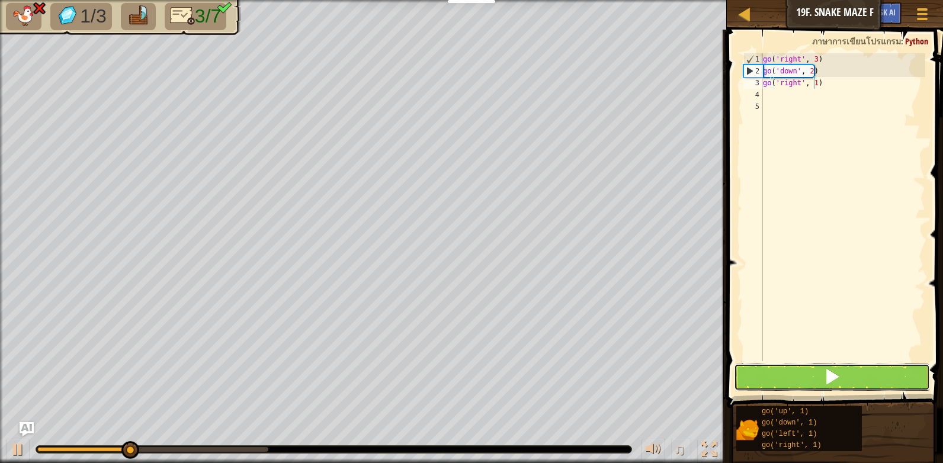
click at [807, 385] on button at bounding box center [832, 377] width 196 height 27
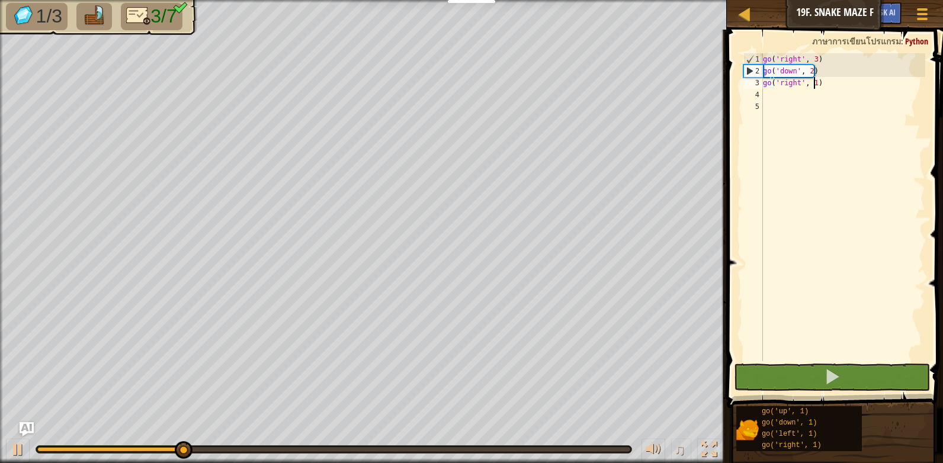
click at [780, 99] on div "go ( 'right' , 3 ) go ( 'down' , 2 ) go ( 'right' , 1 )" at bounding box center [842, 219] width 165 height 332
type textarea "g"
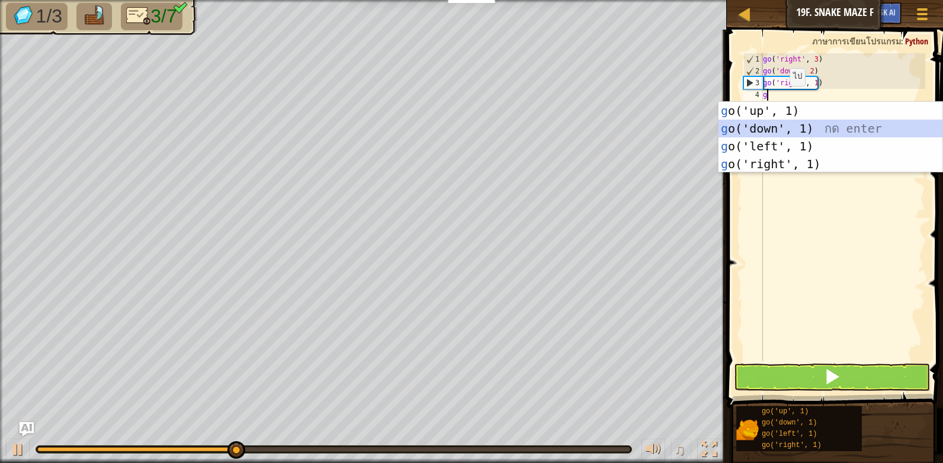
click at [768, 129] on div "g o('up', 1) กด enter g o('down', 1) กด enter g o('left', 1) กด enter g o('righ…" at bounding box center [830, 155] width 224 height 107
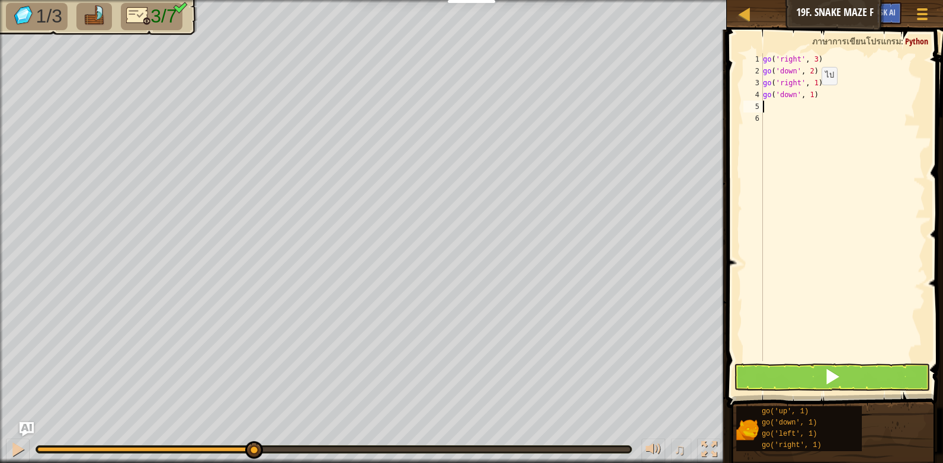
click at [811, 97] on div "go ( 'right' , 3 ) go ( 'down' , 2 ) go ( 'right' , 1 ) go ( 'down' , 1 )" at bounding box center [842, 219] width 165 height 332
type textarea "go('down', 2)"
click at [785, 107] on div "go ( 'right' , 3 ) go ( 'down' , 2 ) go ( 'right' , 1 ) go ( 'down' , 2 )" at bounding box center [842, 219] width 165 height 332
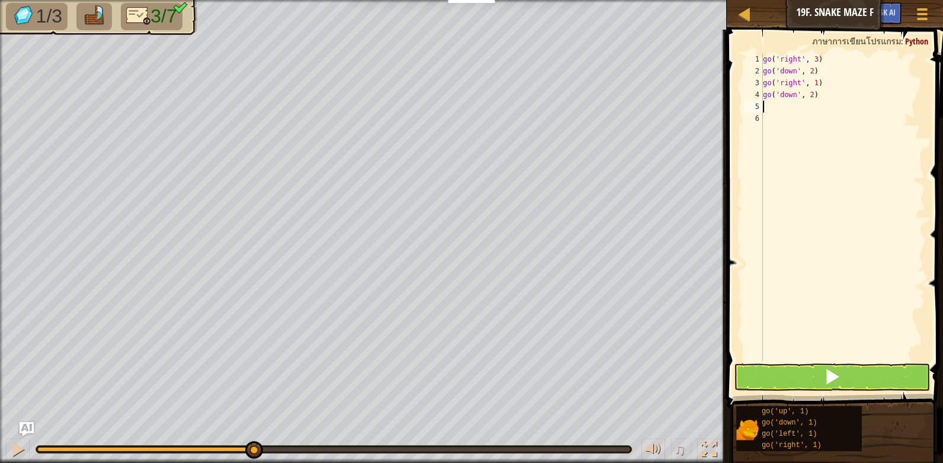
type textarea "g"
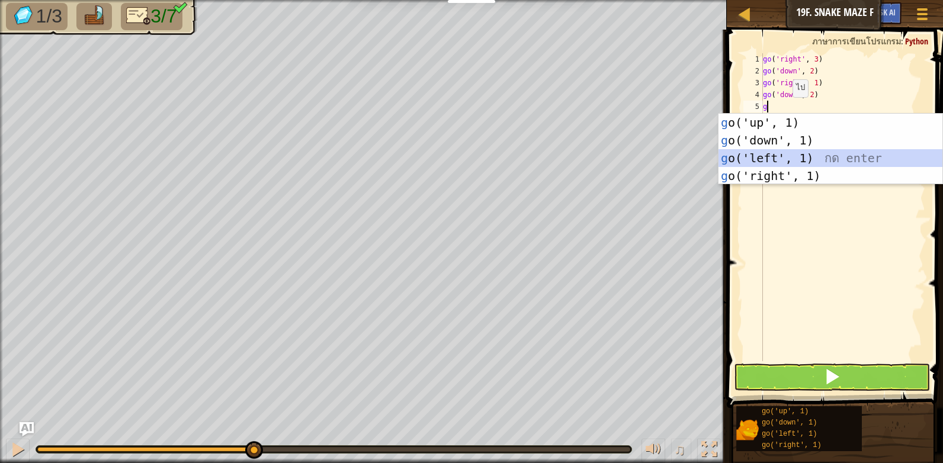
click at [780, 156] on div "g o('up', 1) กด enter g o('down', 1) กด enter g o('left', 1) กด enter g o('righ…" at bounding box center [830, 167] width 224 height 107
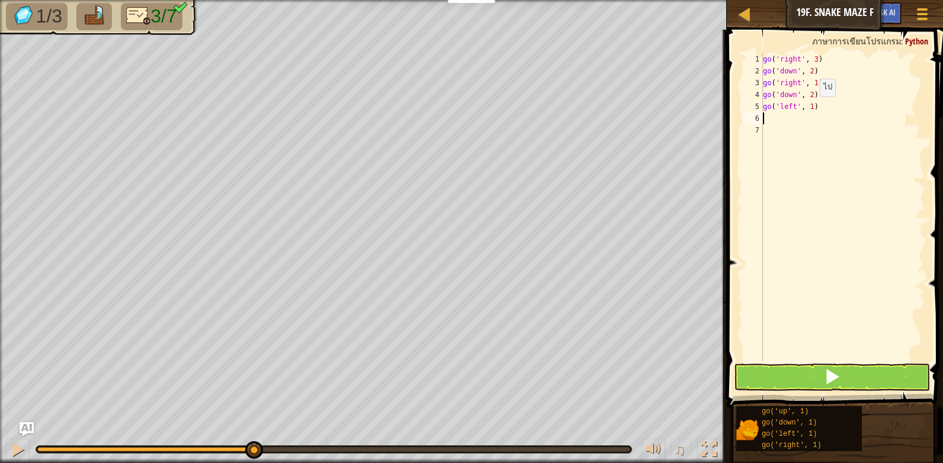
click at [810, 108] on div "go ( 'right' , 3 ) go ( 'down' , 2 ) go ( 'right' , 1 ) go ( 'down' , 2 ) go ( …" at bounding box center [842, 219] width 165 height 332
type textarea "go('left', 2)"
click at [789, 123] on div "go ( 'right' , 3 ) go ( 'down' , 2 ) go ( 'right' , 1 ) go ( 'down' , 2 ) go ( …" at bounding box center [842, 219] width 165 height 332
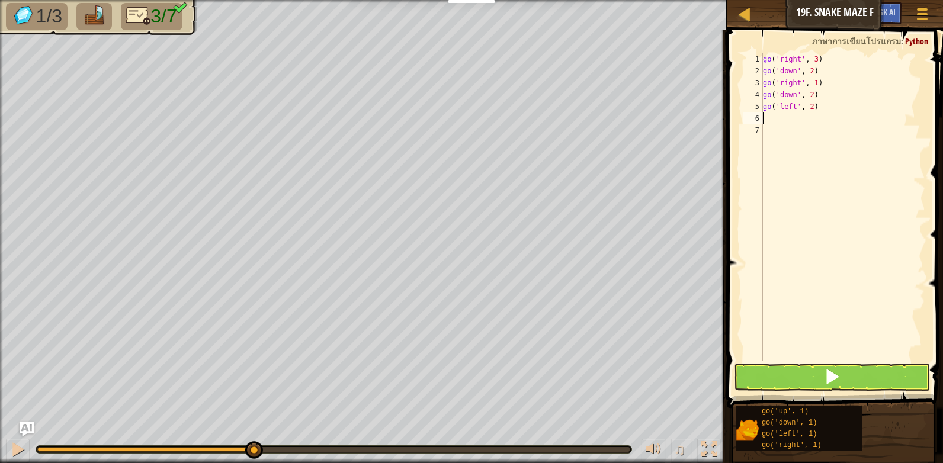
type textarea "g"
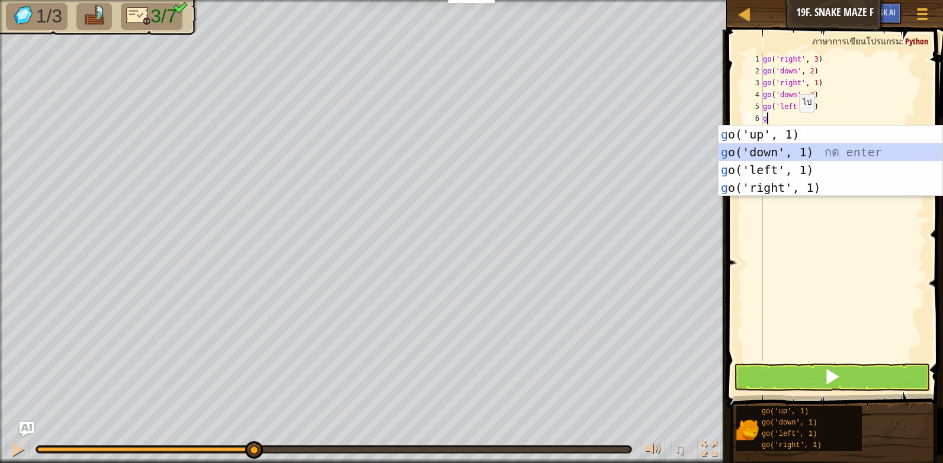
click at [792, 144] on div "g o('up', 1) กด enter g o('down', 1) กด enter g o('left', 1) กด enter g o('righ…" at bounding box center [830, 179] width 224 height 107
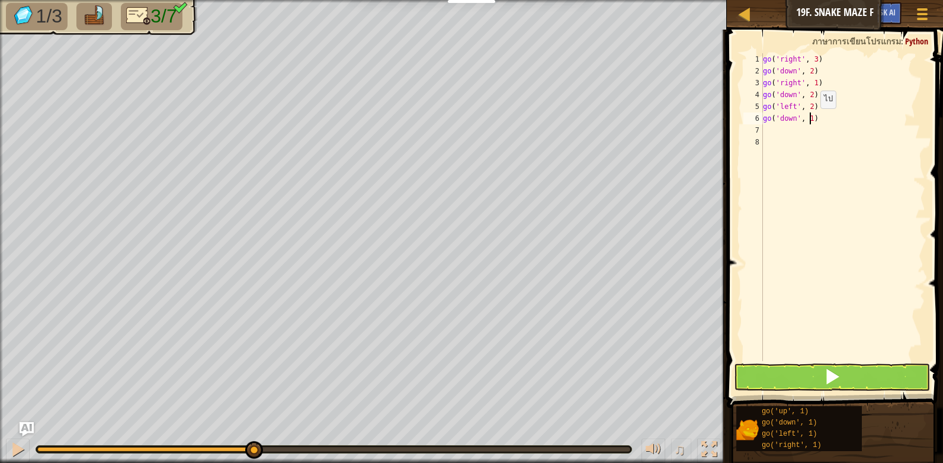
click at [810, 120] on div "go ( 'right' , 3 ) go ( 'down' , 2 ) go ( 'right' , 1 ) go ( 'down' , 2 ) go ( …" at bounding box center [842, 219] width 165 height 332
type textarea "go('down', 2)"
click at [786, 131] on div "go ( 'right' , 3 ) go ( 'down' , 2 ) go ( 'right' , 1 ) go ( 'down' , 2 ) go ( …" at bounding box center [842, 219] width 165 height 332
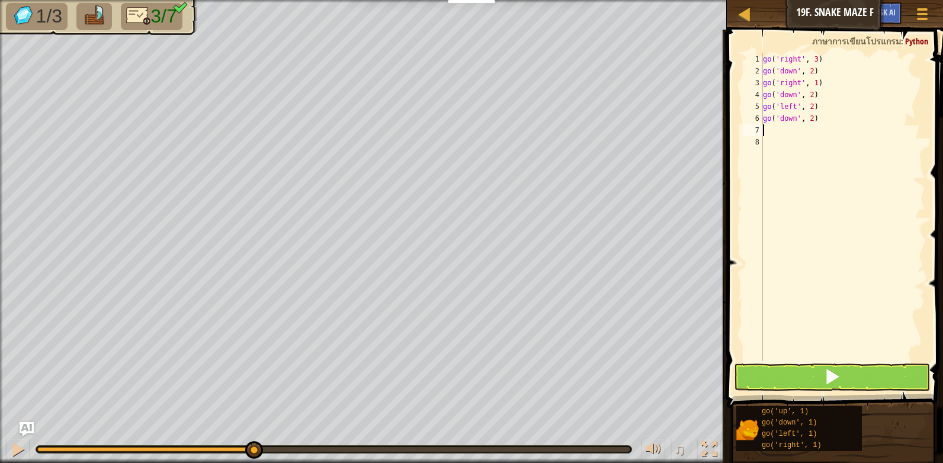
type textarea "g"
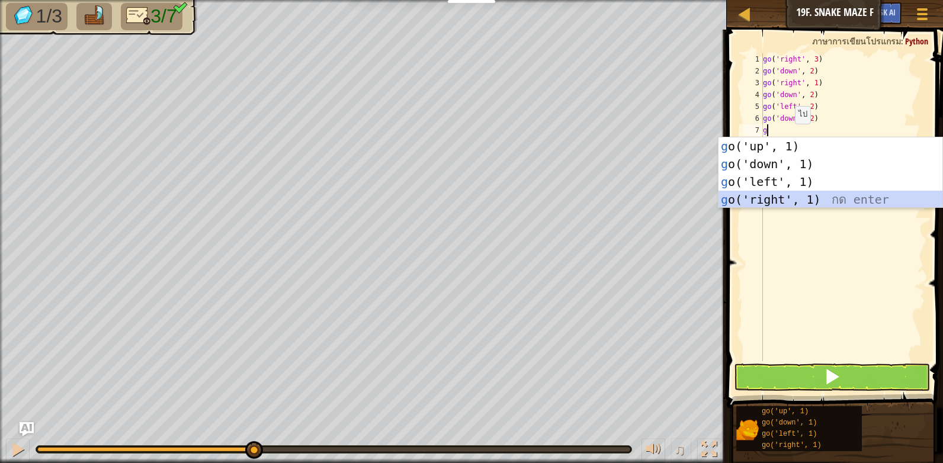
click at [812, 197] on div "g o('up', 1) กด enter g o('down', 1) กด enter g o('left', 1) กด enter g o('righ…" at bounding box center [830, 190] width 224 height 107
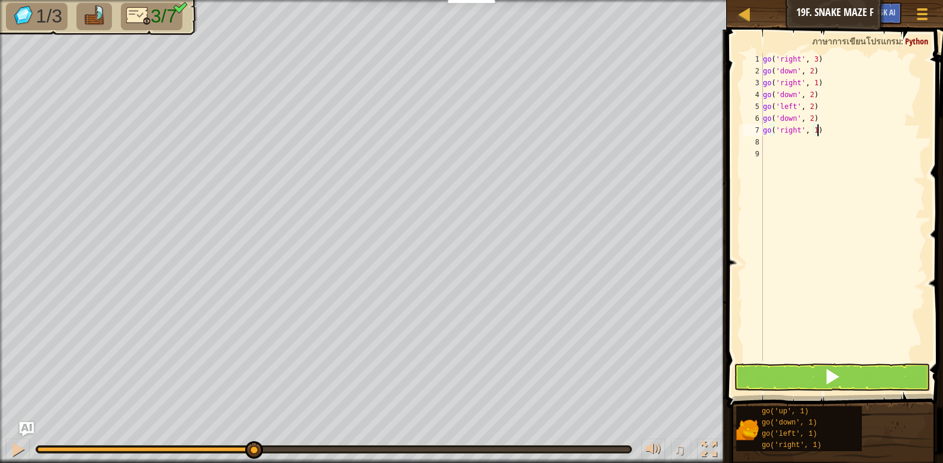
click at [815, 134] on div "go ( 'right' , 3 ) go ( 'down' , 2 ) go ( 'right' , 1 ) go ( 'down' , 2 ) go ( …" at bounding box center [842, 219] width 165 height 332
click at [814, 133] on div "go ( 'right' , 3 ) go ( 'down' , 2 ) go ( 'right' , 1 ) go ( 'down' , 2 ) go ( …" at bounding box center [842, 219] width 165 height 332
type textarea "go('right', 3)"
click at [817, 378] on button at bounding box center [832, 377] width 196 height 27
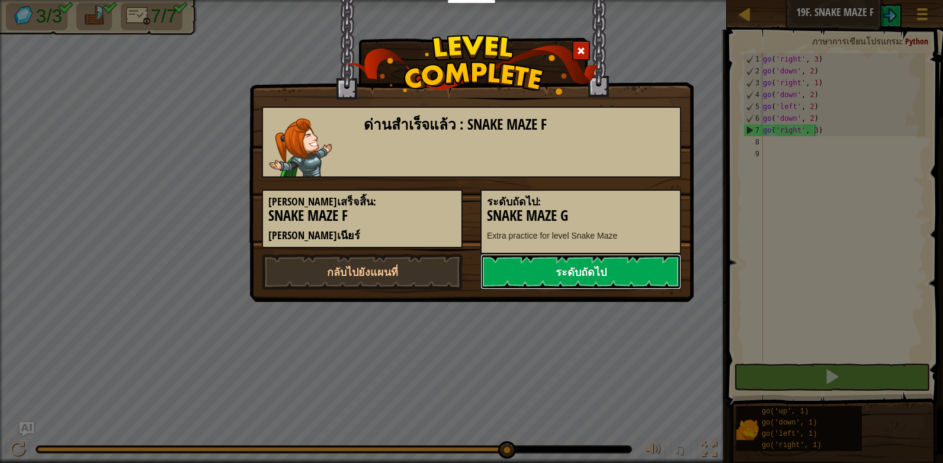
click at [564, 268] on link "ระดับถัดไป" at bounding box center [580, 272] width 201 height 36
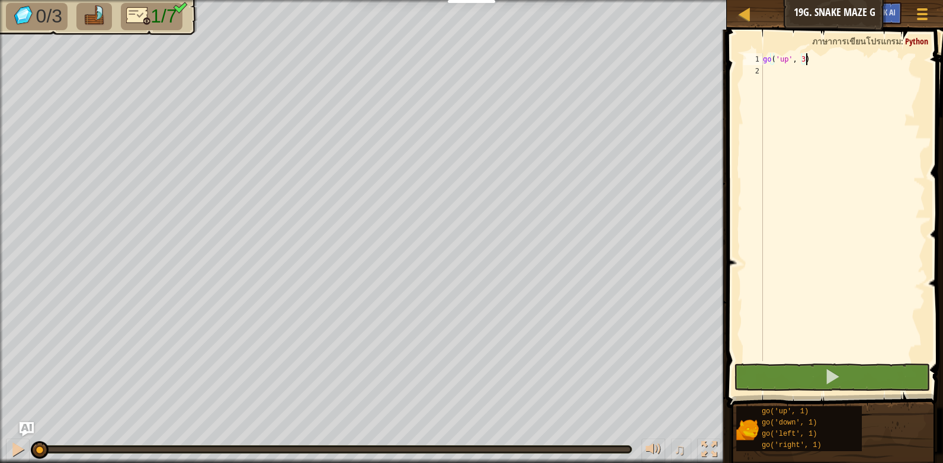
click at [793, 73] on div "go ( 'up' , 3 )" at bounding box center [842, 219] width 165 height 332
type textarea "g"
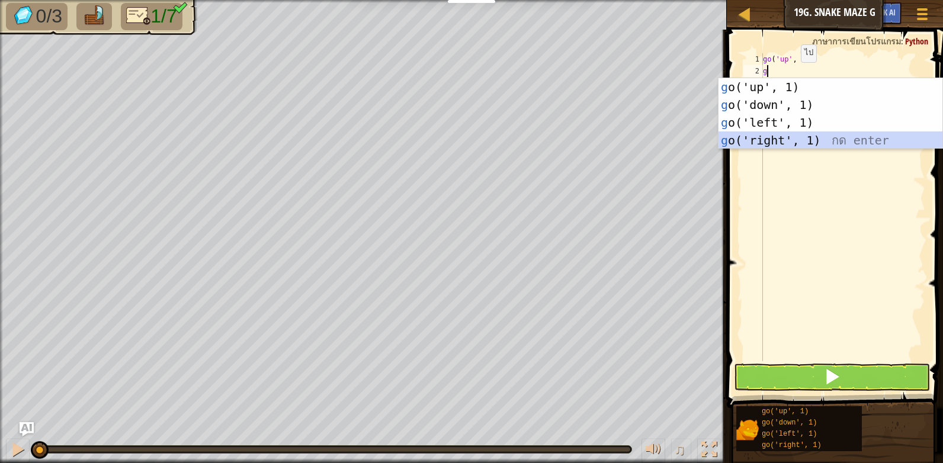
click at [798, 143] on div "g o('up', 1) กด enter g o('down', 1) กด enter g o('left', 1) กด enter g o('righ…" at bounding box center [830, 131] width 224 height 107
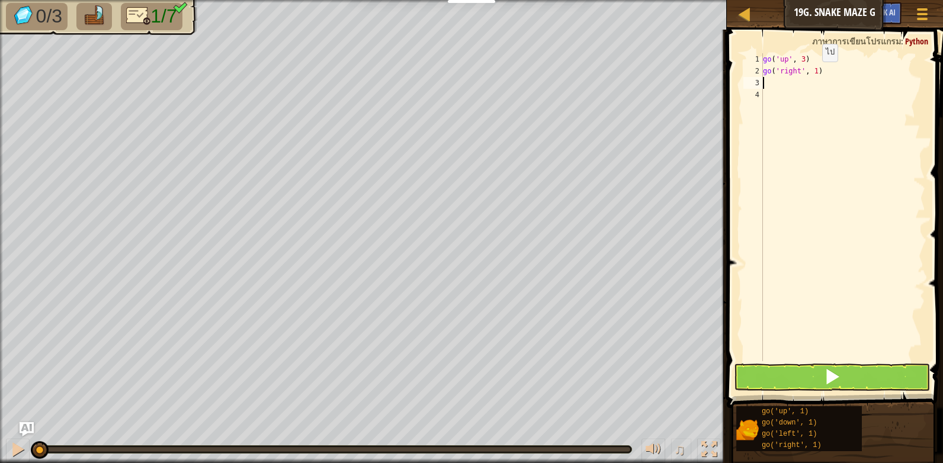
click at [812, 73] on div "go ( 'up' , 3 ) go ( 'right' , 1 )" at bounding box center [842, 219] width 165 height 332
click at [800, 380] on button at bounding box center [832, 377] width 196 height 27
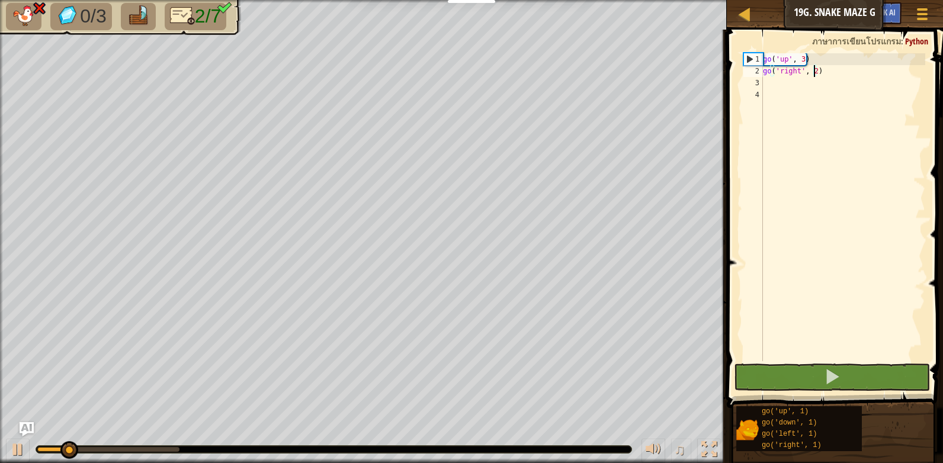
click at [824, 68] on div "go ( 'up' , 3 ) go ( 'right' , 2 )" at bounding box center [842, 219] width 165 height 332
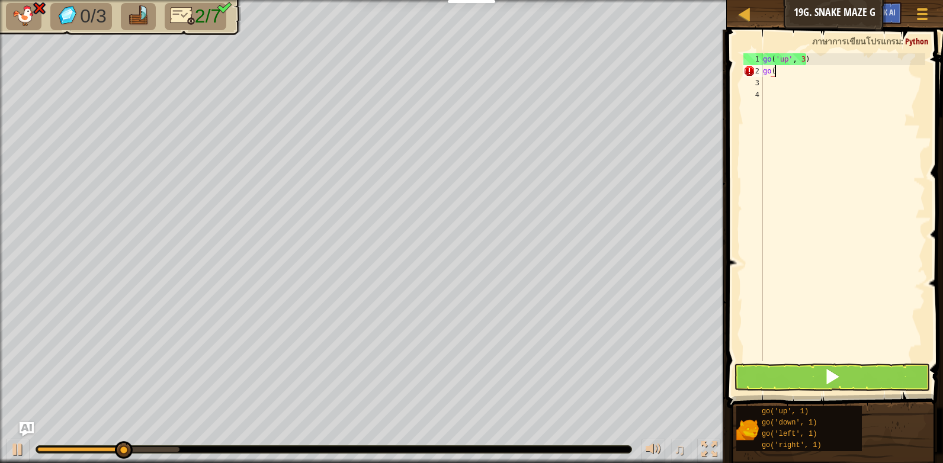
scroll to position [5, 0]
type textarea "g"
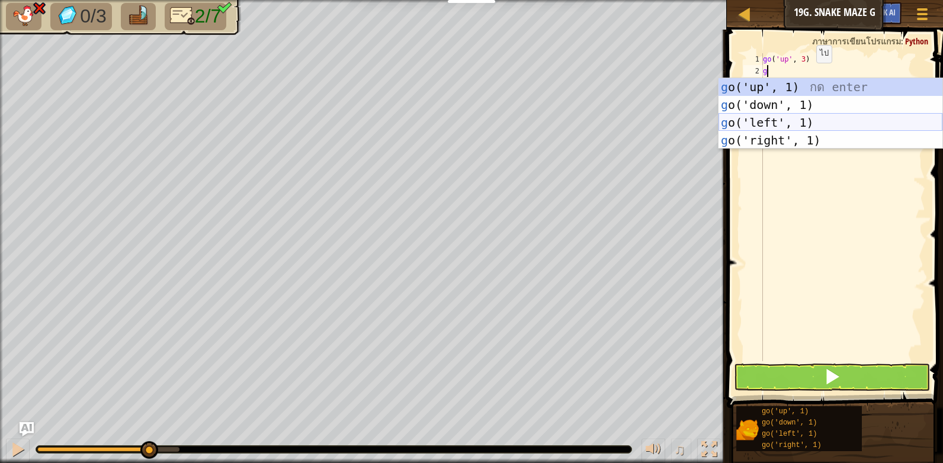
click at [781, 119] on div "g o('up', 1) กด enter g o('down', 1) กด enter g o('left', 1) กด enter g o('righ…" at bounding box center [830, 131] width 224 height 107
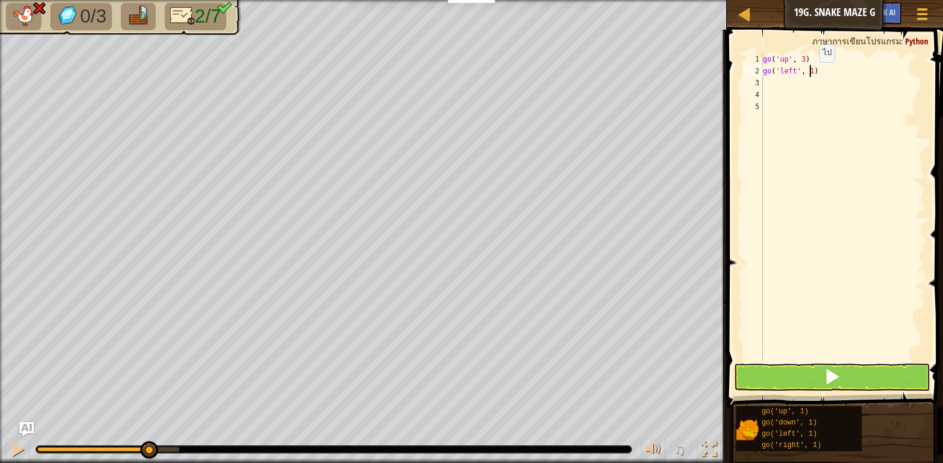
click at [809, 74] on div "go ( 'up' , 3 ) go ( 'left' , 1 )" at bounding box center [842, 219] width 165 height 332
type textarea "go('left', 2)"
click at [813, 381] on button at bounding box center [832, 377] width 196 height 27
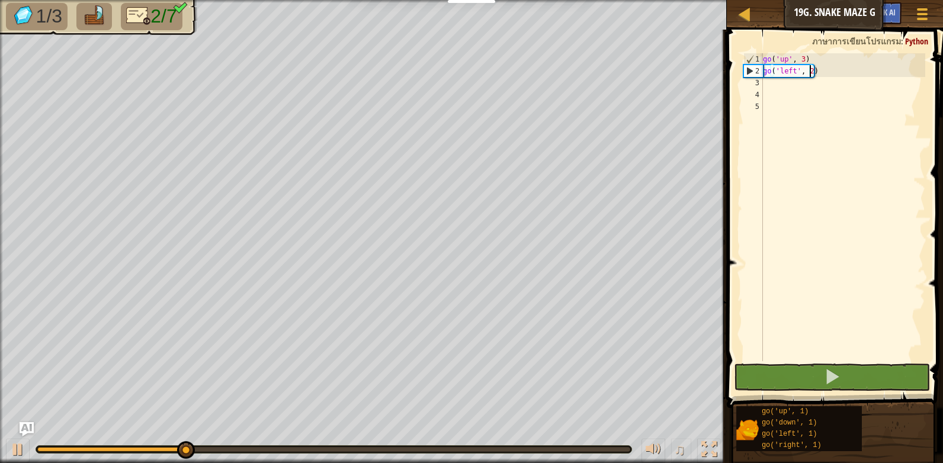
click at [779, 83] on div "go ( 'up' , 3 ) go ( 'left' , 2 )" at bounding box center [842, 219] width 165 height 332
type textarea "g"
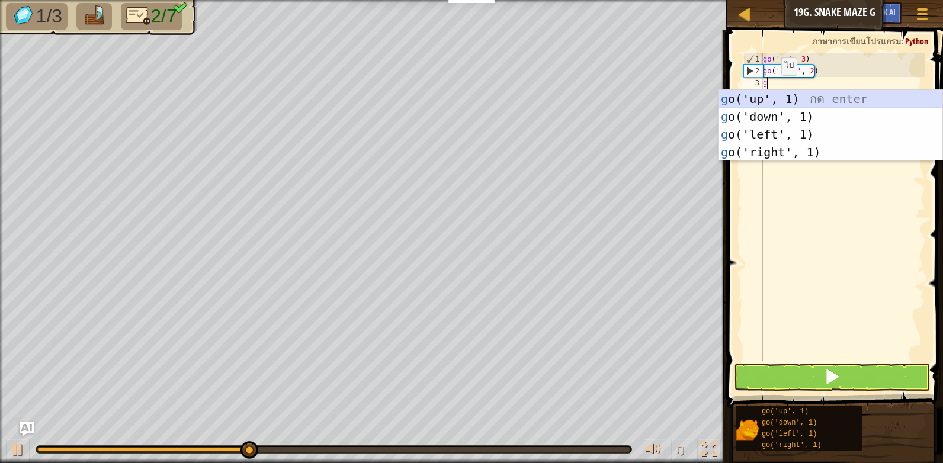
click at [773, 97] on div "g o('up', 1) กด enter g o('down', 1) กด enter g o('left', 1) กด enter g o('righ…" at bounding box center [830, 143] width 224 height 107
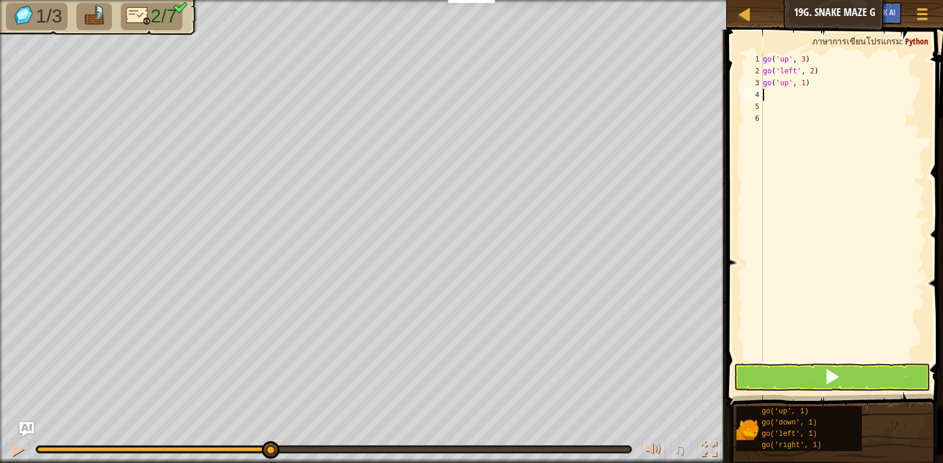
click at [782, 93] on div "go ( 'up' , 3 ) go ( 'left' , 2 ) go ( 'up' , 1 )" at bounding box center [842, 219] width 165 height 332
type textarea "g"
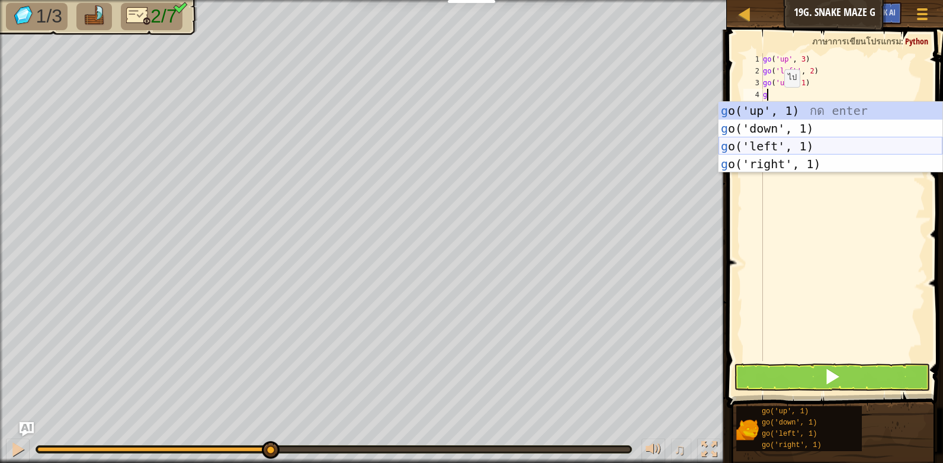
click at [772, 139] on div "g o('up', 1) กด enter g o('down', 1) กด enter g o('left', 1) กด enter g o('righ…" at bounding box center [830, 155] width 224 height 107
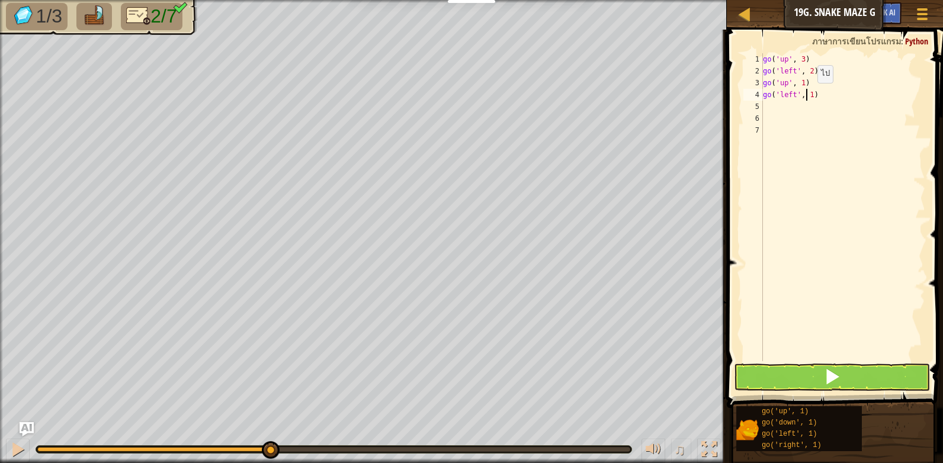
click at [807, 95] on div "go ( 'up' , 3 ) go ( 'left' , 2 ) go ( 'up' , 1 ) go ( 'left' , 1 )" at bounding box center [842, 219] width 165 height 332
click at [808, 96] on div "go ( 'up' , 3 ) go ( 'left' , 2 ) go ( 'up' , 1 ) go ( 'left' , 1 )" at bounding box center [842, 219] width 165 height 332
type textarea "go('left', 2)"
click at [783, 104] on div "go ( 'up' , 3 ) go ( 'left' , 2 ) go ( 'up' , 1 ) go ( 'left' , 2 )" at bounding box center [842, 219] width 165 height 332
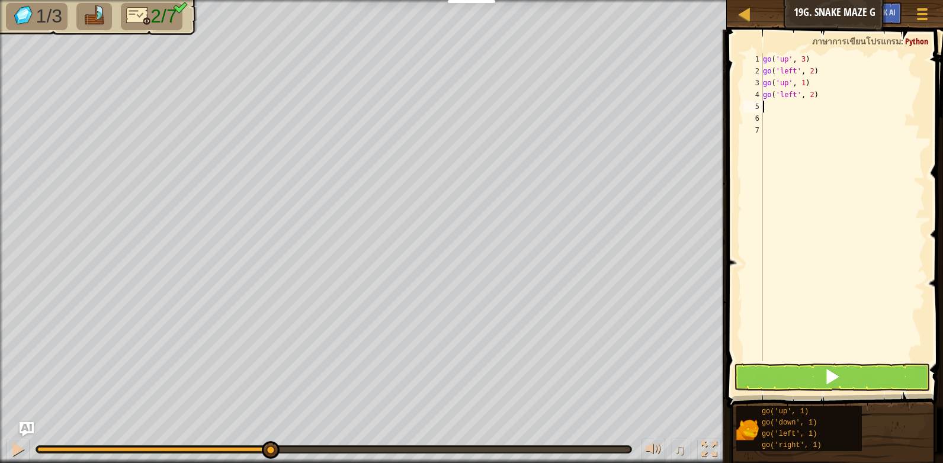
scroll to position [5, 0]
type textarea "g"
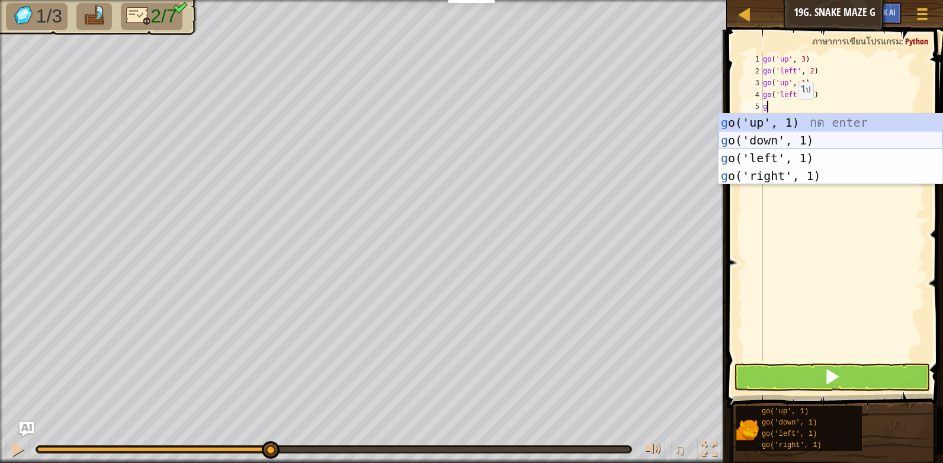
click at [773, 139] on div "g o('up', 1) กด enter g o('down', 1) กด enter g o('left', 1) กด enter g o('righ…" at bounding box center [830, 167] width 224 height 107
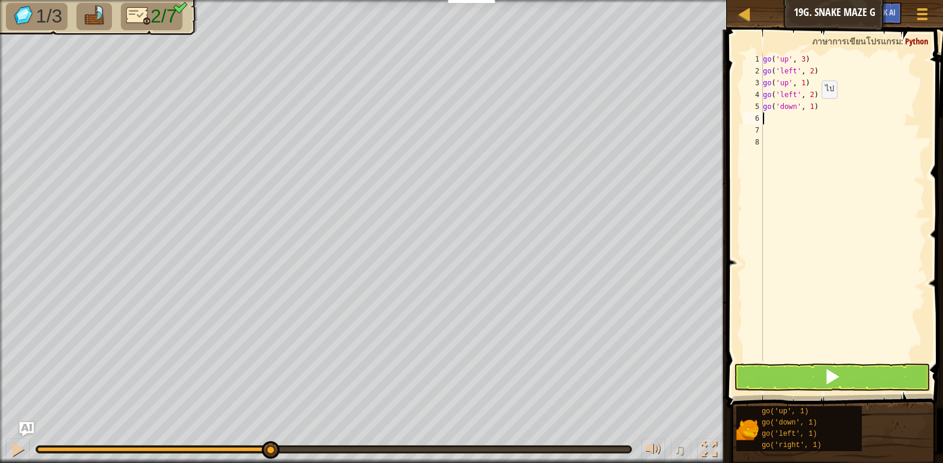
click at [811, 110] on div "go ( 'up' , 3 ) go ( 'left' , 2 ) go ( 'up' , 1 ) go ( 'left' , 2 ) go ( 'down'…" at bounding box center [842, 219] width 165 height 332
type textarea "go('down', 2)"
click at [787, 115] on div "go ( 'up' , 3 ) go ( 'left' , 2 ) go ( 'up' , 1 ) go ( 'left' , 2 ) go ( 'down'…" at bounding box center [842, 219] width 165 height 332
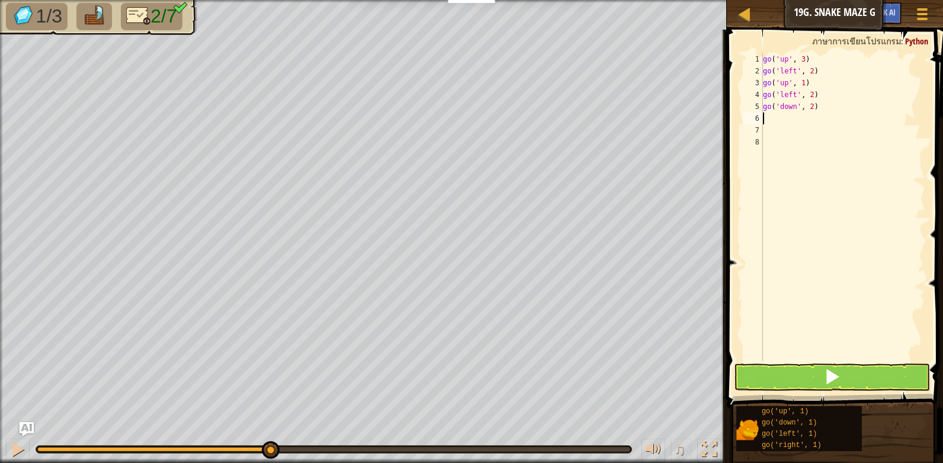
type textarea "g"
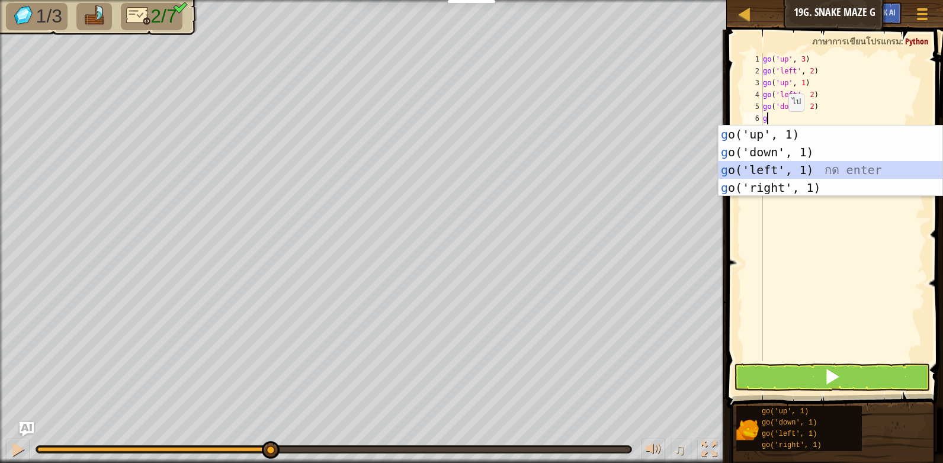
click at [780, 166] on div "g o('up', 1) กด enter g o('down', 1) กด enter g o('left', 1) กด enter g o('righ…" at bounding box center [830, 179] width 224 height 107
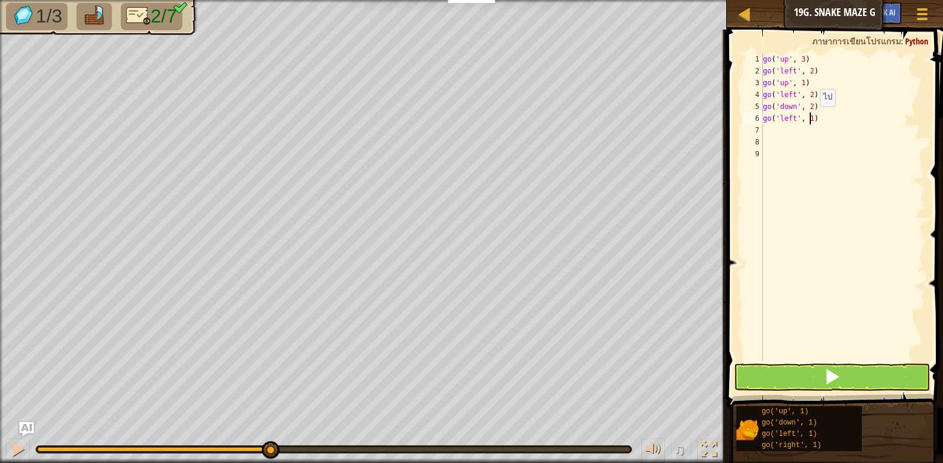
click at [810, 118] on div "go ( 'up' , 3 ) go ( 'left' , 2 ) go ( 'up' , 1 ) go ( 'left' , 2 ) go ( 'down'…" at bounding box center [842, 219] width 165 height 332
type textarea "go('left', 2)"
click at [779, 134] on div "go ( 'up' , 3 ) go ( 'left' , 2 ) go ( 'up' , 1 ) go ( 'left' , 2 ) go ( 'down'…" at bounding box center [842, 219] width 165 height 332
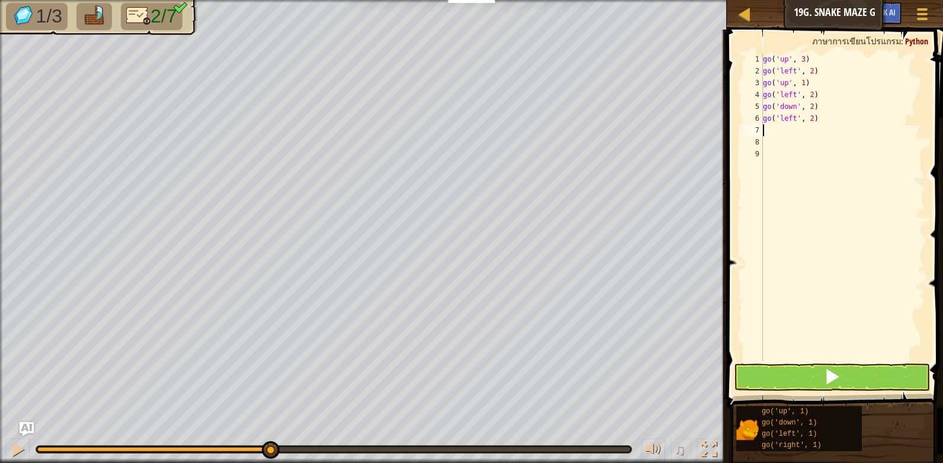
type textarea "g"
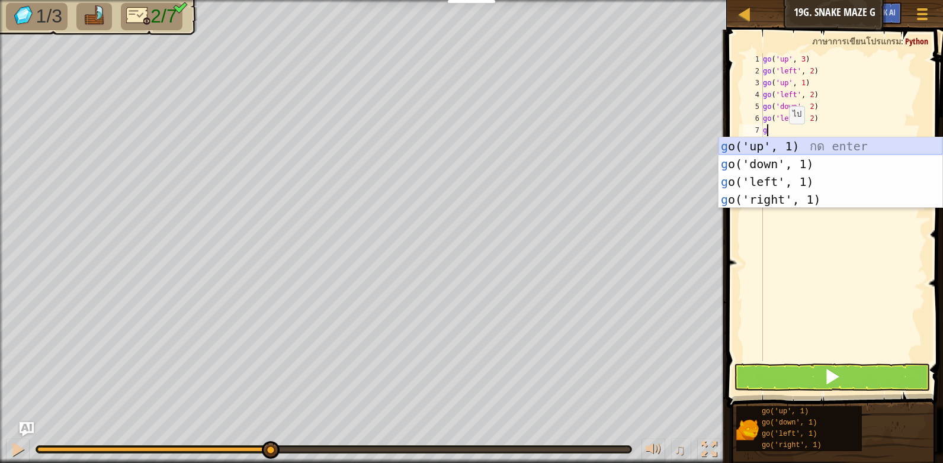
click at [793, 143] on div "g o('up', 1) กด enter g o('down', 1) กด enter g o('left', 1) กด enter g o('righ…" at bounding box center [830, 190] width 224 height 107
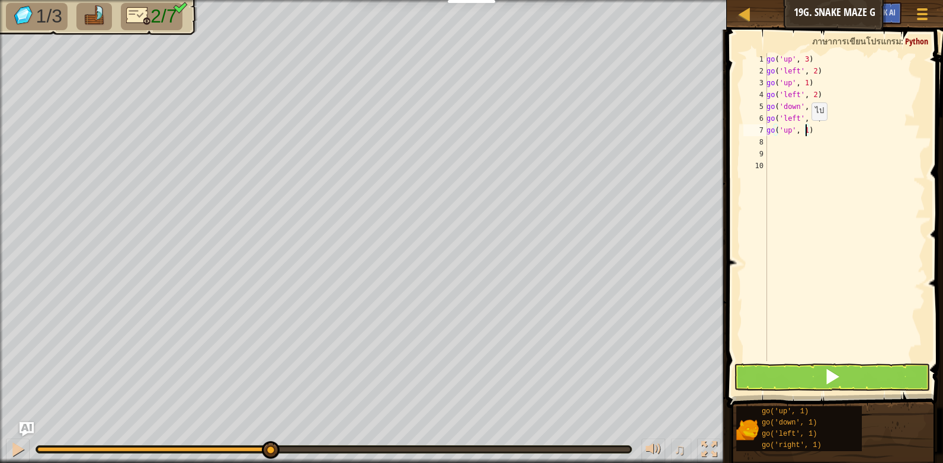
click at [805, 132] on div "go ( 'up' , 3 ) go ( 'left' , 2 ) go ( 'up' , 1 ) go ( 'left' , 2 ) go ( 'down'…" at bounding box center [844, 219] width 161 height 332
click at [803, 372] on button at bounding box center [832, 377] width 196 height 27
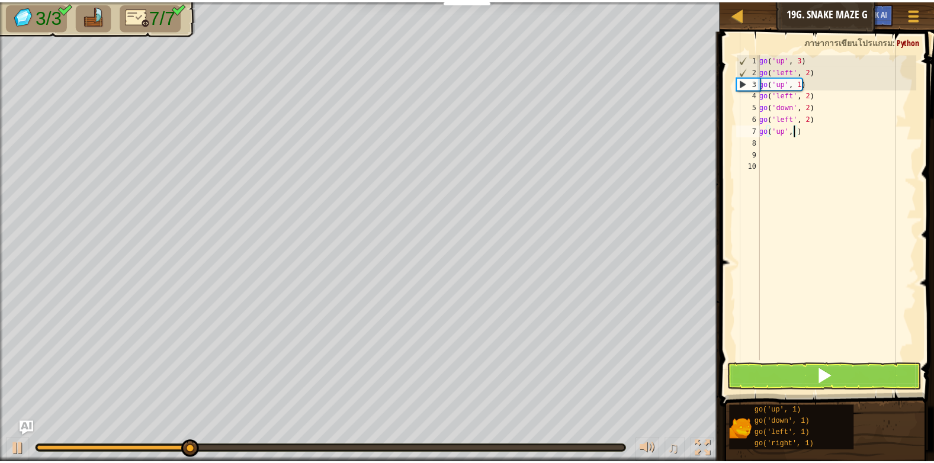
scroll to position [5, 3]
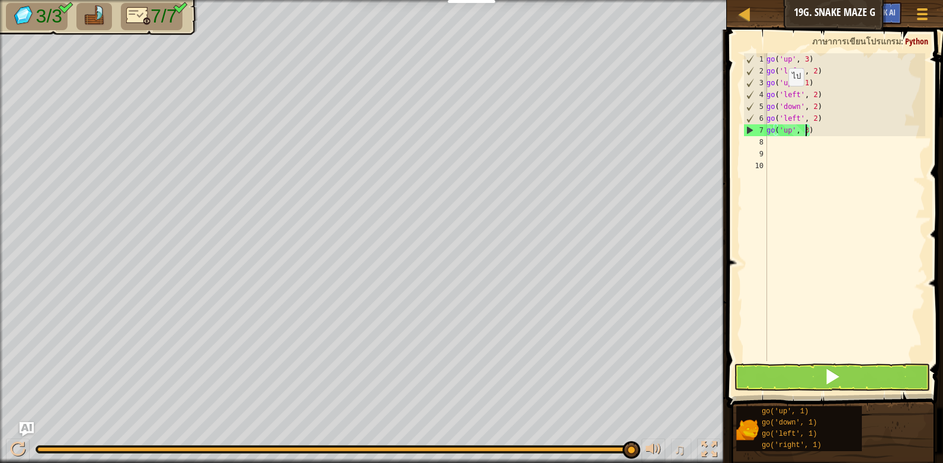
type textarea "go('up', 3)"
click at [816, 368] on button at bounding box center [832, 377] width 196 height 27
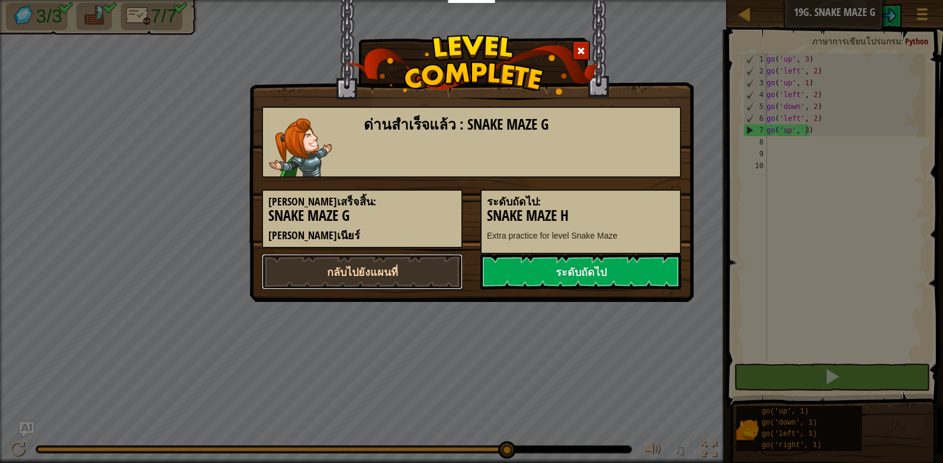
click at [357, 277] on link "กลับไปยังแผนที่" at bounding box center [362, 272] width 201 height 36
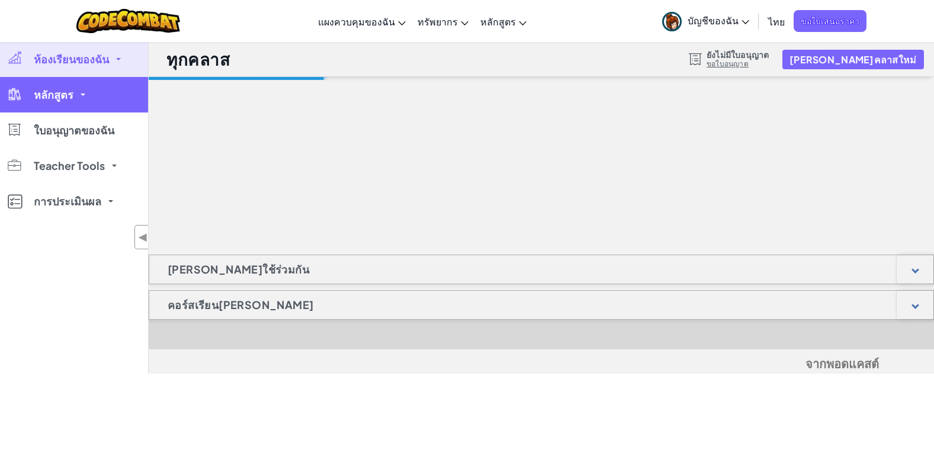
click at [96, 98] on link "หลักสูตร" at bounding box center [74, 95] width 148 height 36
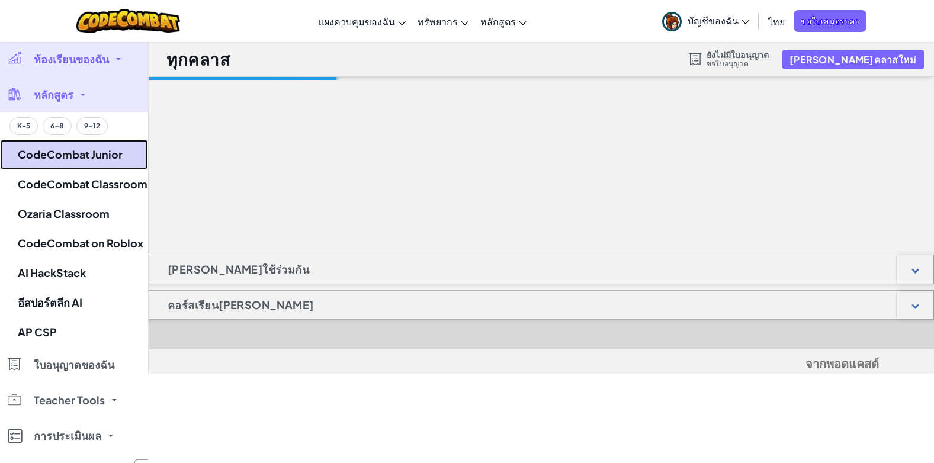
click at [115, 150] on link "CodeCombat Junior" at bounding box center [74, 155] width 148 height 30
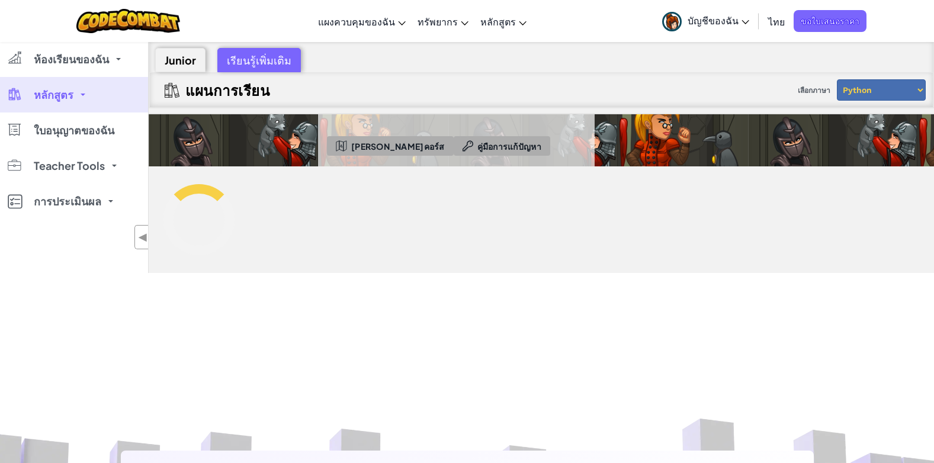
click at [120, 95] on link "หลักสูตร" at bounding box center [74, 95] width 148 height 36
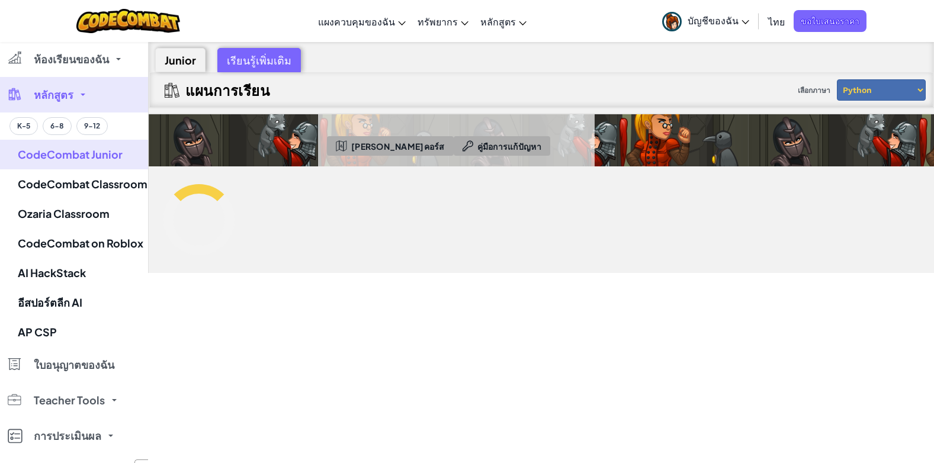
click at [120, 99] on link "หลักสูตร" at bounding box center [74, 95] width 148 height 36
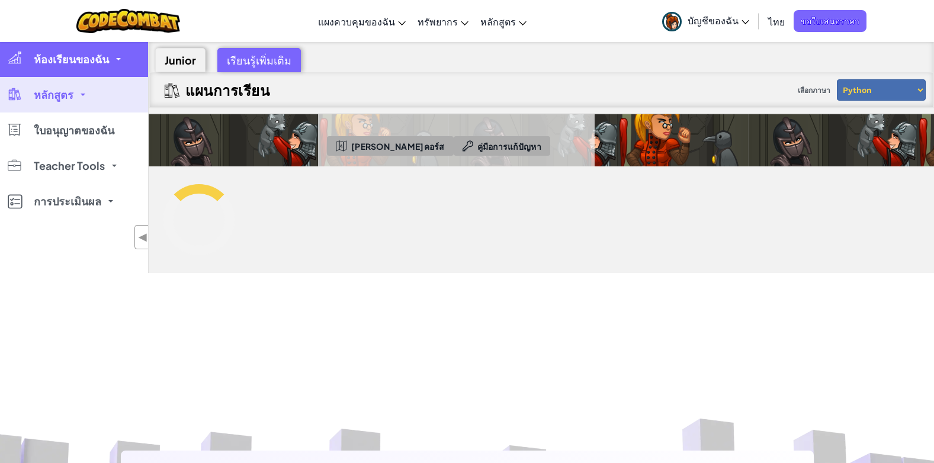
click at [130, 58] on link "ห้องเรียนของฉัน" at bounding box center [74, 59] width 148 height 36
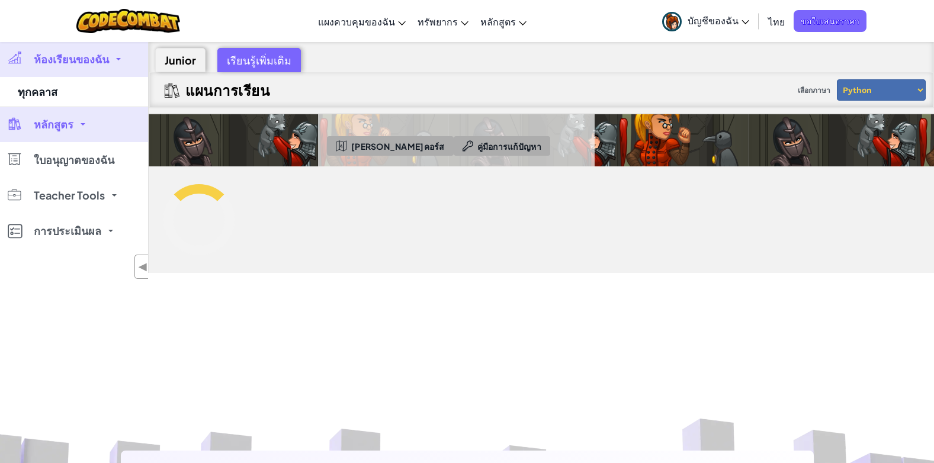
click at [102, 124] on link "หลักสูตร" at bounding box center [74, 125] width 148 height 36
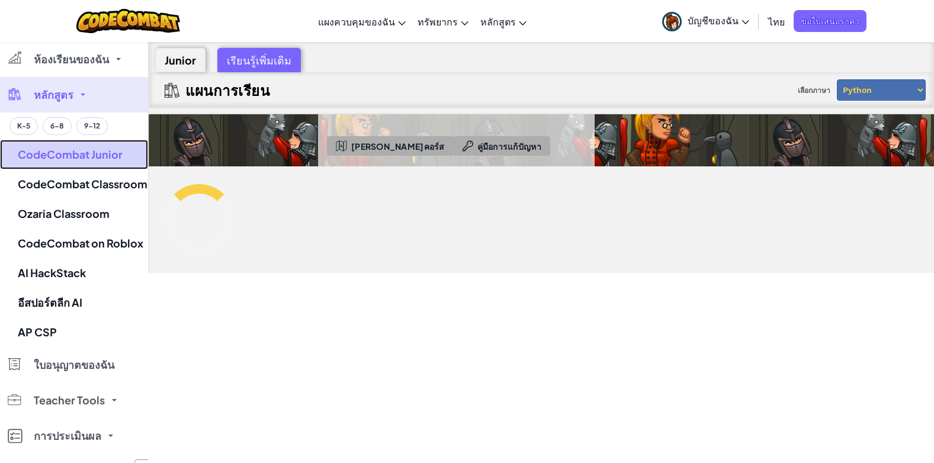
click at [104, 156] on link "CodeCombat Junior" at bounding box center [74, 155] width 148 height 30
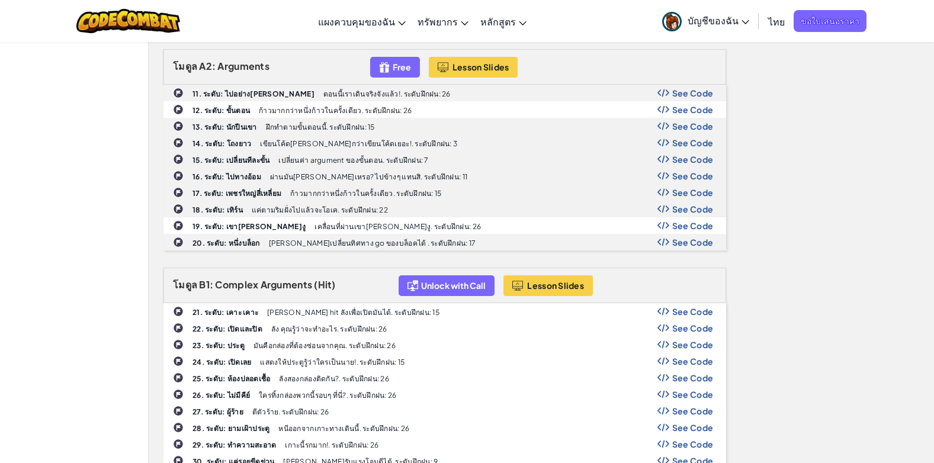
scroll to position [415, 0]
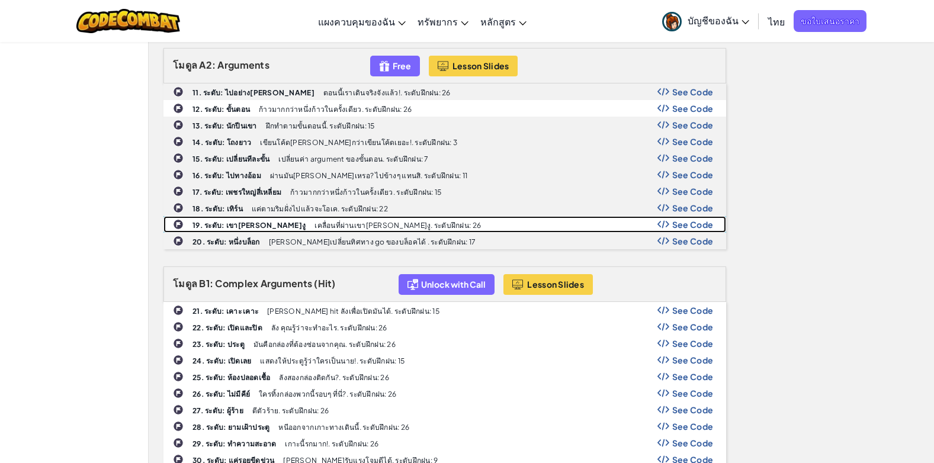
click at [400, 224] on div "19. ระดับ: เขา[PERSON_NAME]งู เคลื่อนที่ผ่านเขา[PERSON_NAME]งู. ระดับฝึกฝน: 26 …" at bounding box center [444, 224] width 561 height 15
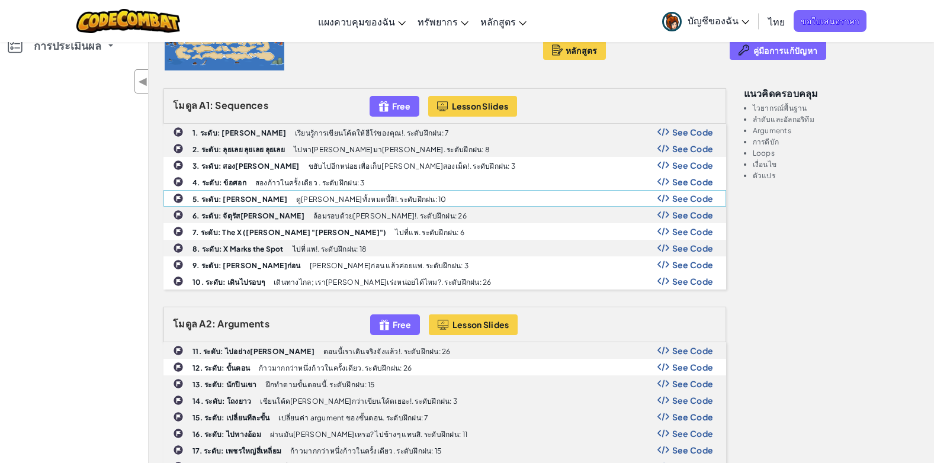
scroll to position [0, 0]
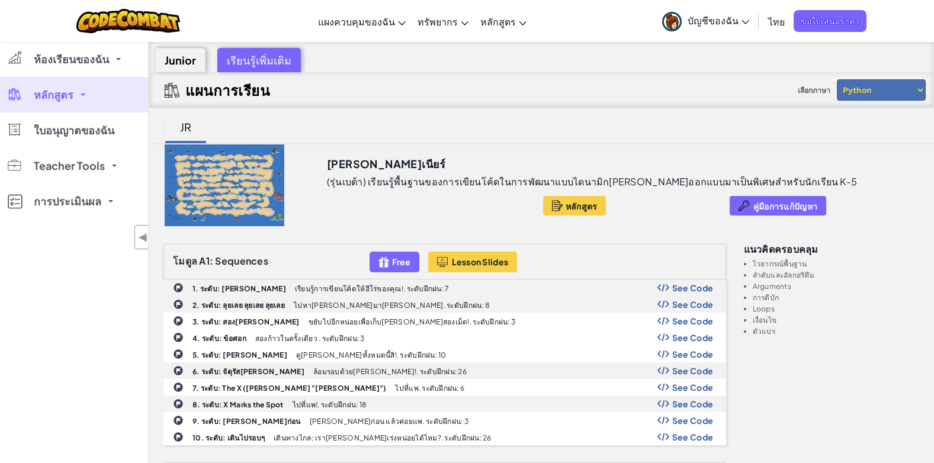
click at [113, 90] on link "หลักสูตร" at bounding box center [74, 95] width 148 height 36
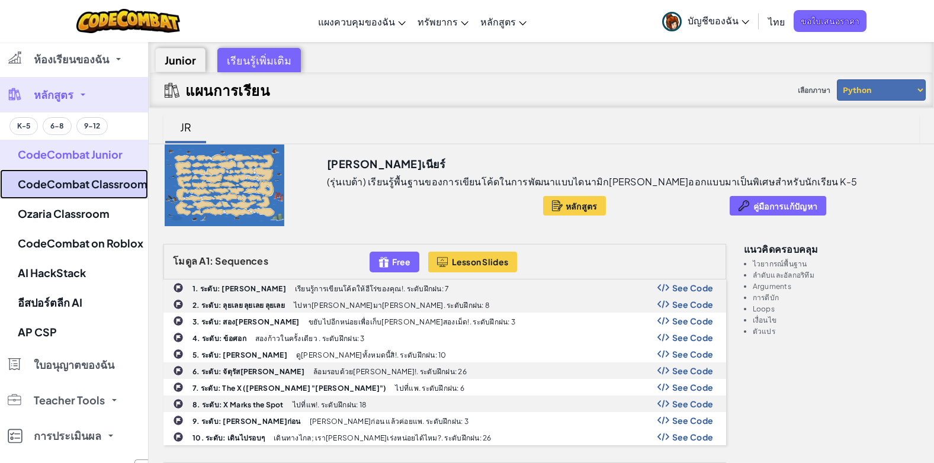
click at [98, 188] on link "CodeCombat Classroom" at bounding box center [74, 184] width 148 height 30
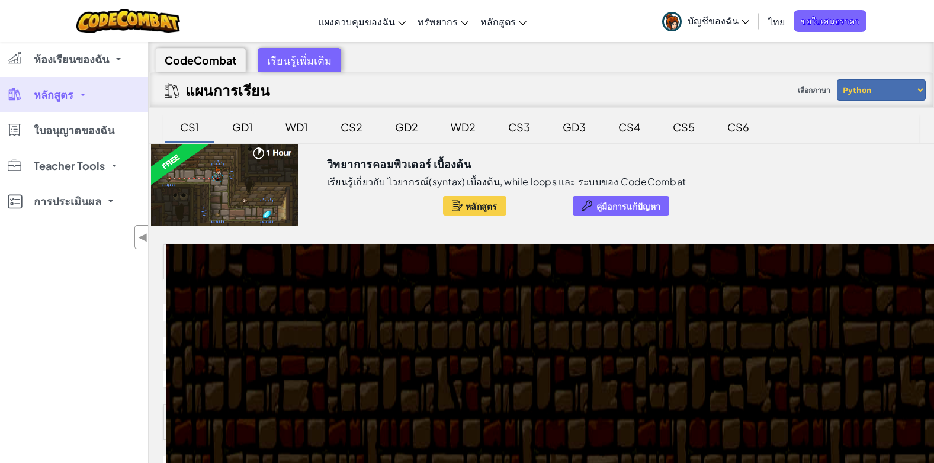
click at [253, 126] on div "GD1" at bounding box center [242, 127] width 44 height 28
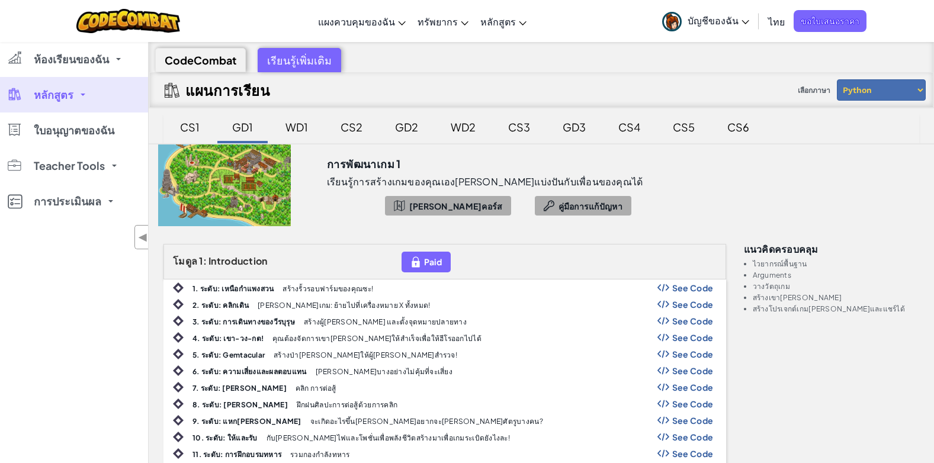
click at [103, 83] on link "หลักสูตร" at bounding box center [74, 95] width 148 height 36
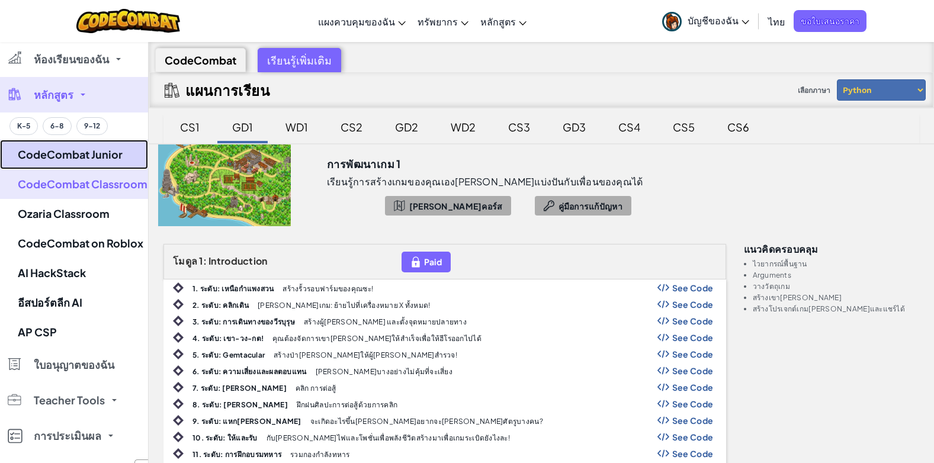
click at [117, 152] on link "CodeCombat Junior" at bounding box center [74, 155] width 148 height 30
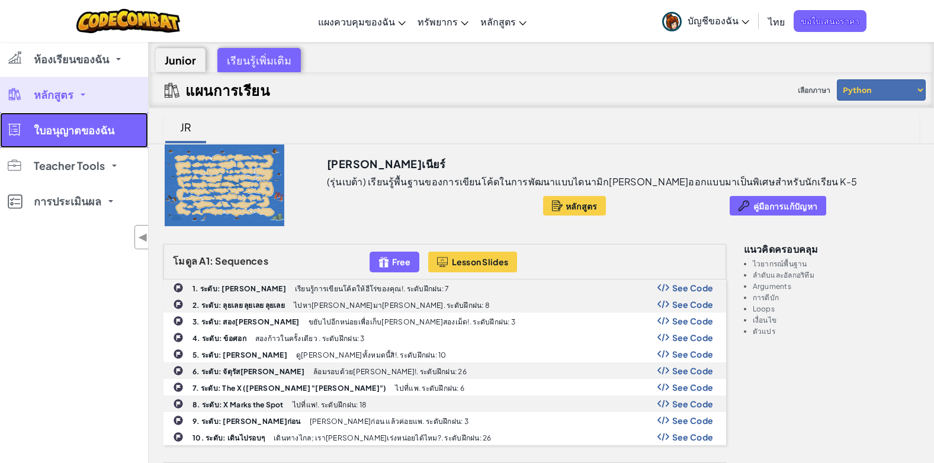
click at [109, 146] on link "ใบอนุญาตของฉัน" at bounding box center [74, 131] width 148 height 36
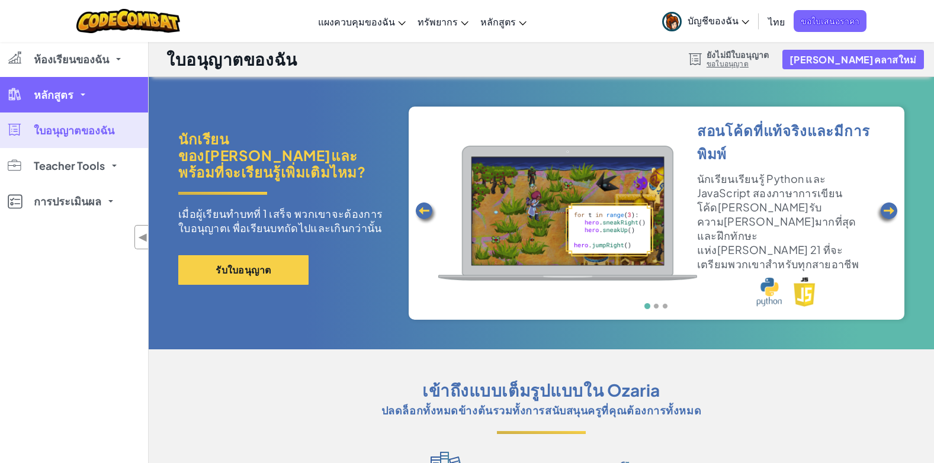
click at [114, 106] on link "หลักสูตร" at bounding box center [74, 95] width 148 height 36
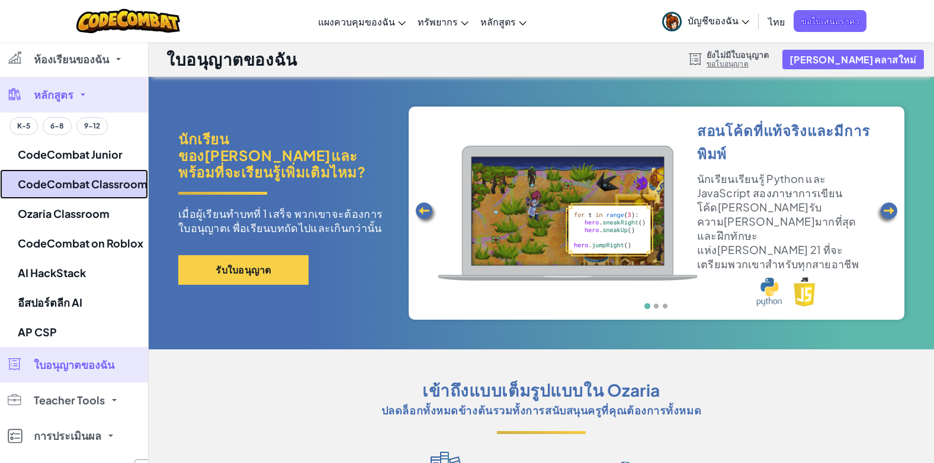
click at [105, 187] on link "CodeCombat Classroom" at bounding box center [74, 184] width 148 height 30
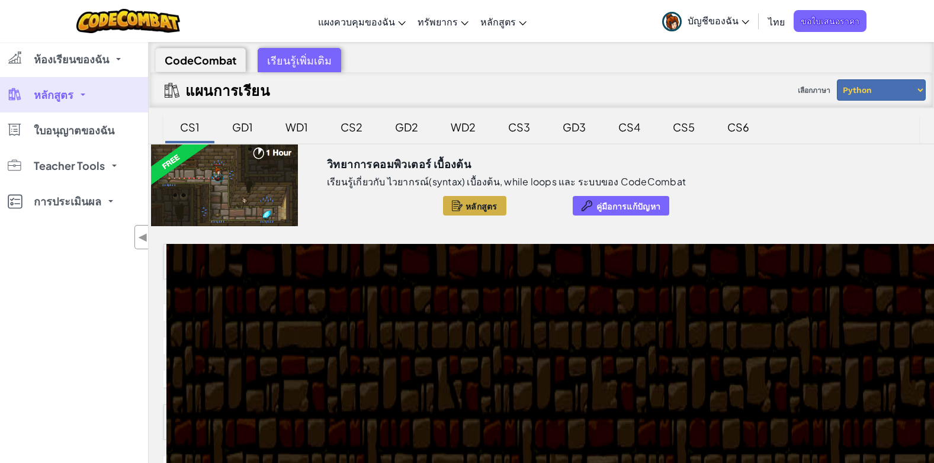
click at [452, 202] on div at bounding box center [457, 206] width 11 height 14
click at [258, 124] on div "GD1" at bounding box center [242, 127] width 44 height 28
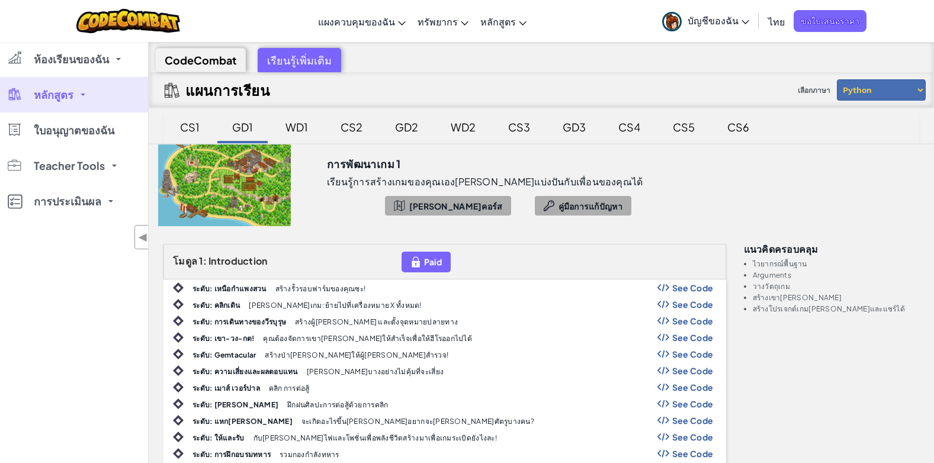
click at [120, 95] on link "หลักสูตร" at bounding box center [74, 95] width 148 height 36
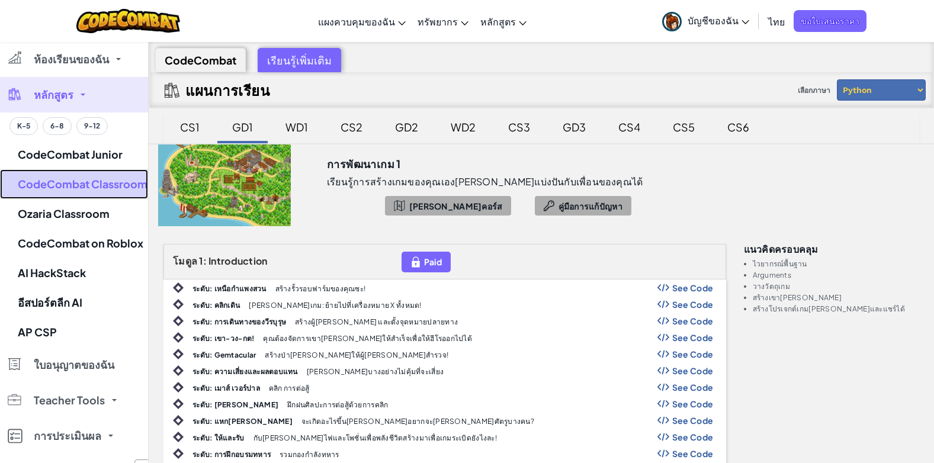
click at [110, 179] on link "CodeCombat Classroom" at bounding box center [74, 184] width 148 height 30
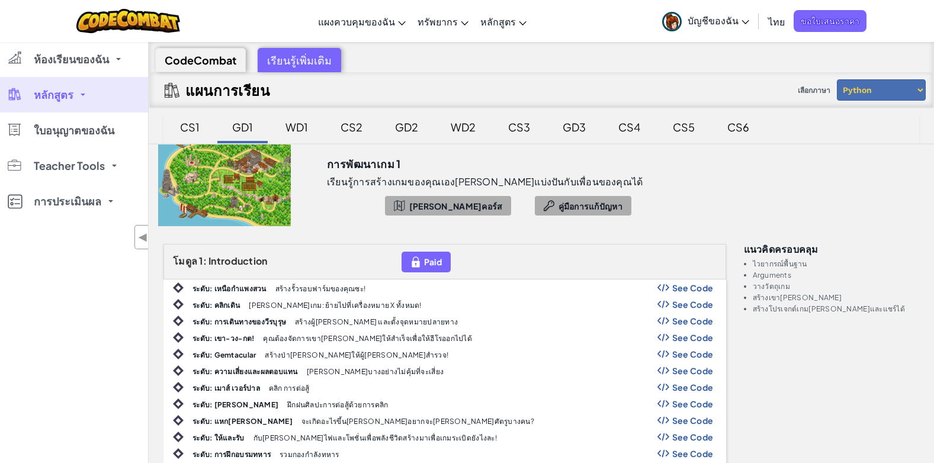
click at [110, 179] on link "Teacher Tools" at bounding box center [74, 166] width 148 height 36
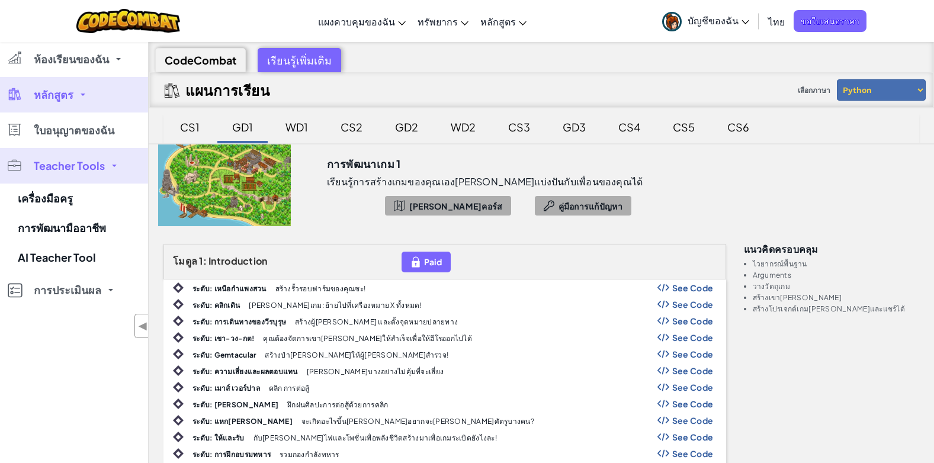
click at [110, 179] on link "Teacher Tools" at bounding box center [74, 166] width 148 height 36
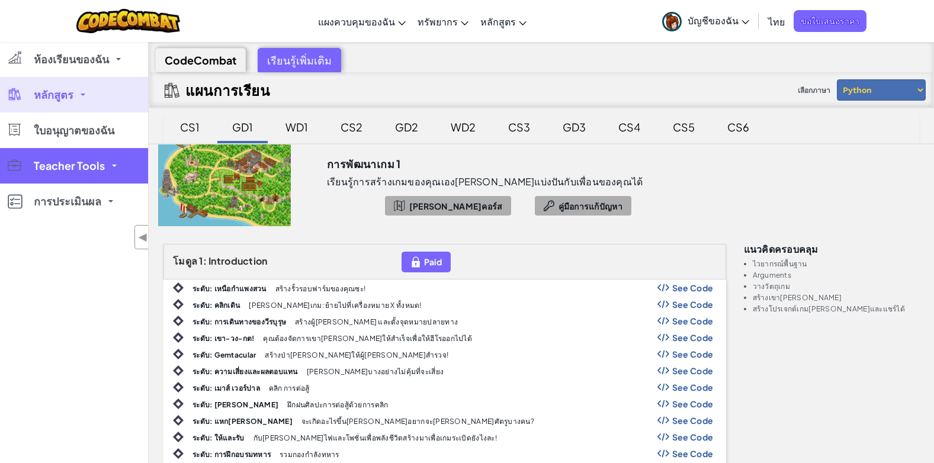
click at [112, 174] on link "Teacher Tools" at bounding box center [74, 166] width 148 height 36
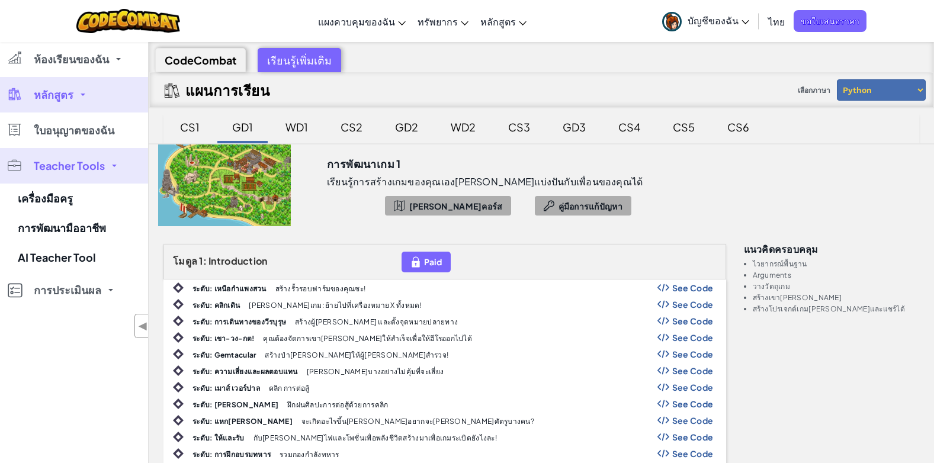
click at [103, 158] on link "Teacher Tools" at bounding box center [74, 166] width 148 height 36
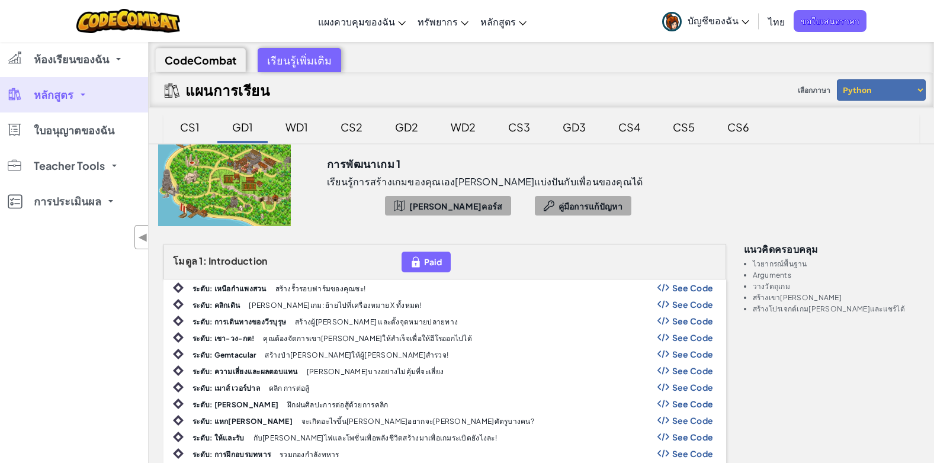
click at [112, 97] on link "หลักสูตร" at bounding box center [74, 95] width 148 height 36
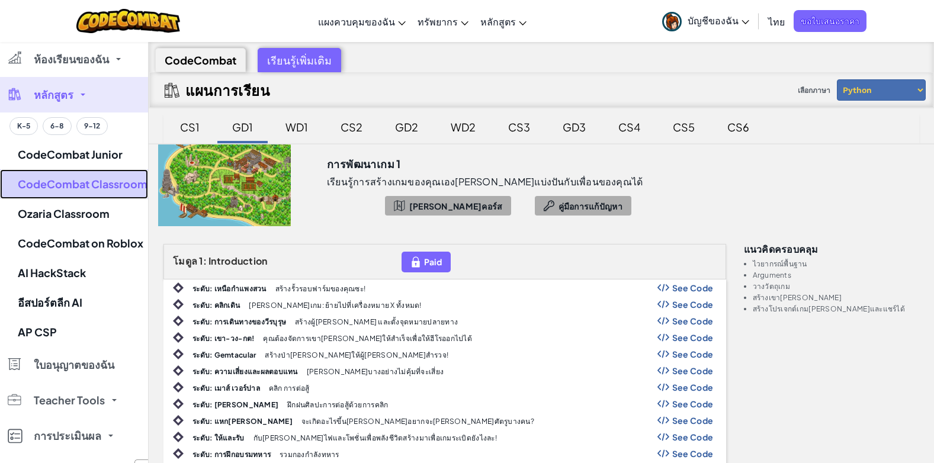
click at [95, 185] on link "CodeCombat Classroom" at bounding box center [74, 184] width 148 height 30
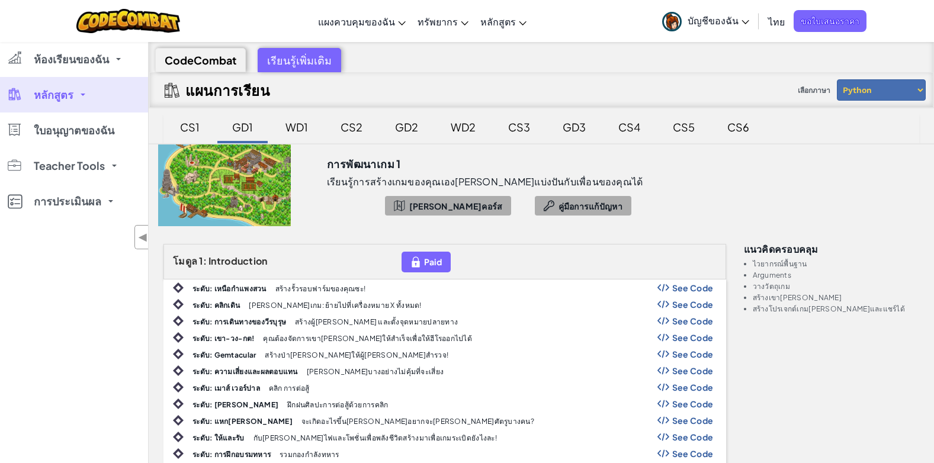
click at [107, 97] on link "หลักสูตร" at bounding box center [74, 95] width 148 height 36
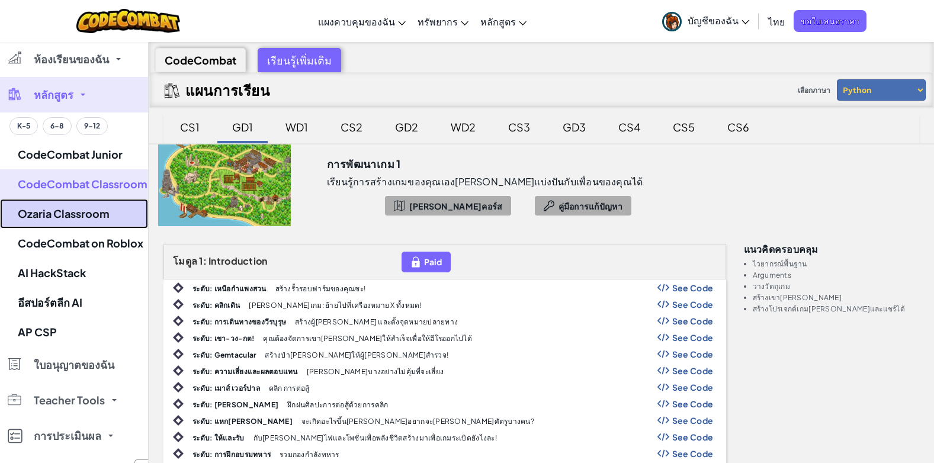
click at [88, 219] on link "Ozaria Classroom" at bounding box center [74, 214] width 148 height 30
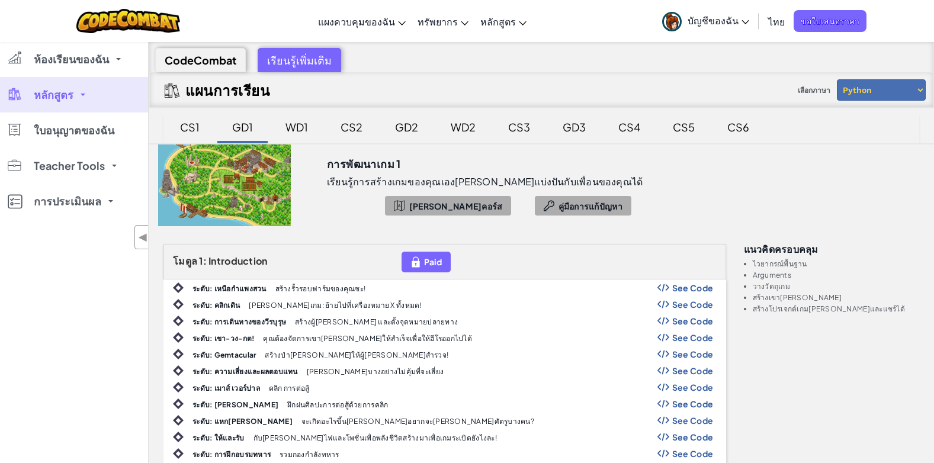
click at [117, 85] on link "หลักสูตร" at bounding box center [74, 95] width 148 height 36
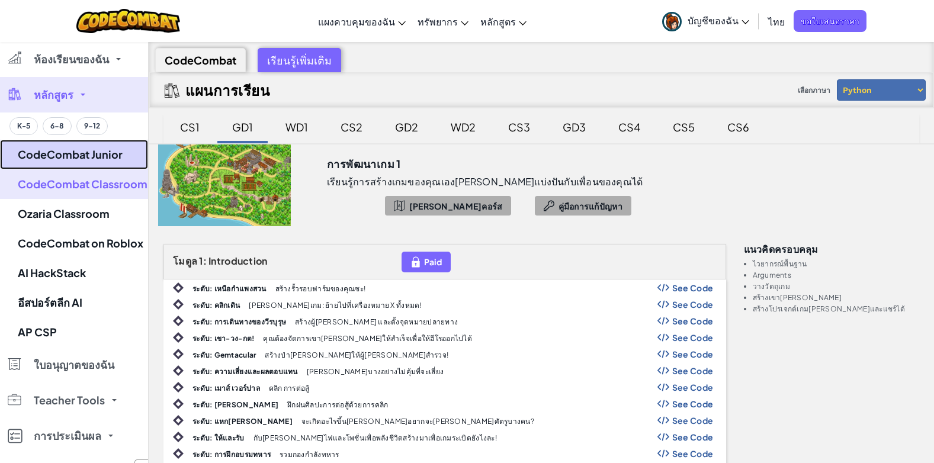
click at [117, 143] on link "CodeCombat Junior" at bounding box center [74, 155] width 148 height 30
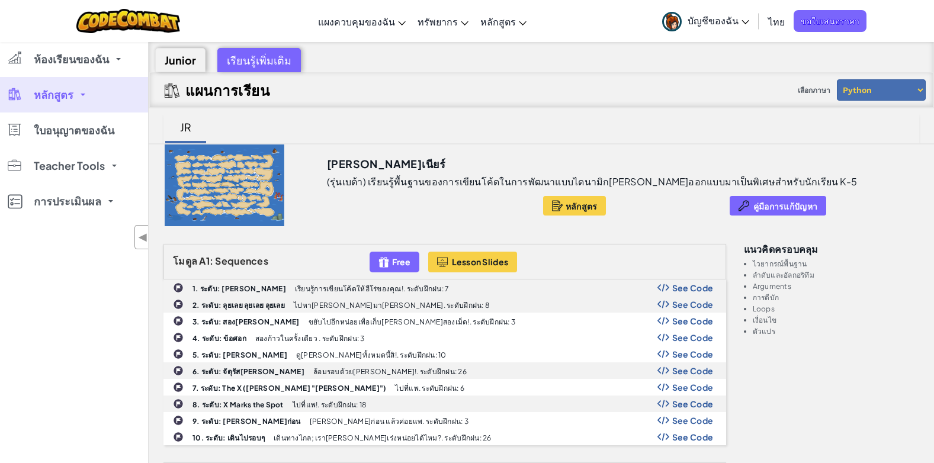
click at [102, 94] on link "หลักสูตร" at bounding box center [74, 95] width 148 height 36
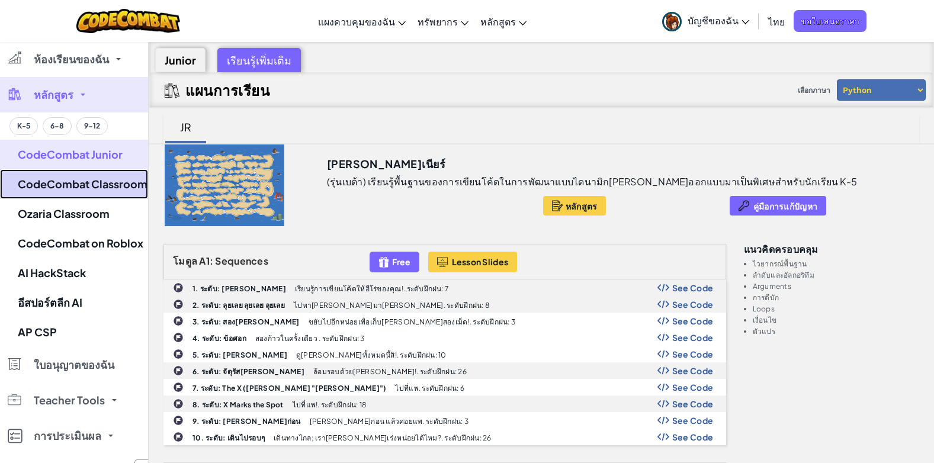
click at [122, 197] on link "CodeCombat Classroom" at bounding box center [74, 184] width 148 height 30
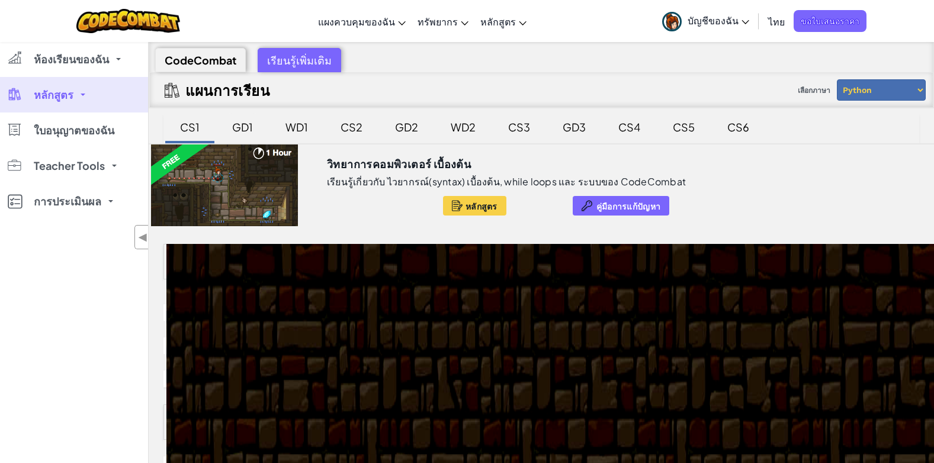
click at [244, 127] on div "GD1" at bounding box center [242, 127] width 44 height 28
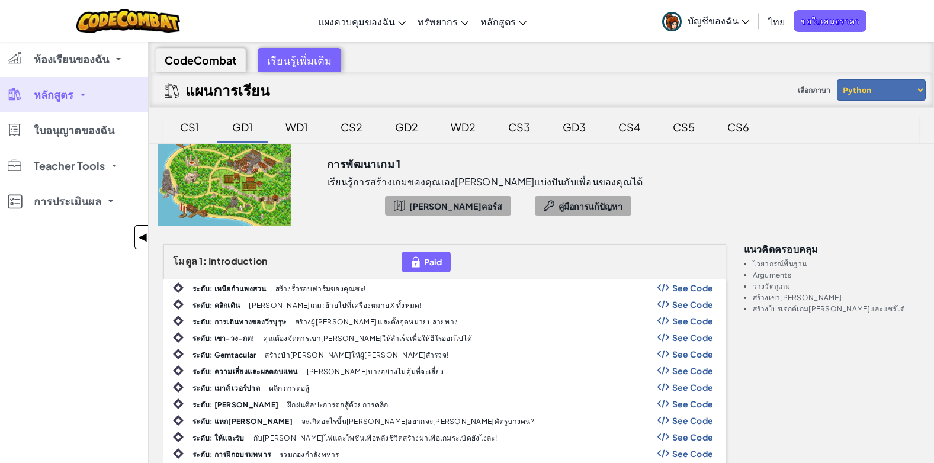
click at [146, 239] on span "◀" at bounding box center [143, 237] width 10 height 17
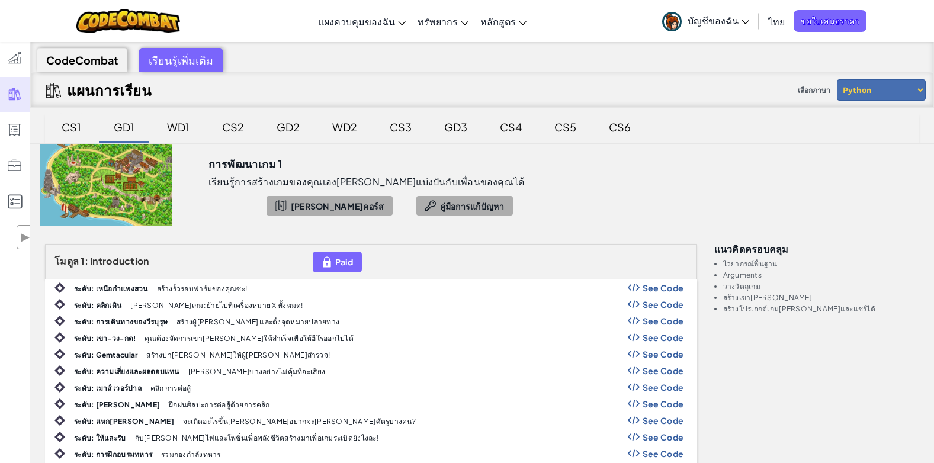
click at [66, 117] on div "CS1" at bounding box center [71, 127] width 43 height 28
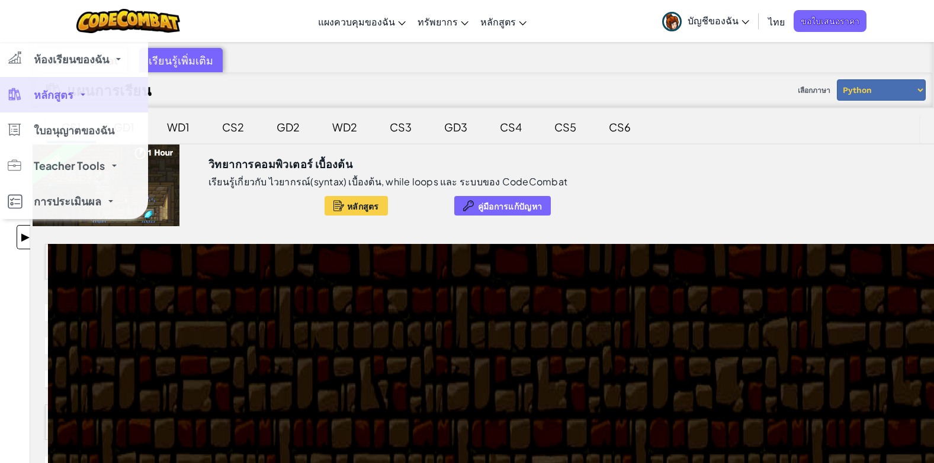
click at [21, 241] on span "▶" at bounding box center [25, 237] width 10 height 17
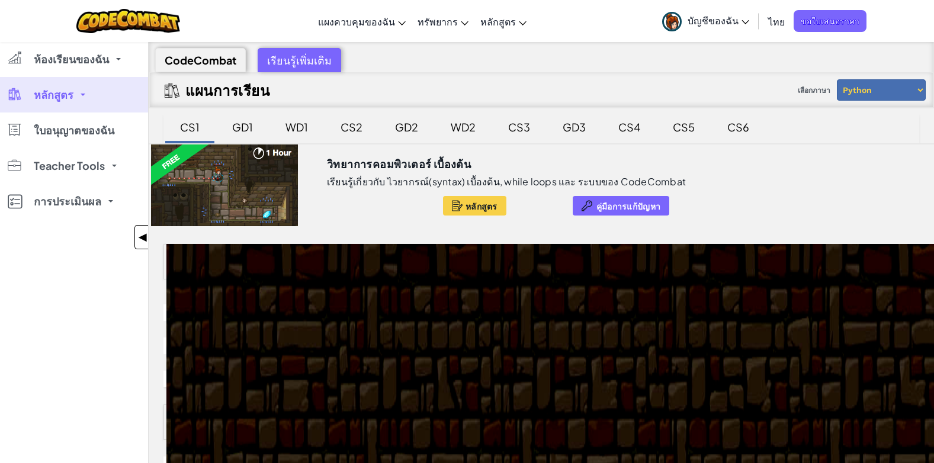
click at [139, 241] on span "◀" at bounding box center [143, 237] width 10 height 17
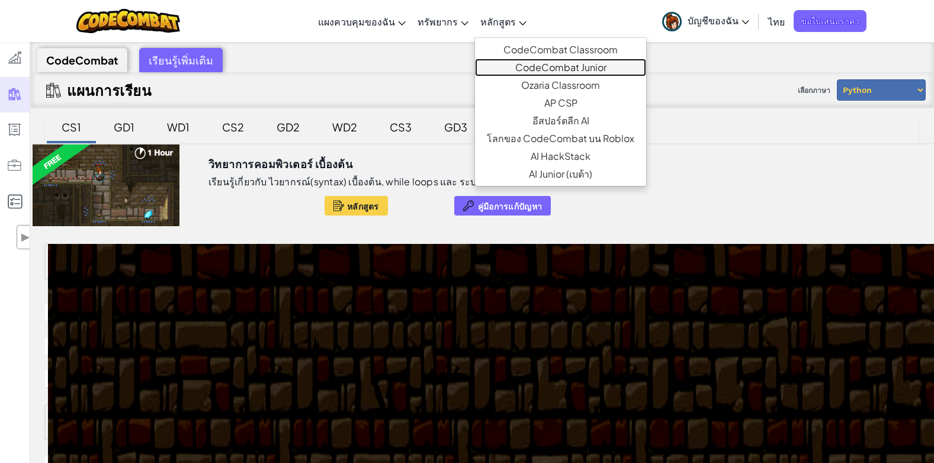
click at [549, 61] on link "CodeCombat Junior" at bounding box center [560, 68] width 171 height 18
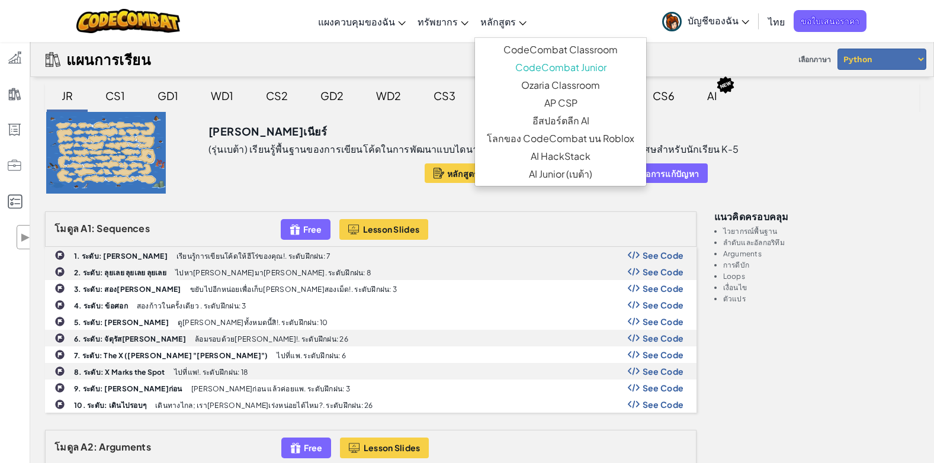
click at [516, 27] on link "หลักสูตร" at bounding box center [503, 21] width 58 height 32
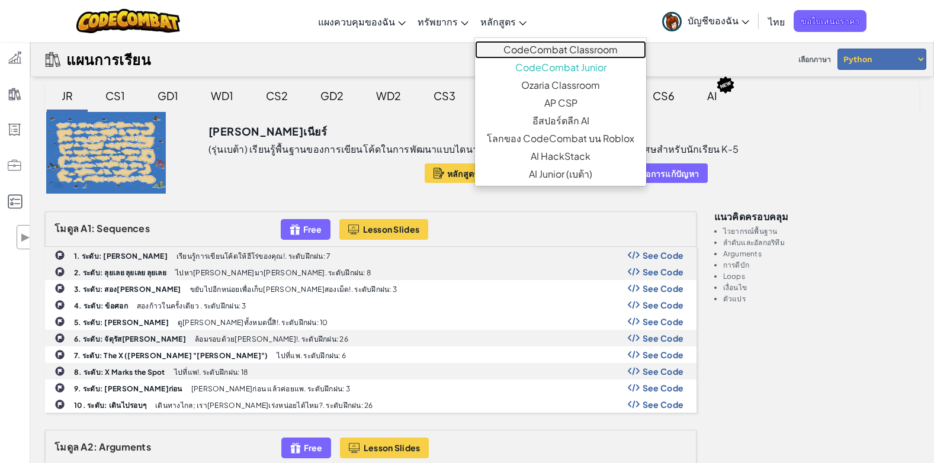
click at [550, 43] on link "CodeCombat Classroom" at bounding box center [560, 50] width 171 height 18
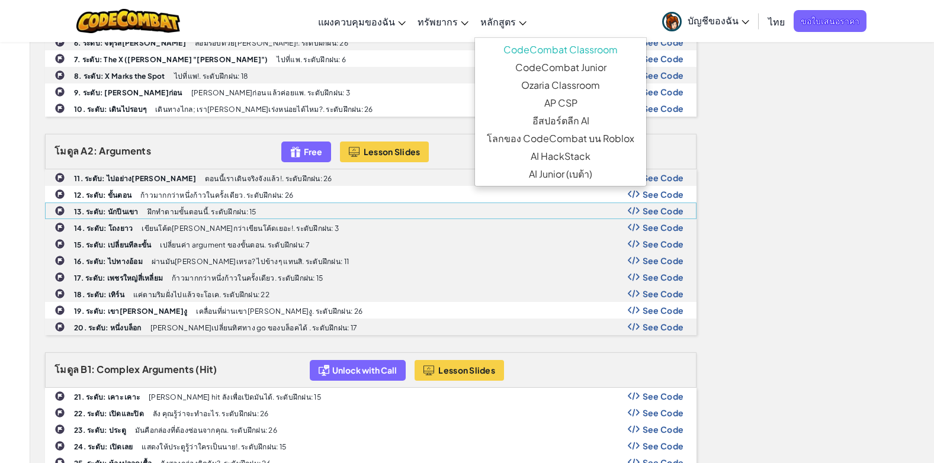
scroll to position [355, 0]
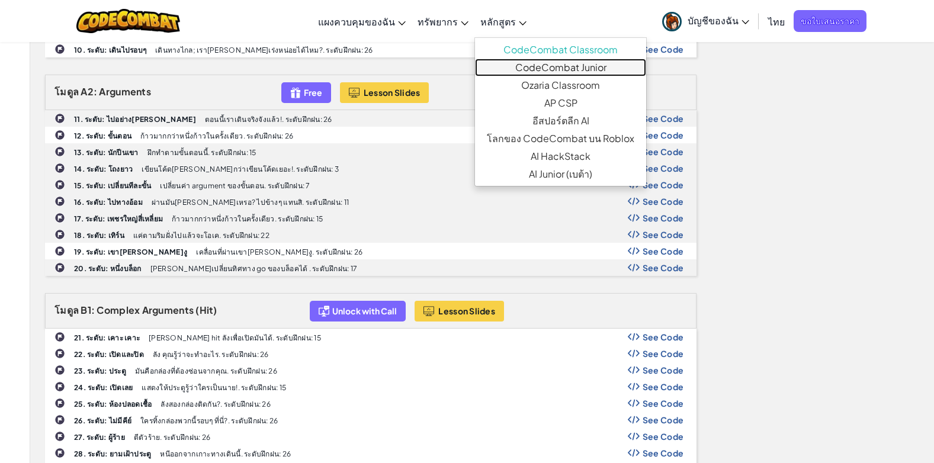
click at [545, 66] on link "CodeCombat Junior" at bounding box center [560, 68] width 171 height 18
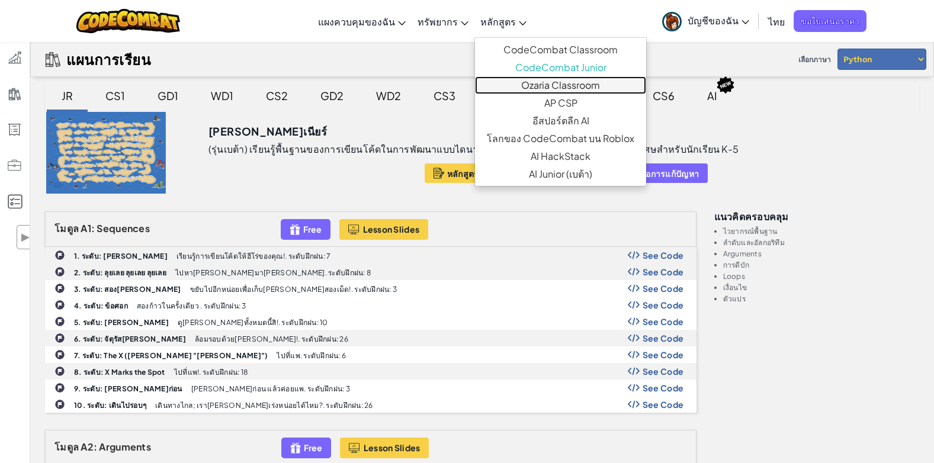
click at [544, 87] on link "Ozaria Classroom" at bounding box center [560, 85] width 171 height 18
